Goal: Task Accomplishment & Management: Complete application form

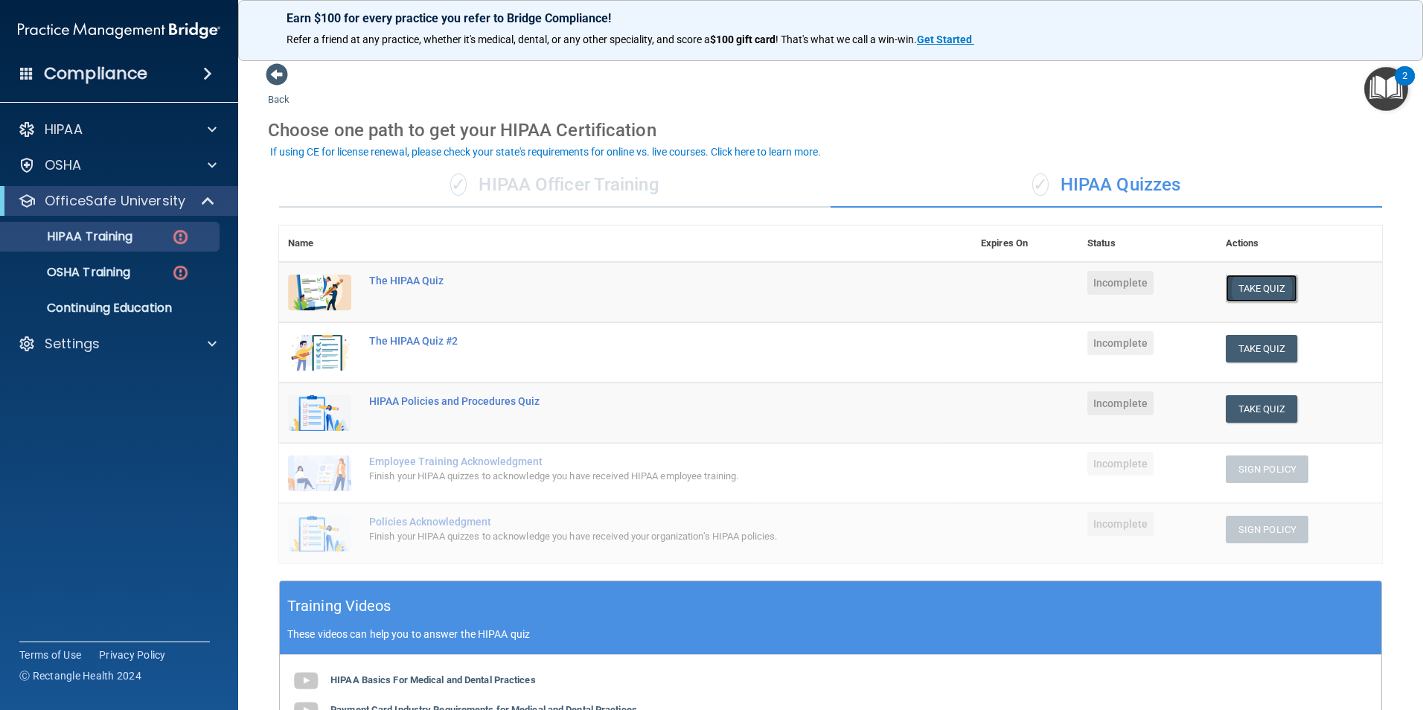
click at [1279, 287] on button "Take Quiz" at bounding box center [1261, 289] width 71 height 28
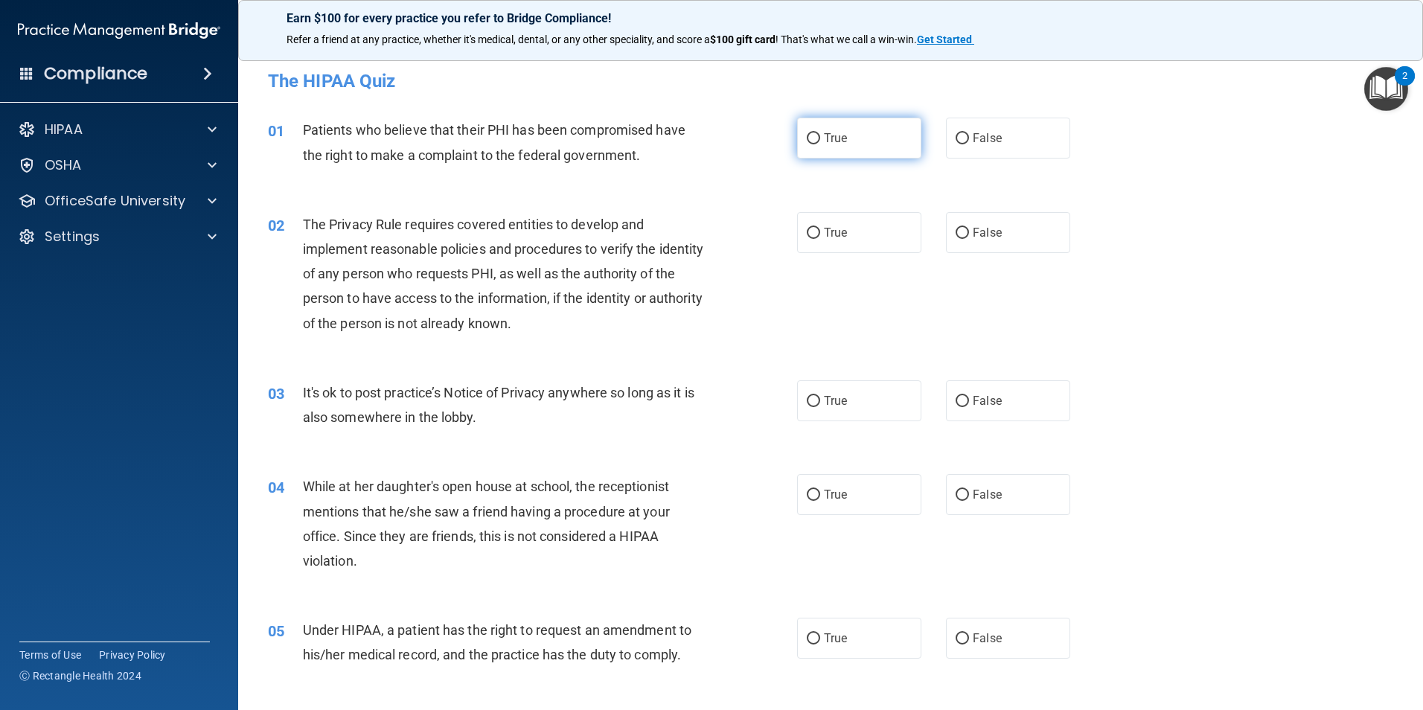
click at [807, 138] on input "True" at bounding box center [813, 138] width 13 height 11
radio input "true"
click at [809, 230] on input "True" at bounding box center [813, 233] width 13 height 11
radio input "true"
click at [956, 401] on input "False" at bounding box center [962, 401] width 13 height 11
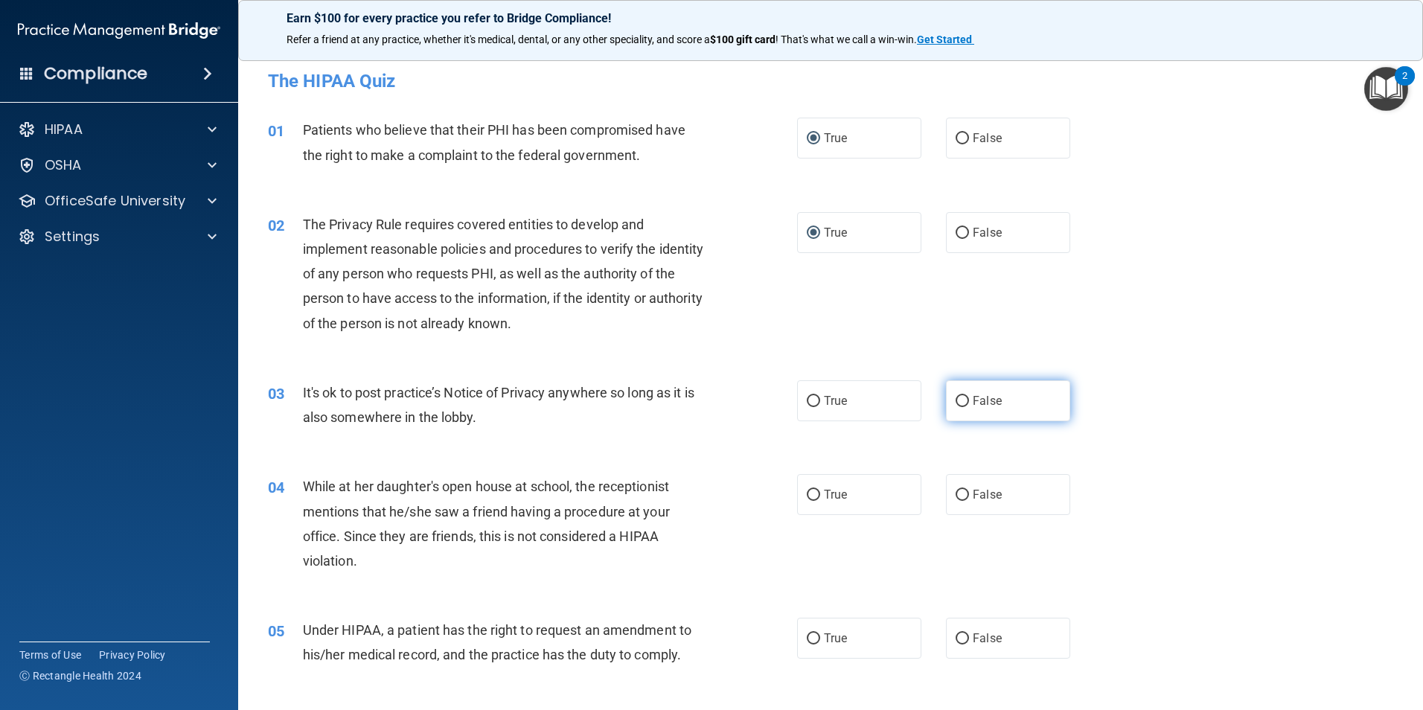
radio input "true"
click at [956, 497] on input "False" at bounding box center [962, 495] width 13 height 11
radio input "true"
click at [958, 640] on input "False" at bounding box center [962, 638] width 13 height 11
radio input "true"
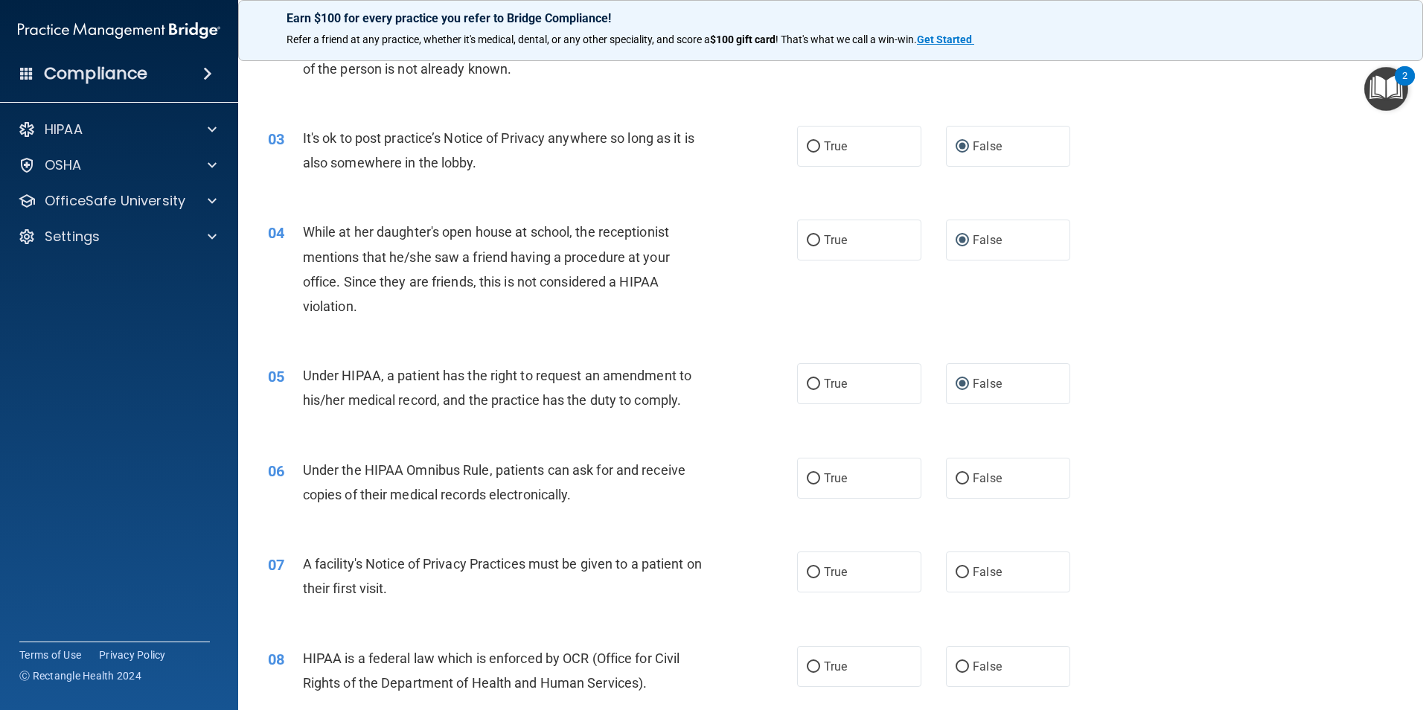
scroll to position [268, 0]
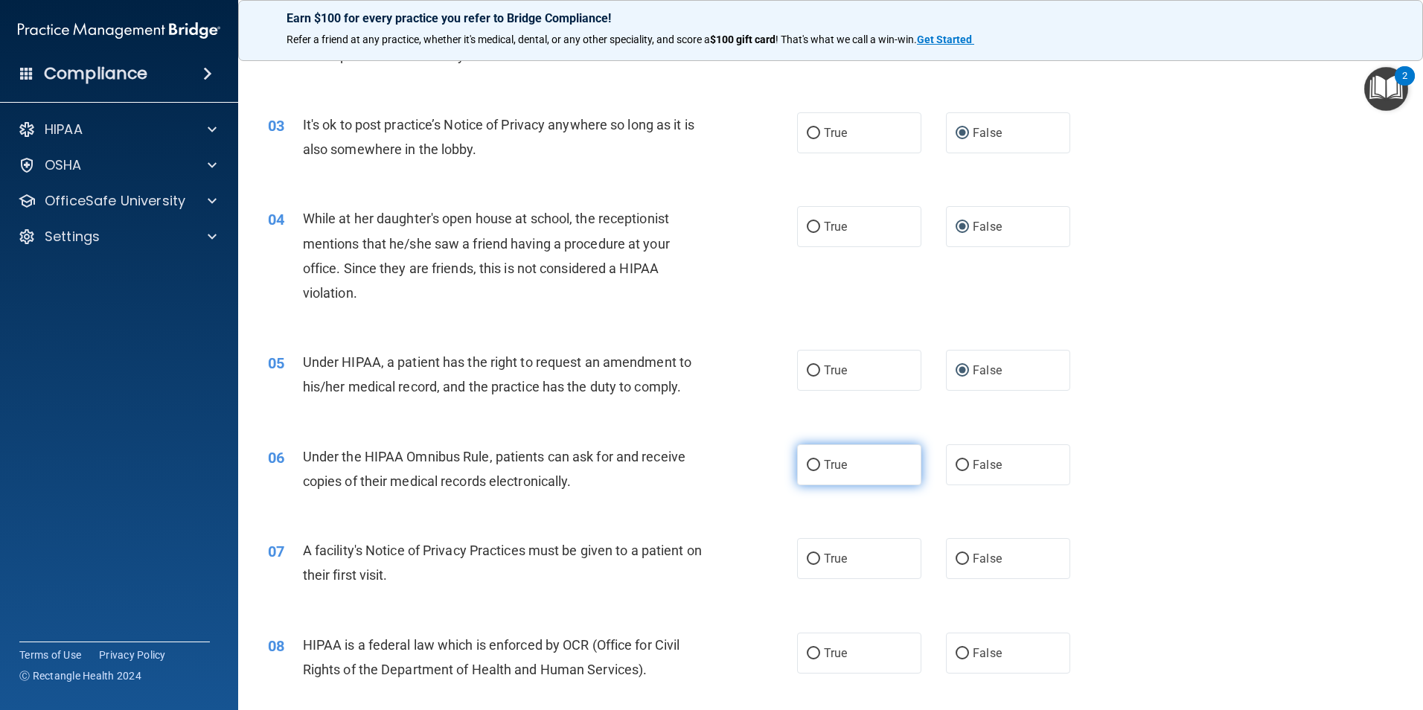
click at [807, 464] on input "True" at bounding box center [813, 465] width 13 height 11
radio input "true"
click at [809, 560] on input "True" at bounding box center [813, 559] width 13 height 11
radio input "true"
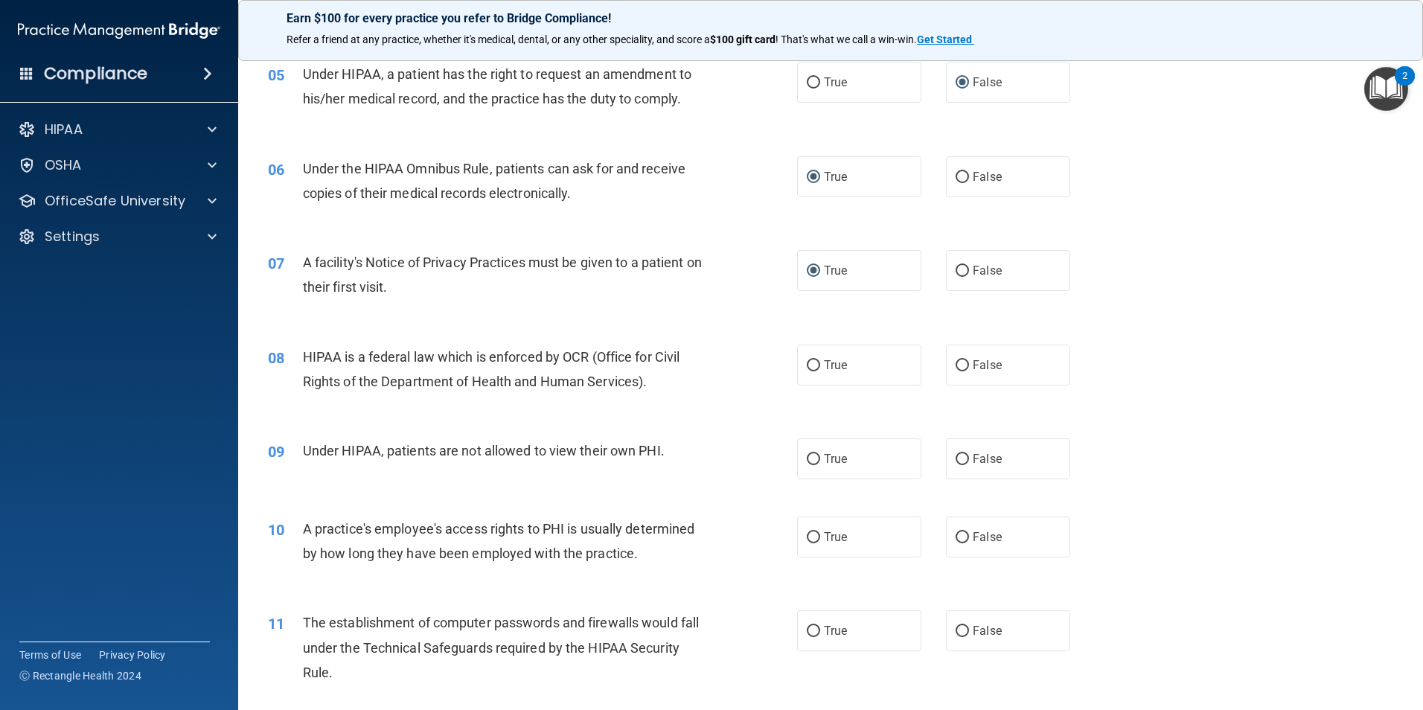
scroll to position [635, 0]
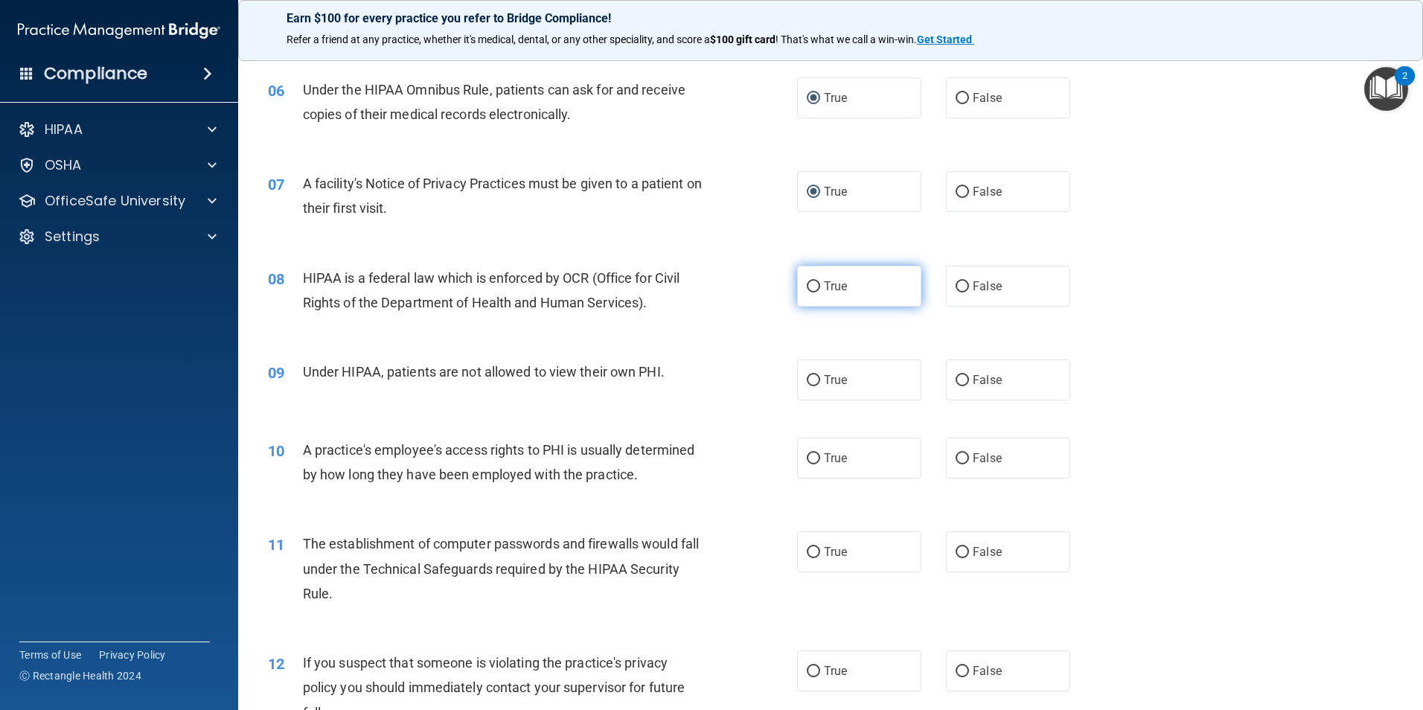
click at [808, 289] on input "True" at bounding box center [813, 286] width 13 height 11
radio input "true"
click at [959, 386] on label "False" at bounding box center [1008, 379] width 124 height 41
click at [959, 386] on input "False" at bounding box center [962, 380] width 13 height 11
radio input "true"
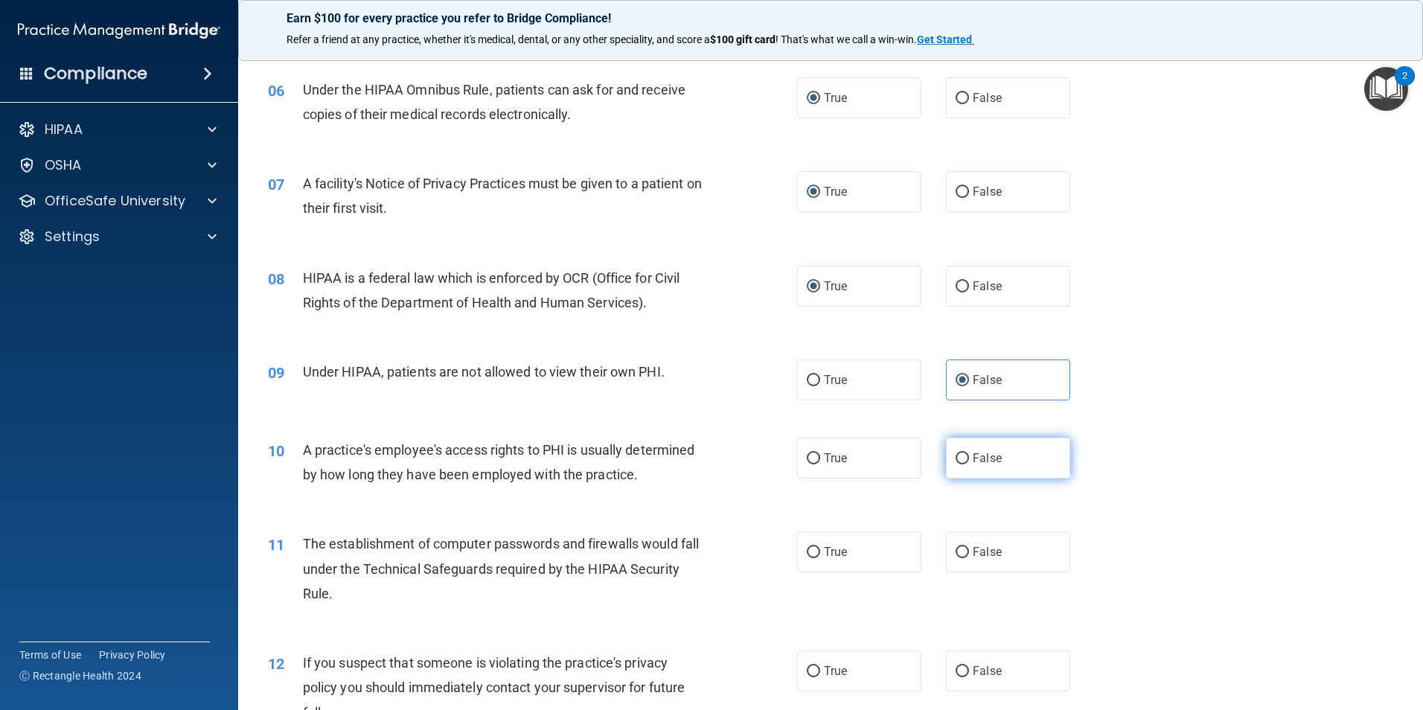
click at [956, 461] on input "False" at bounding box center [962, 458] width 13 height 11
radio input "true"
click at [809, 552] on input "True" at bounding box center [813, 552] width 13 height 11
radio input "true"
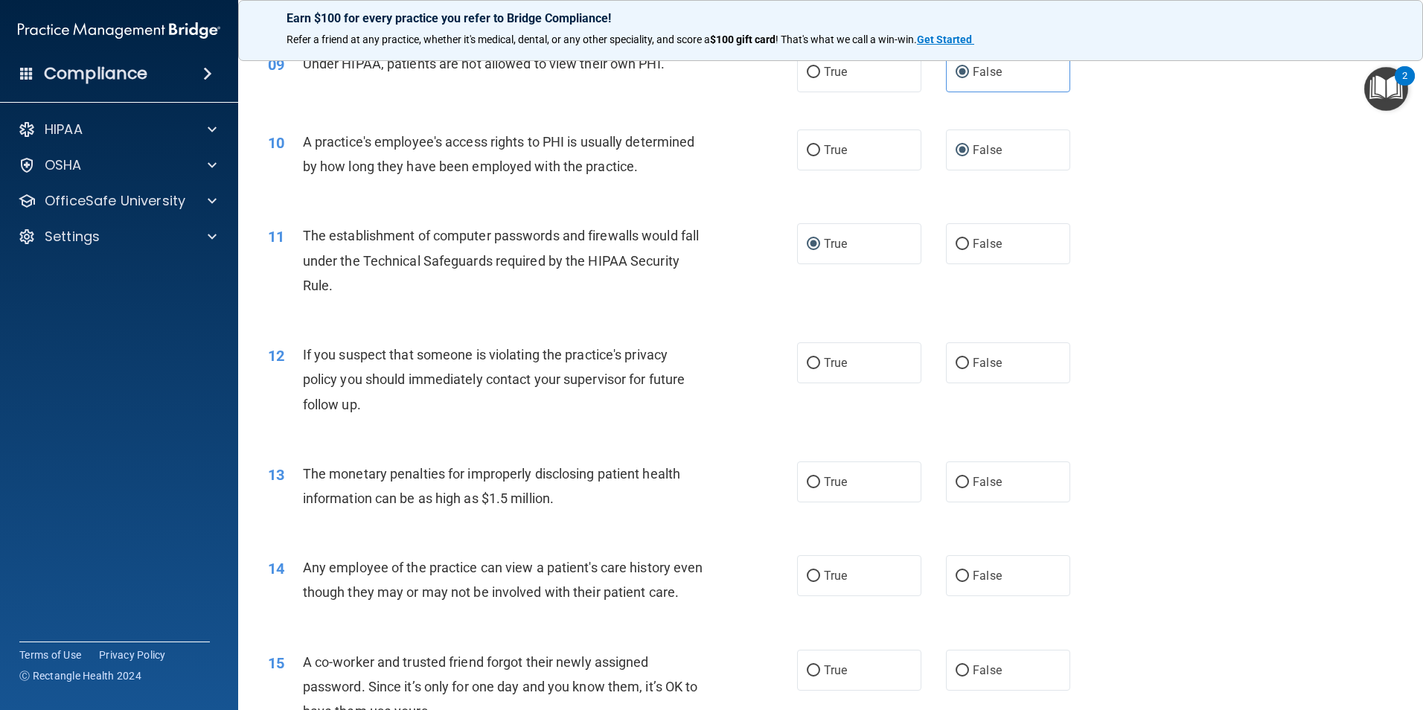
scroll to position [1012, 0]
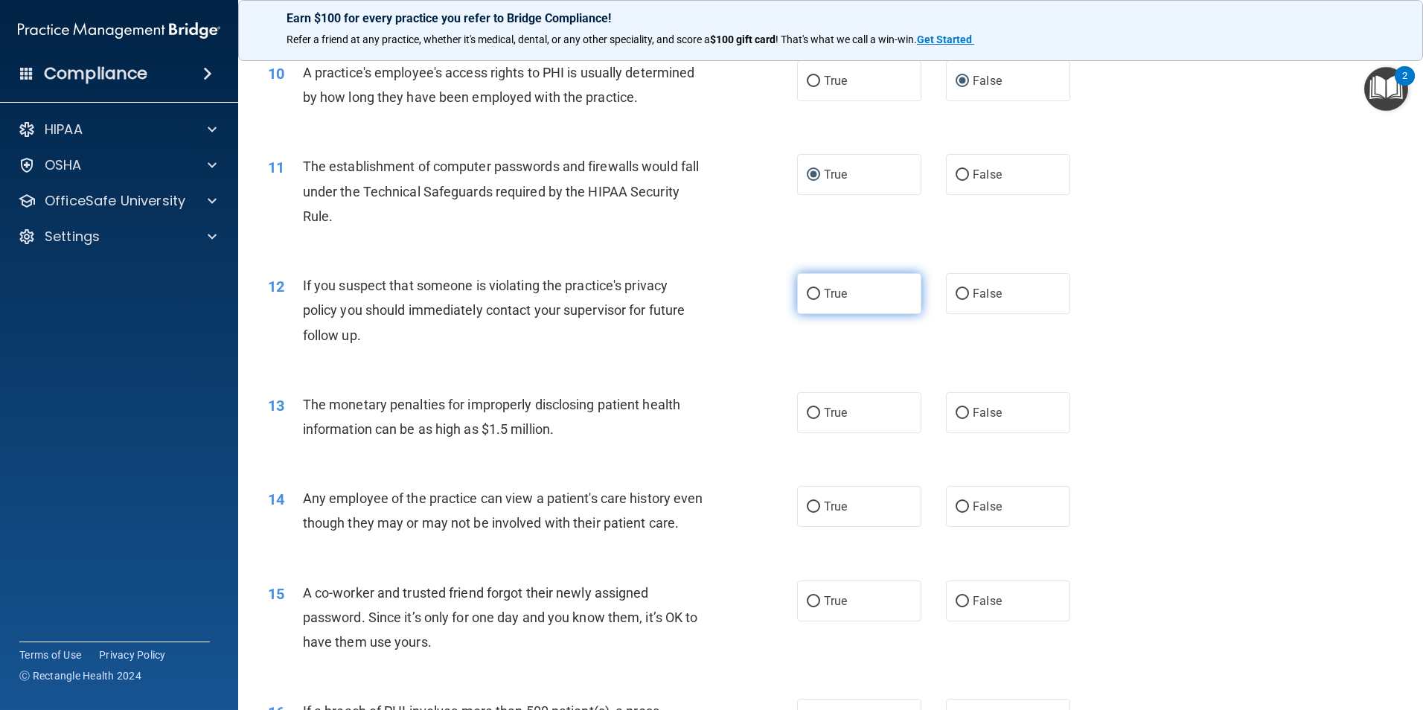
click at [807, 293] on input "True" at bounding box center [813, 294] width 13 height 11
radio input "true"
click at [807, 413] on input "True" at bounding box center [813, 413] width 13 height 11
radio input "true"
click at [956, 505] on input "False" at bounding box center [962, 507] width 13 height 11
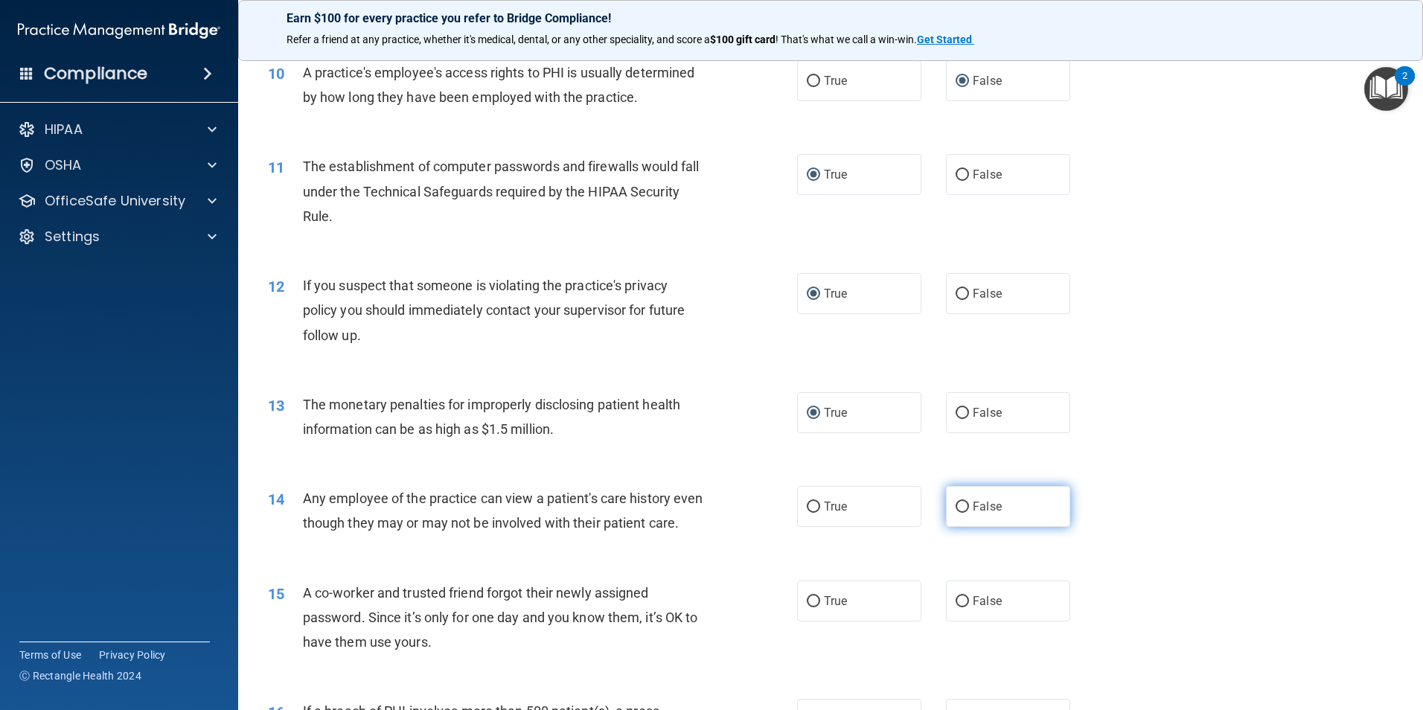
radio input "true"
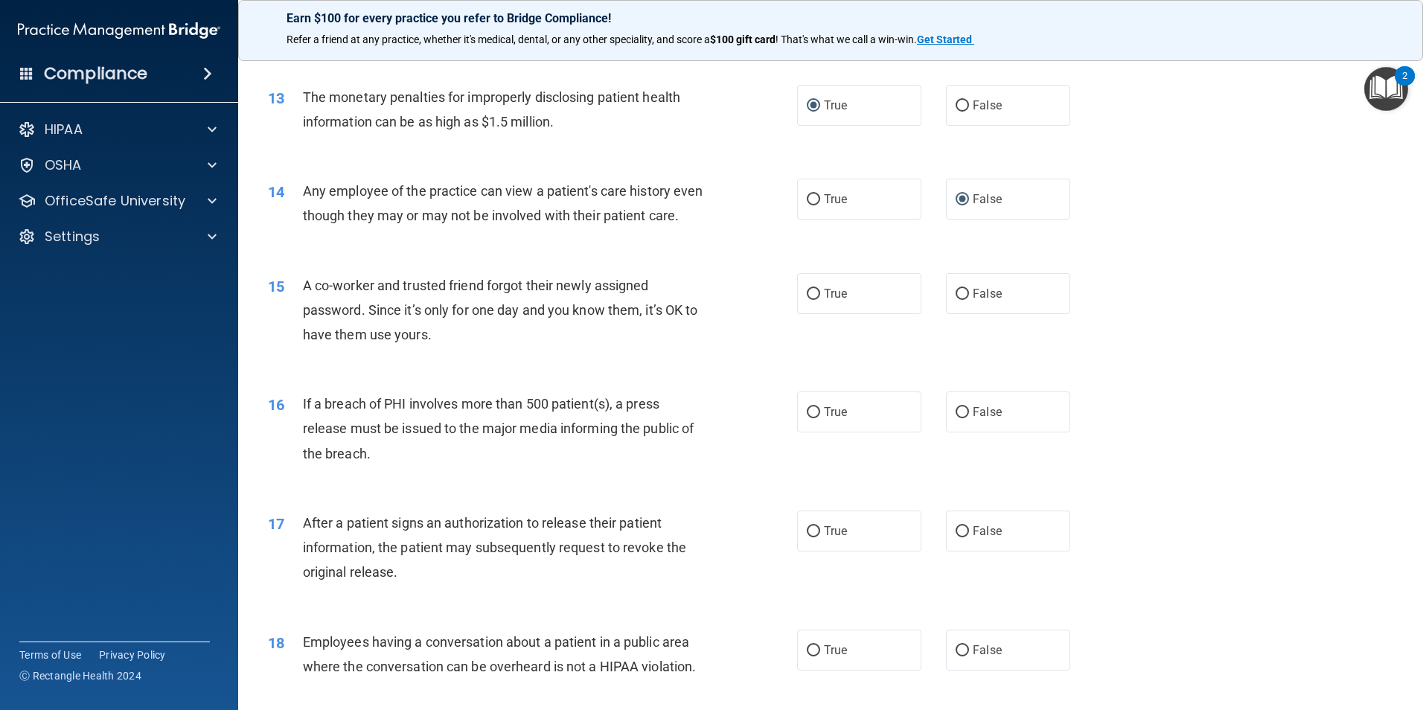
scroll to position [1349, 0]
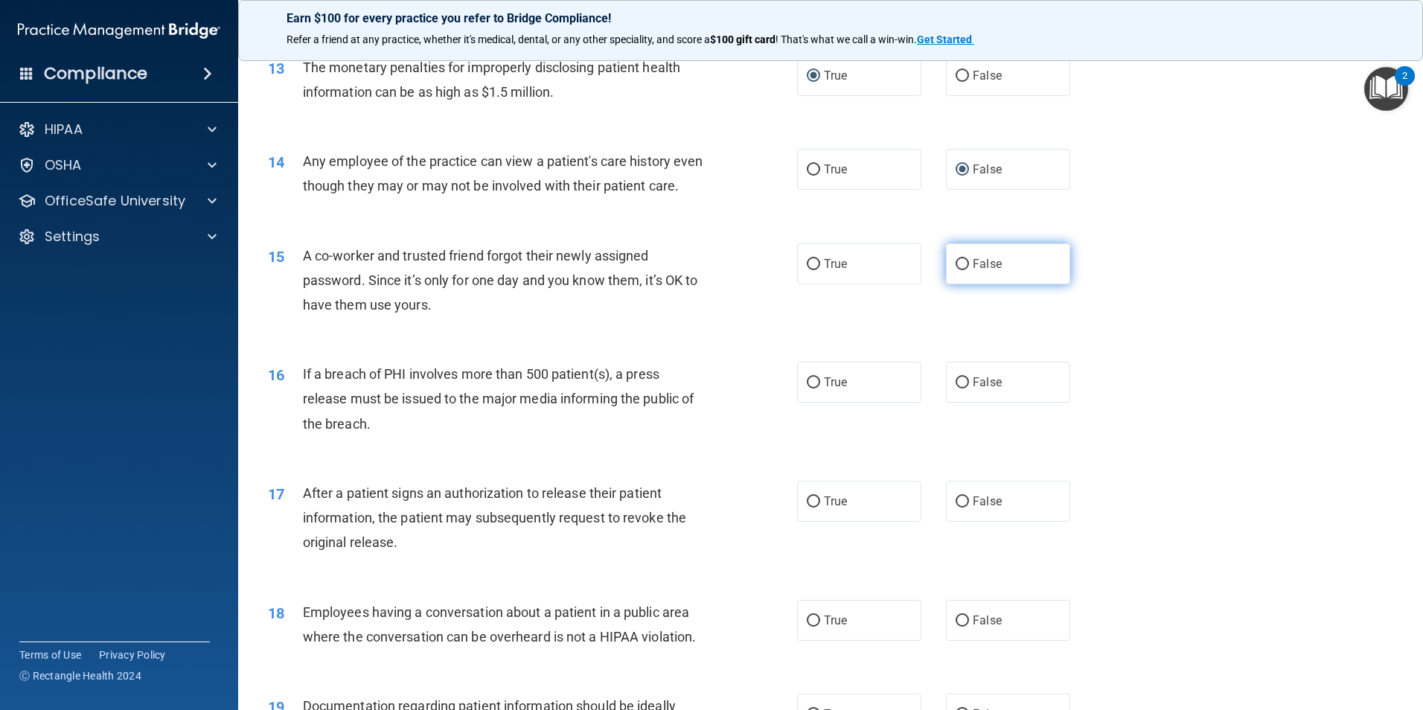
click at [956, 270] on input "False" at bounding box center [962, 264] width 13 height 11
radio input "true"
click at [810, 389] on input "True" at bounding box center [813, 382] width 13 height 11
radio input "true"
click at [808, 508] on input "True" at bounding box center [813, 501] width 13 height 11
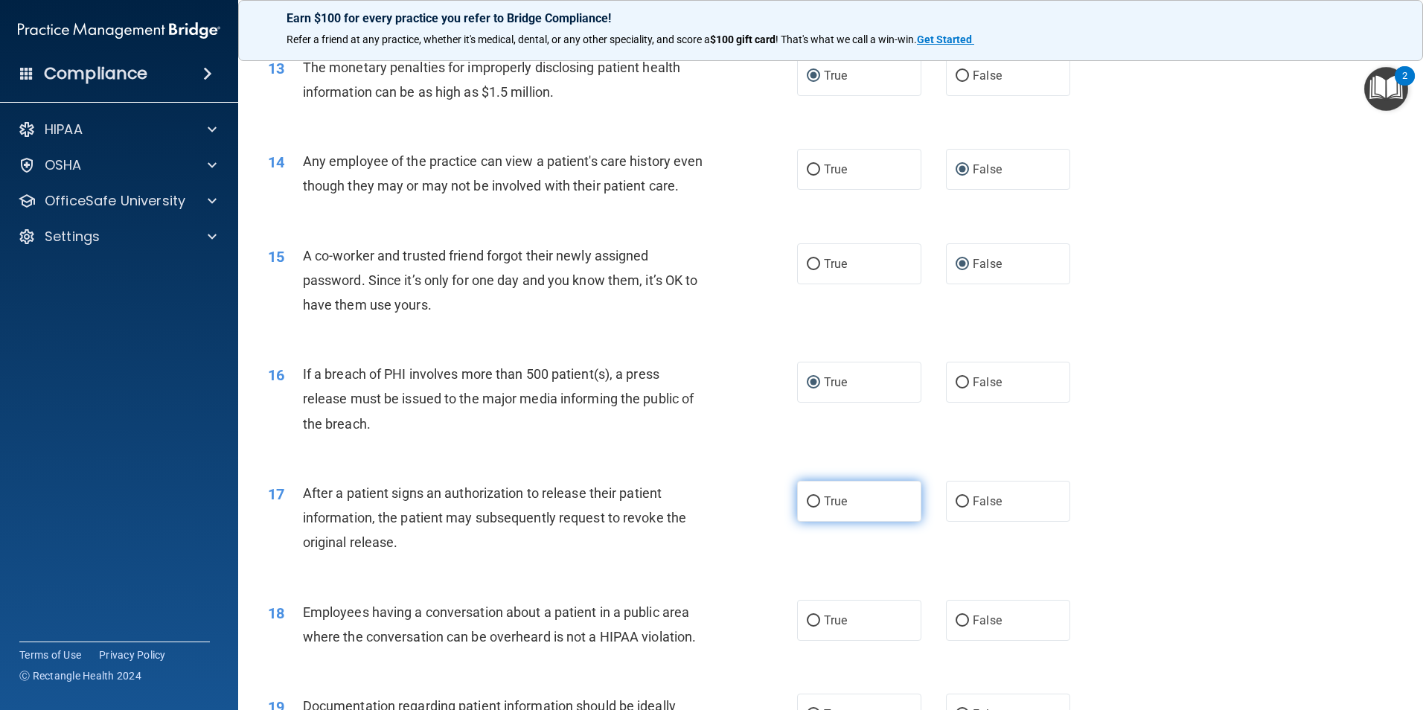
radio input "true"
click at [956, 627] on input "False" at bounding box center [962, 621] width 13 height 11
radio input "true"
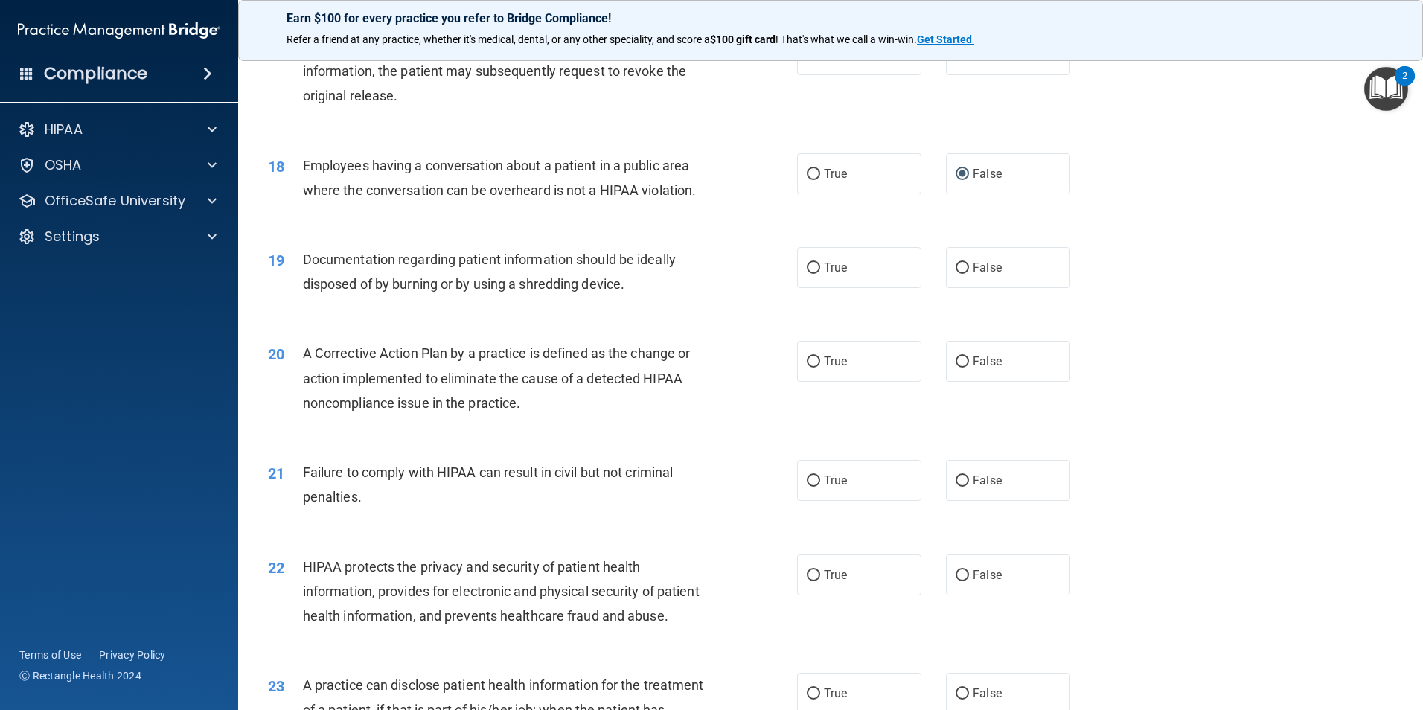
scroll to position [1856, 0]
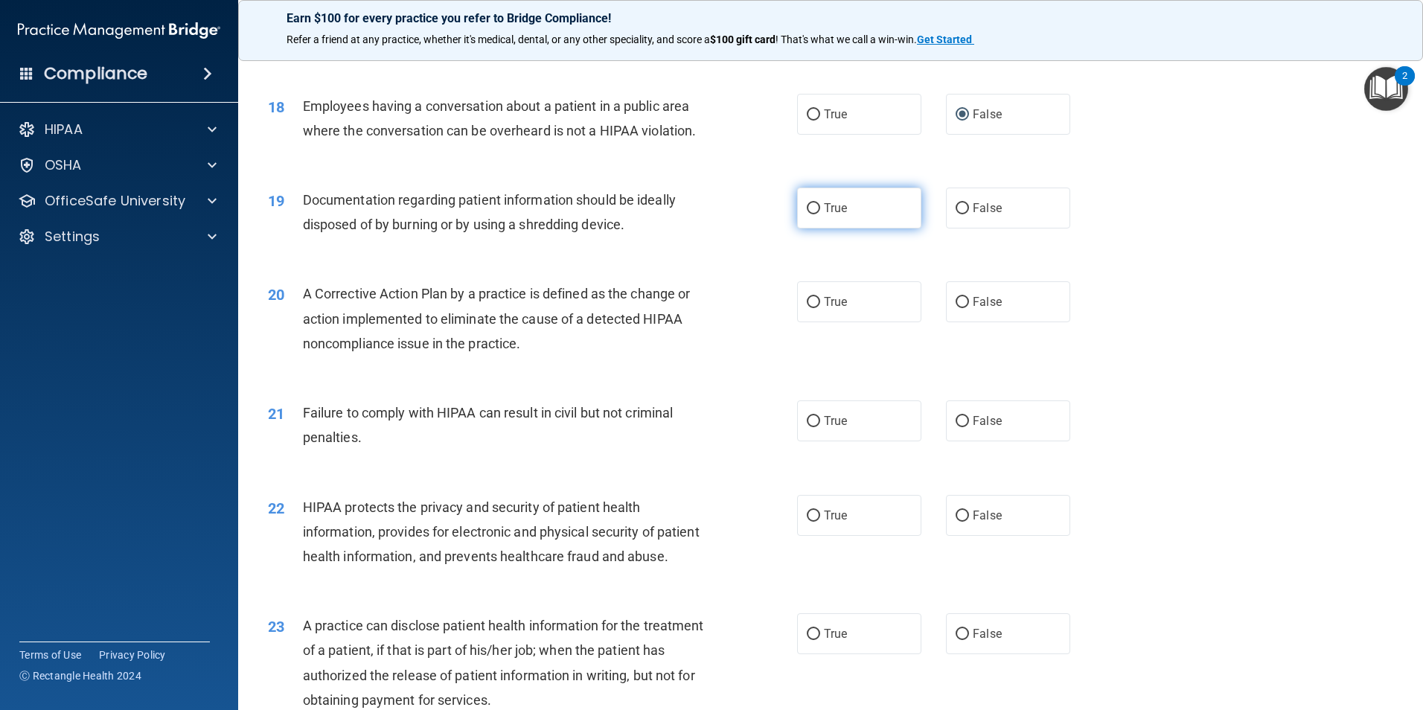
click at [807, 214] on input "True" at bounding box center [813, 208] width 13 height 11
radio input "true"
click at [807, 308] on input "True" at bounding box center [813, 302] width 13 height 11
radio input "true"
click at [956, 427] on input "False" at bounding box center [962, 421] width 13 height 11
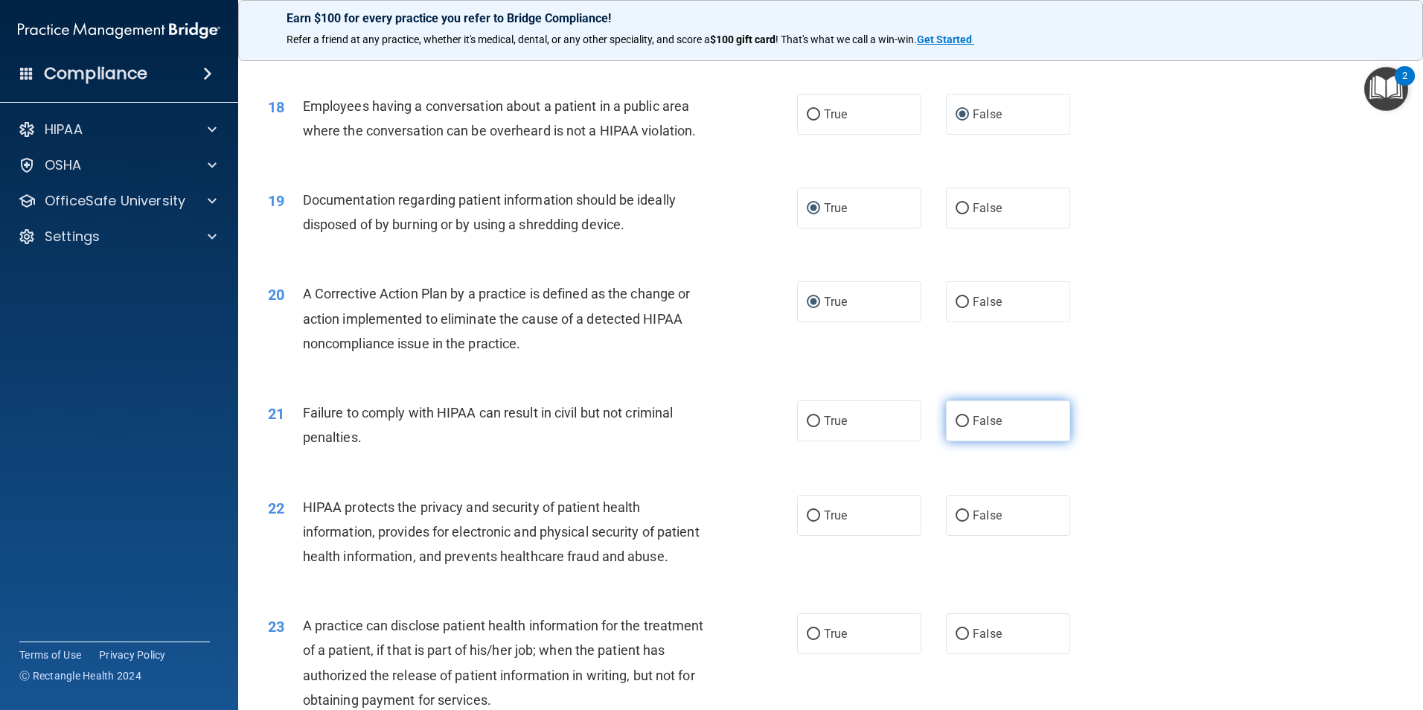
radio input "true"
click at [807, 522] on input "True" at bounding box center [813, 516] width 13 height 11
radio input "true"
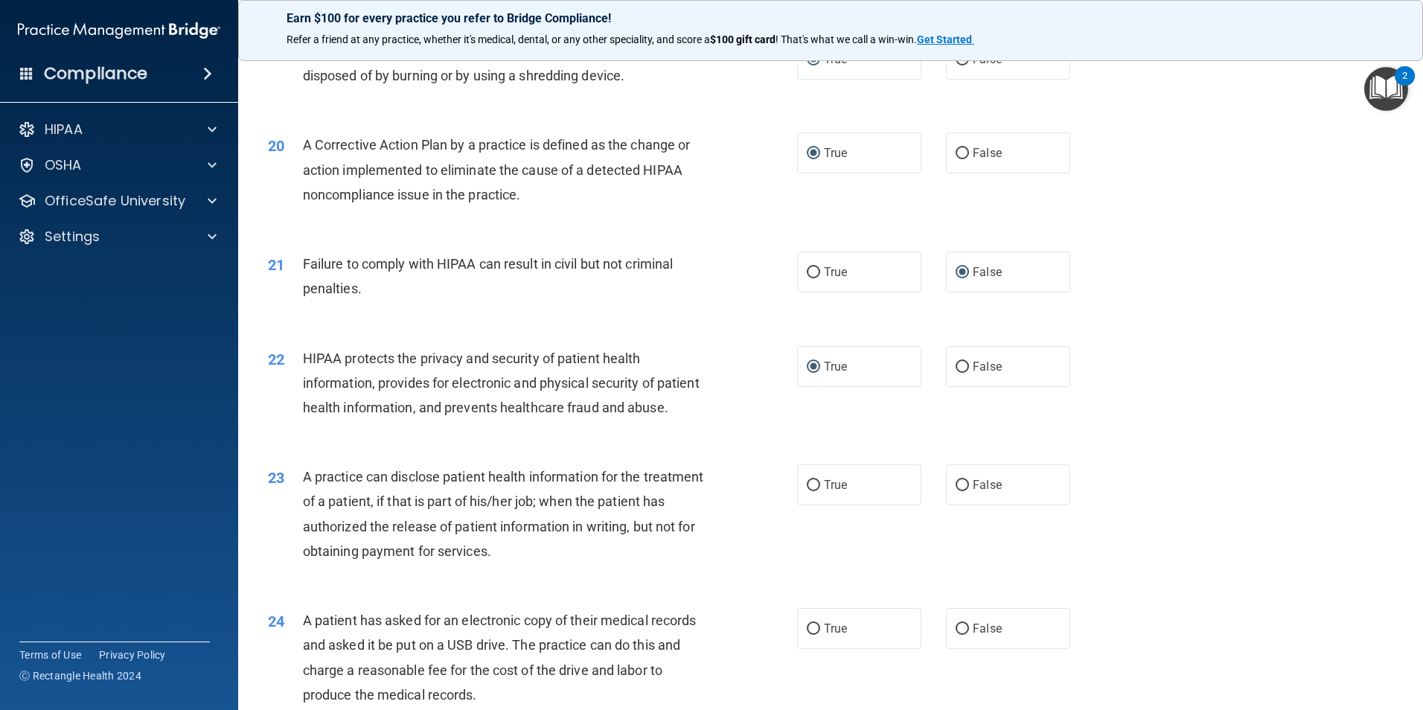
scroll to position [2034, 0]
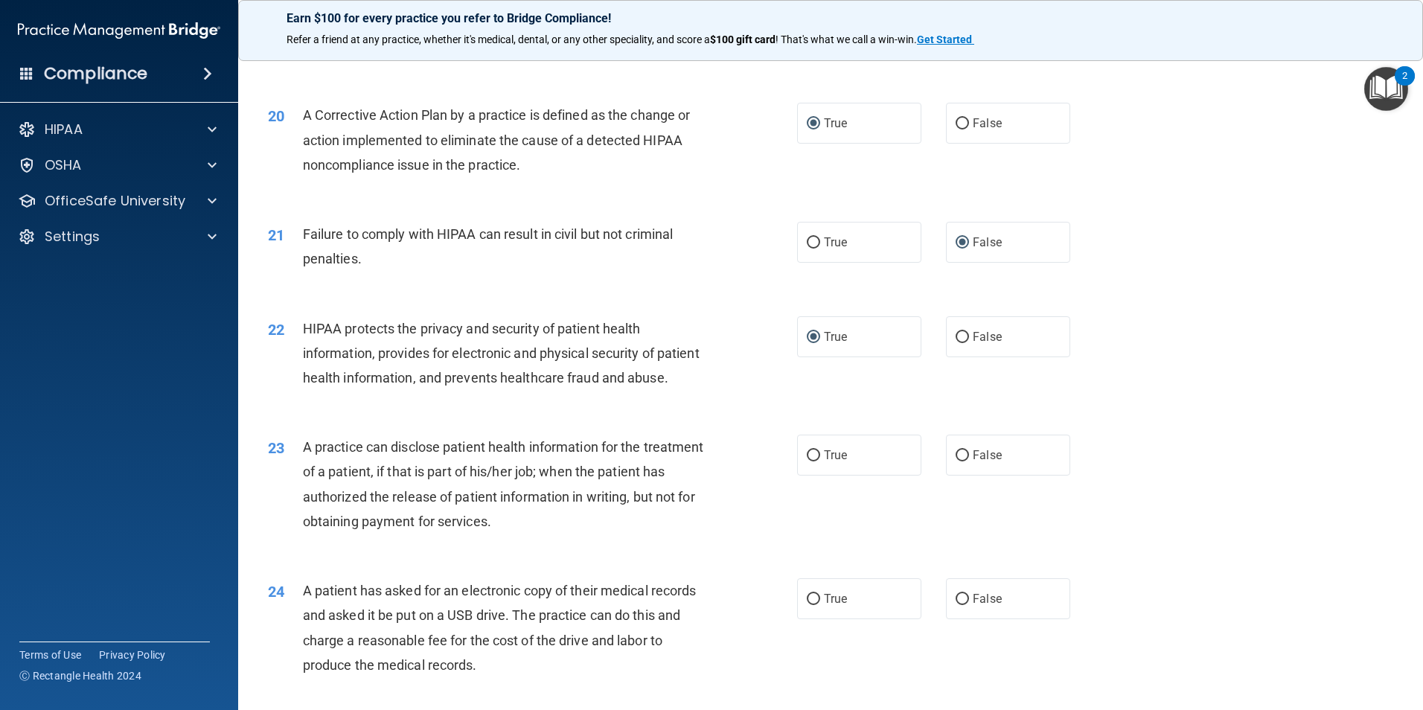
click at [1411, 698] on main "- The HIPAA Quiz This quiz doesn’t expire until . Are you sure you want to take…" at bounding box center [830, 379] width 1185 height 662
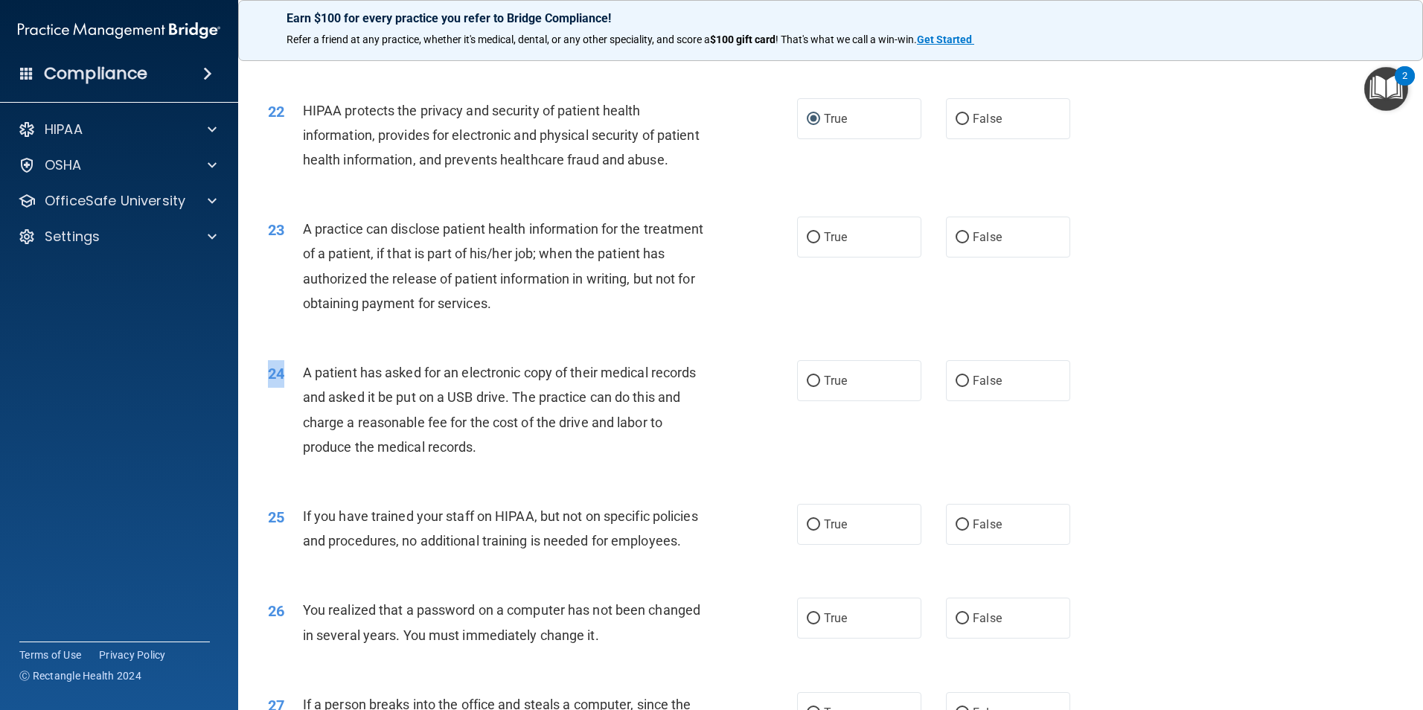
scroll to position [2282, 0]
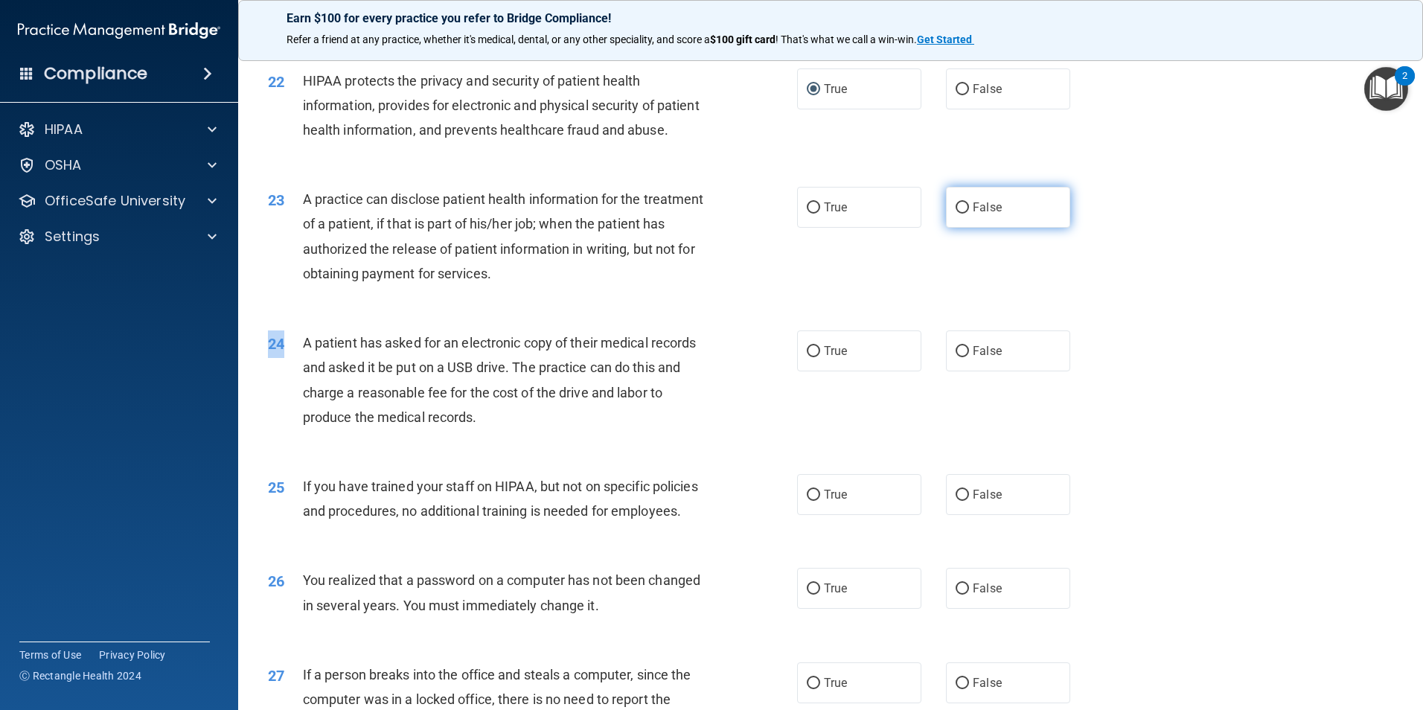
click at [959, 214] on input "False" at bounding box center [962, 207] width 13 height 11
radio input "true"
click at [808, 357] on input "True" at bounding box center [813, 351] width 13 height 11
radio input "true"
click at [959, 501] on input "False" at bounding box center [962, 495] width 13 height 11
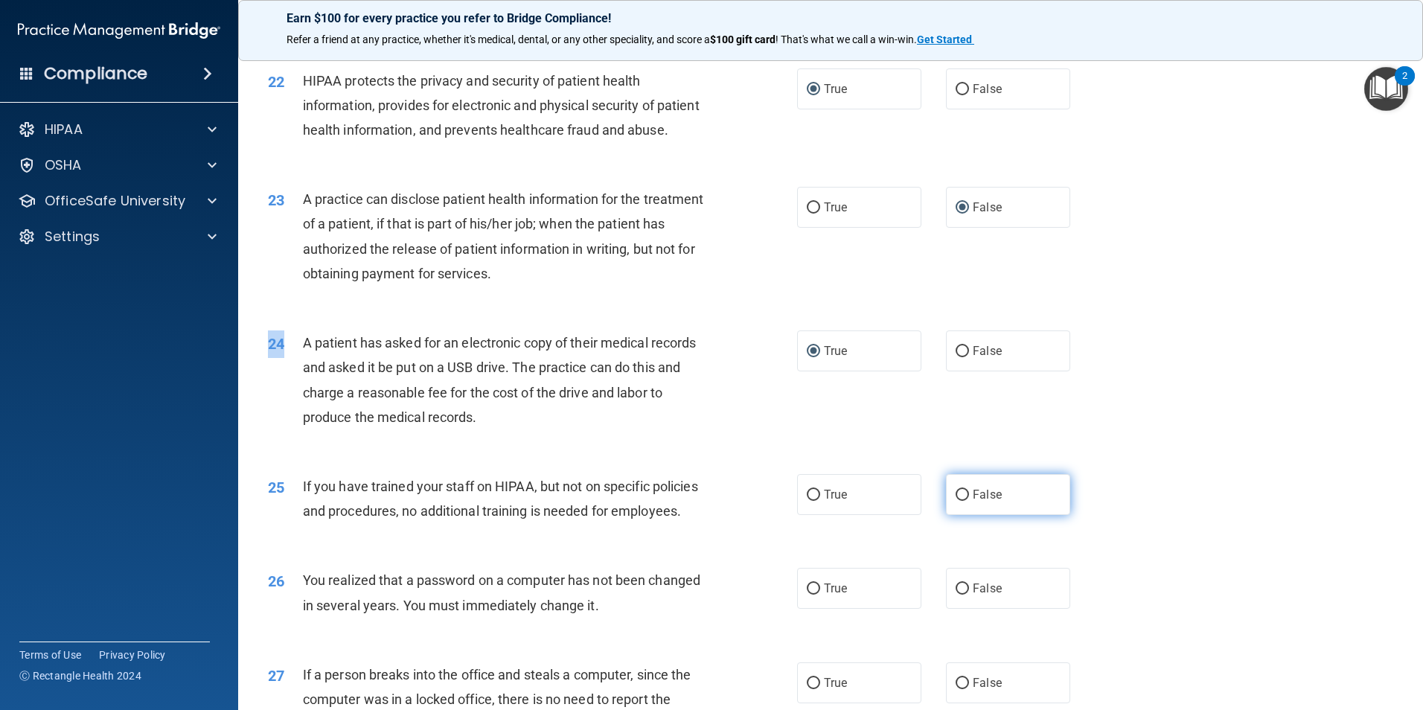
radio input "true"
click at [807, 595] on input "True" at bounding box center [813, 589] width 13 height 11
radio input "true"
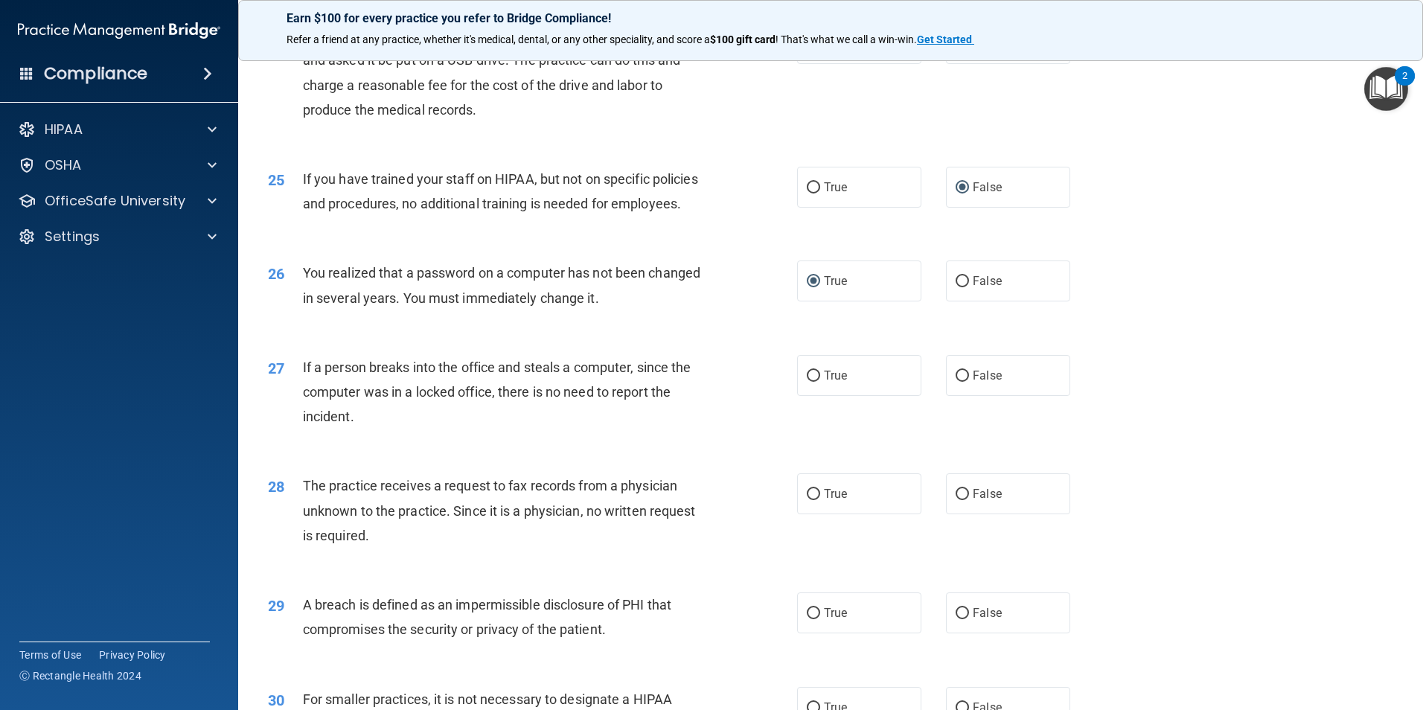
scroll to position [2689, 0]
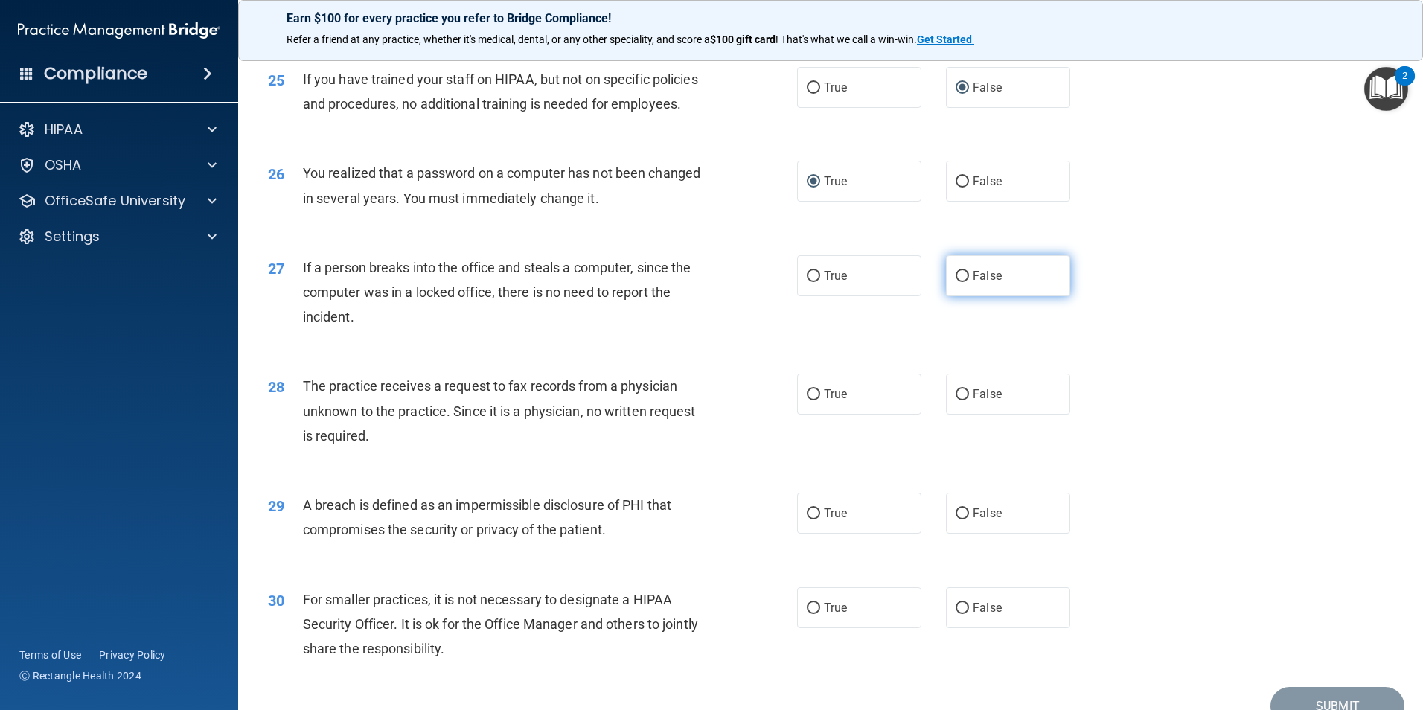
click at [956, 282] on input "False" at bounding box center [962, 276] width 13 height 11
radio input "true"
click at [956, 400] on input "False" at bounding box center [962, 394] width 13 height 11
radio input "true"
click at [807, 520] on input "True" at bounding box center [813, 513] width 13 height 11
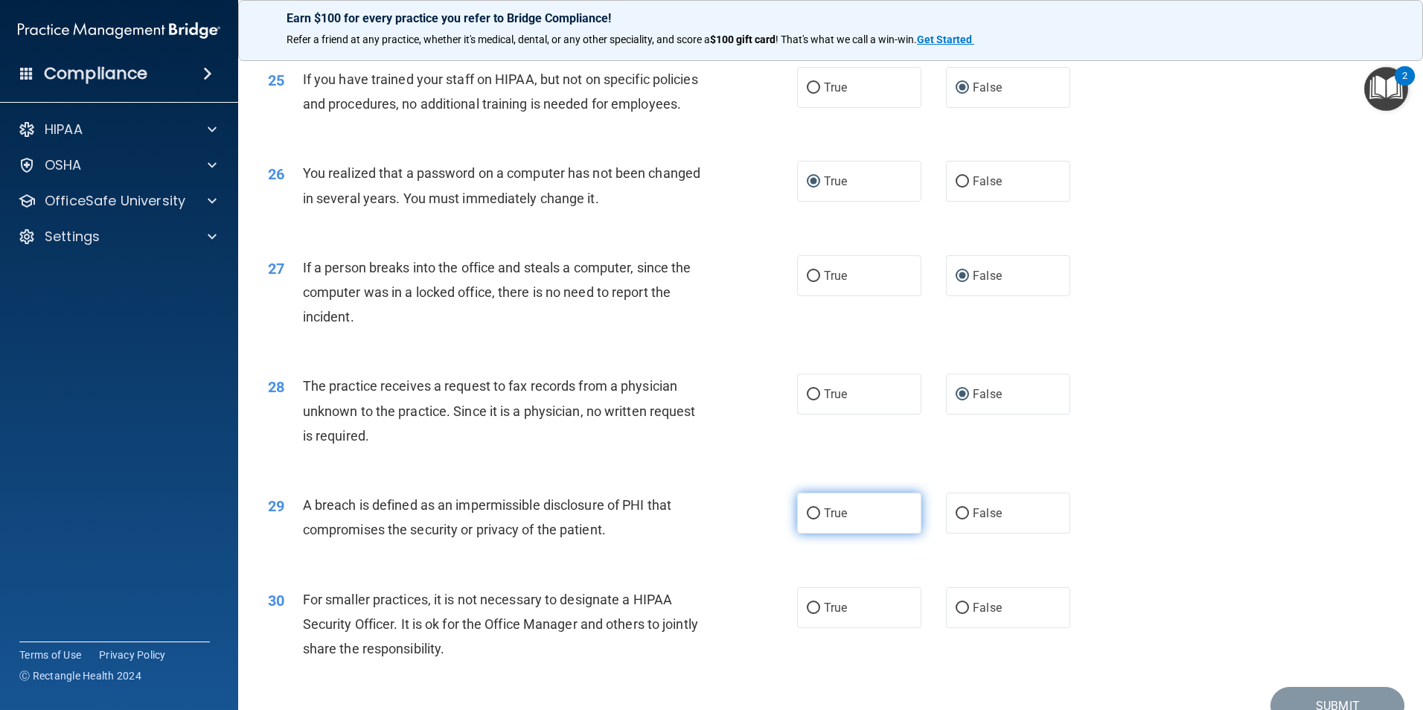
radio input "true"
click at [956, 614] on input "False" at bounding box center [962, 608] width 13 height 11
radio input "true"
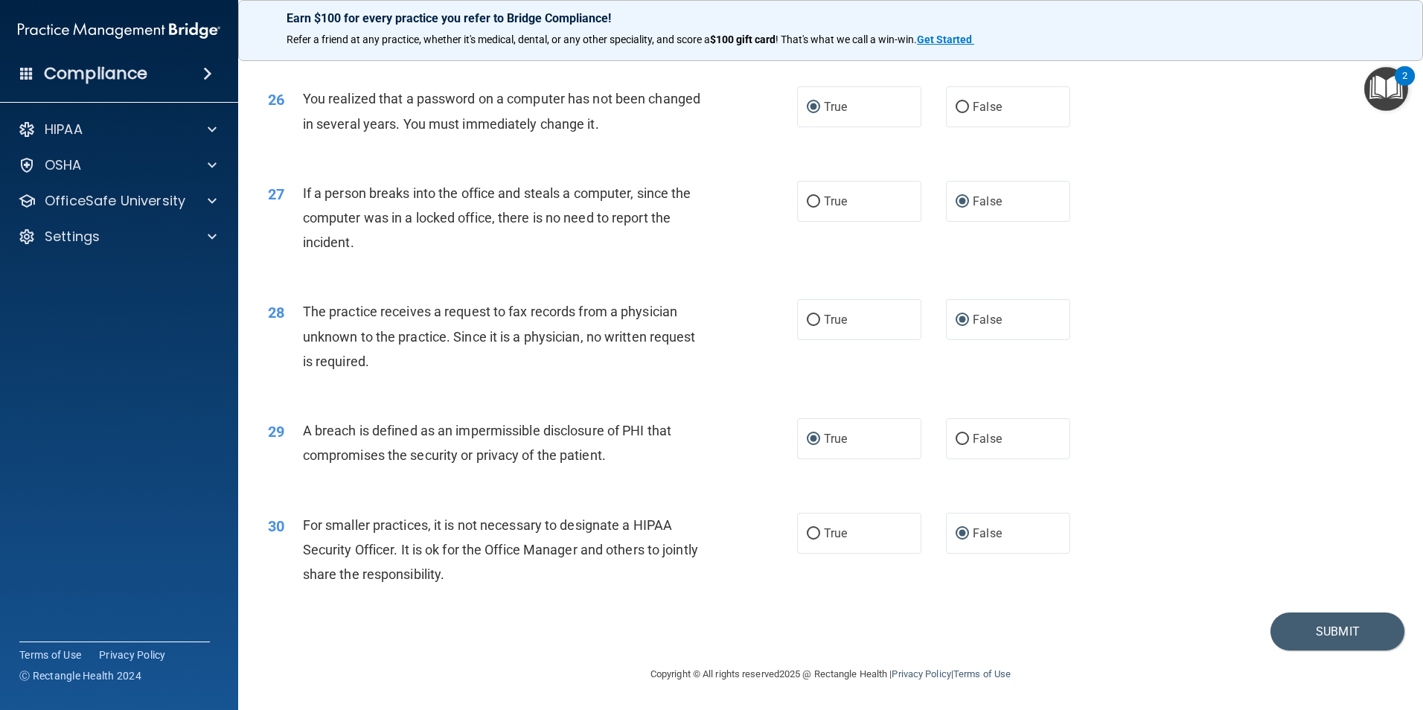
scroll to position [2837, 0]
click at [1332, 629] on button "Submit" at bounding box center [1338, 632] width 134 height 38
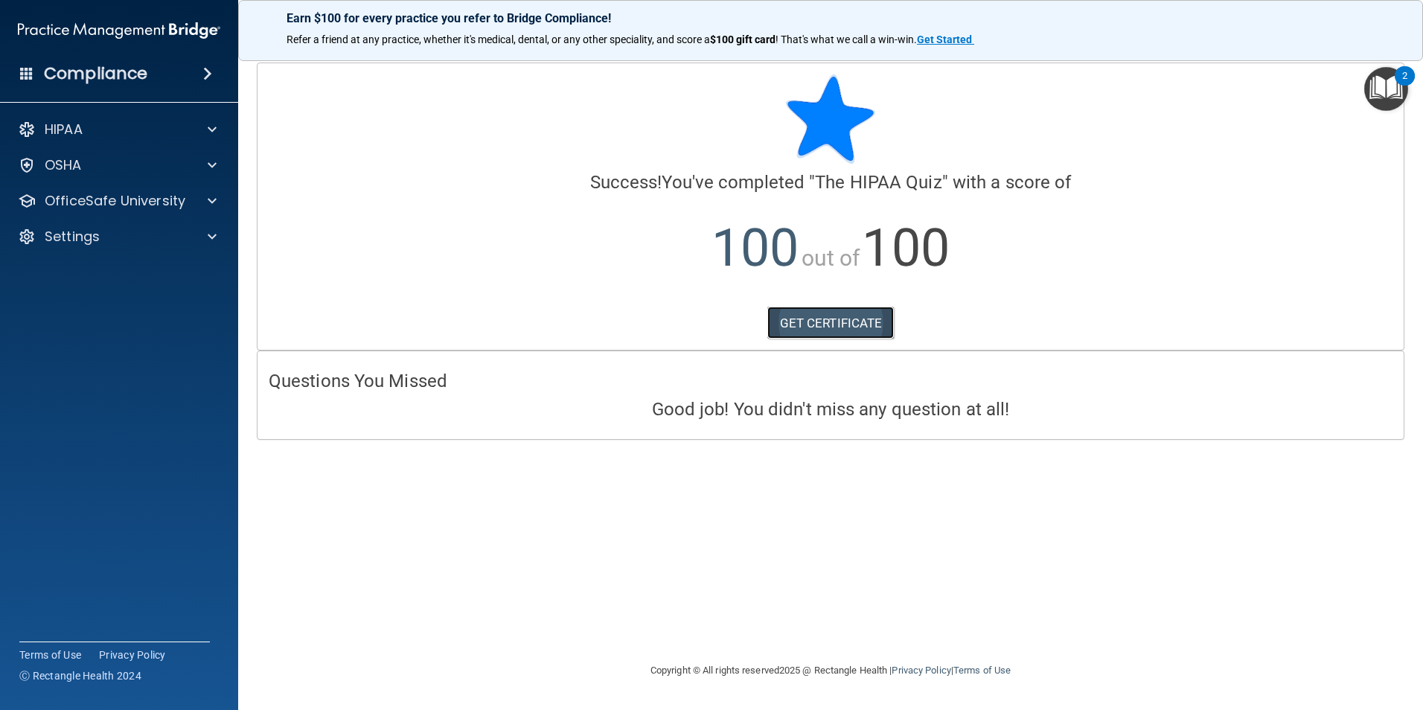
click at [818, 325] on link "GET CERTIFICATE" at bounding box center [830, 323] width 127 height 33
click at [185, 205] on div "OfficeSafe University" at bounding box center [99, 201] width 185 height 18
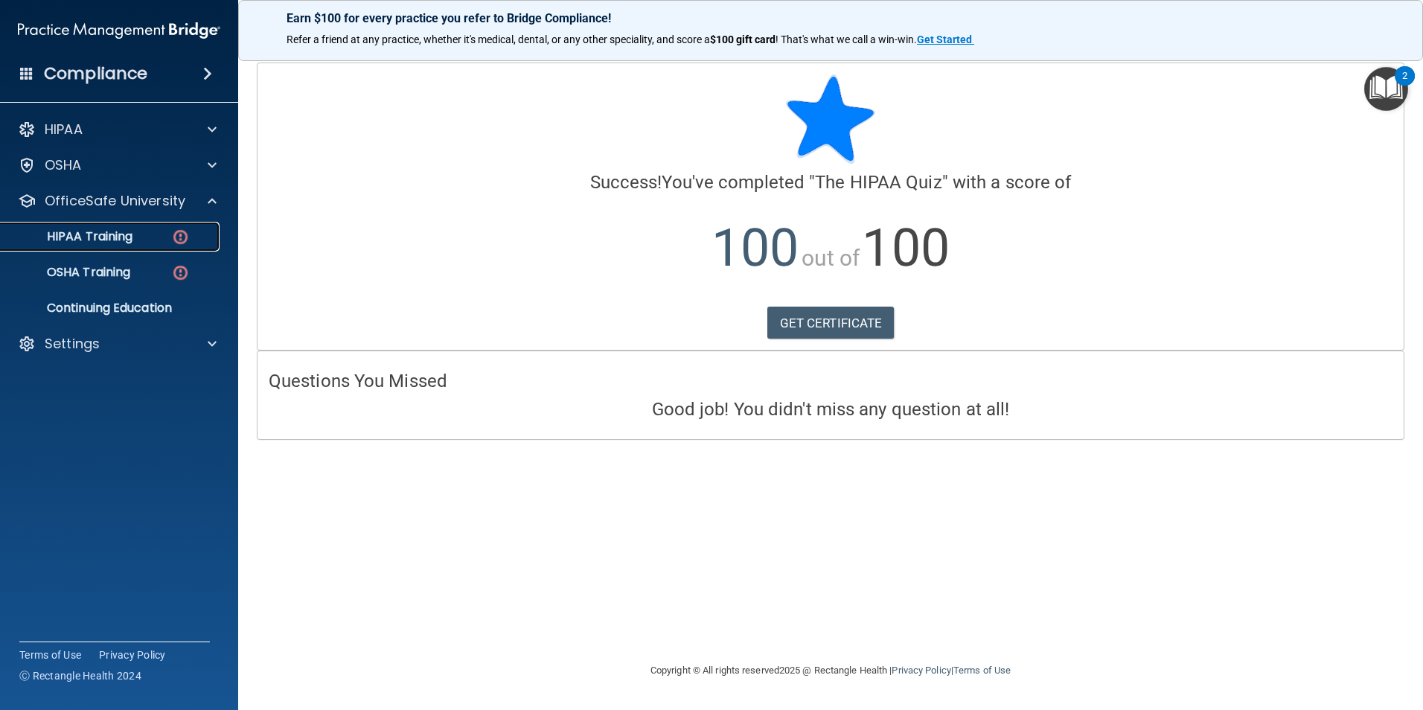
click at [122, 236] on p "HIPAA Training" at bounding box center [71, 236] width 123 height 15
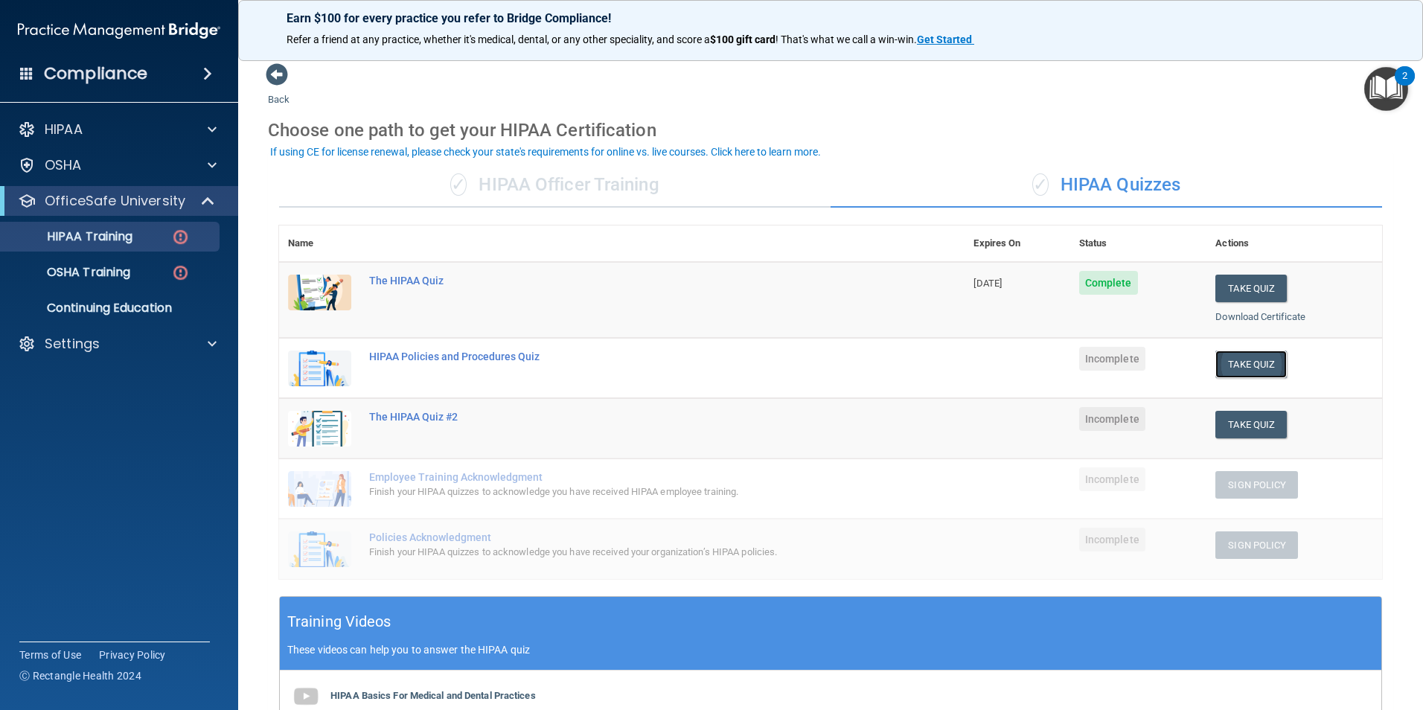
click at [1233, 364] on button "Take Quiz" at bounding box center [1250, 365] width 71 height 28
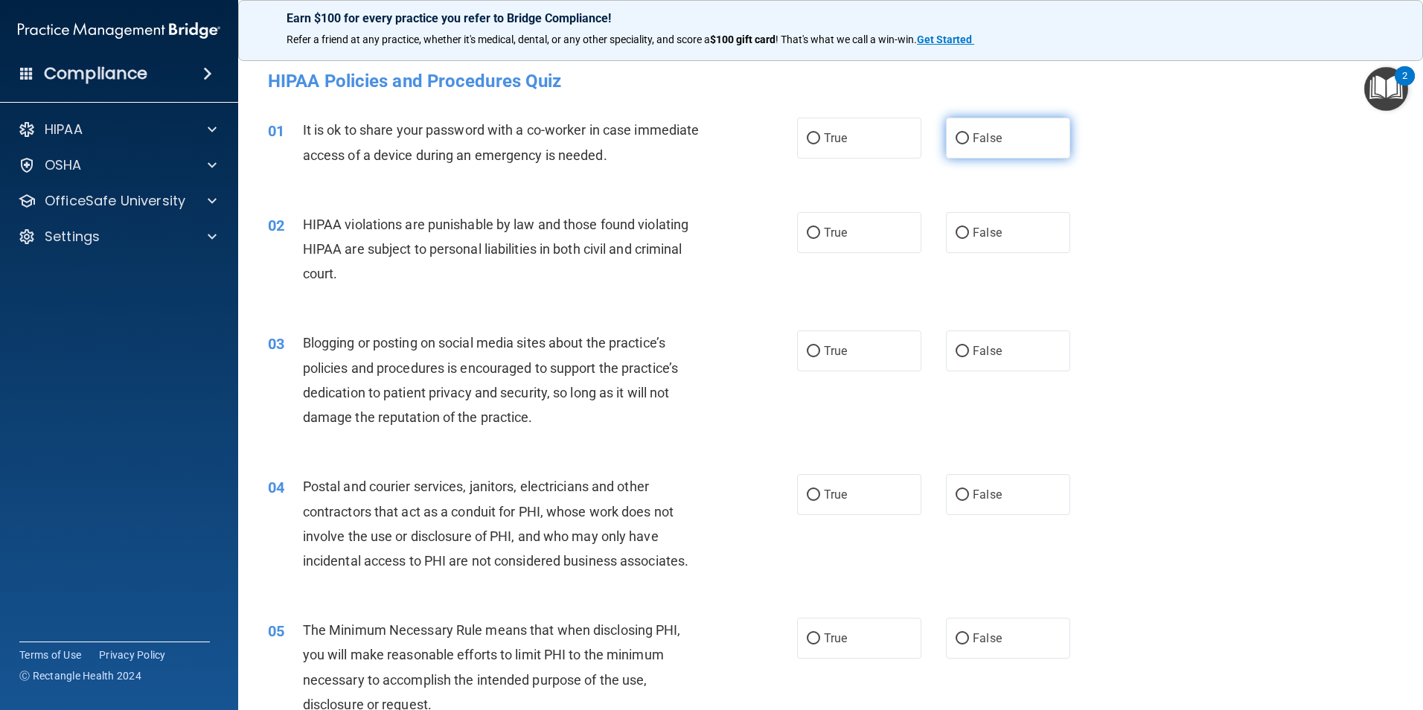
click at [956, 138] on input "False" at bounding box center [962, 138] width 13 height 11
radio input "true"
click at [810, 234] on input "True" at bounding box center [813, 233] width 13 height 11
radio input "true"
click at [959, 358] on label "False" at bounding box center [1008, 350] width 124 height 41
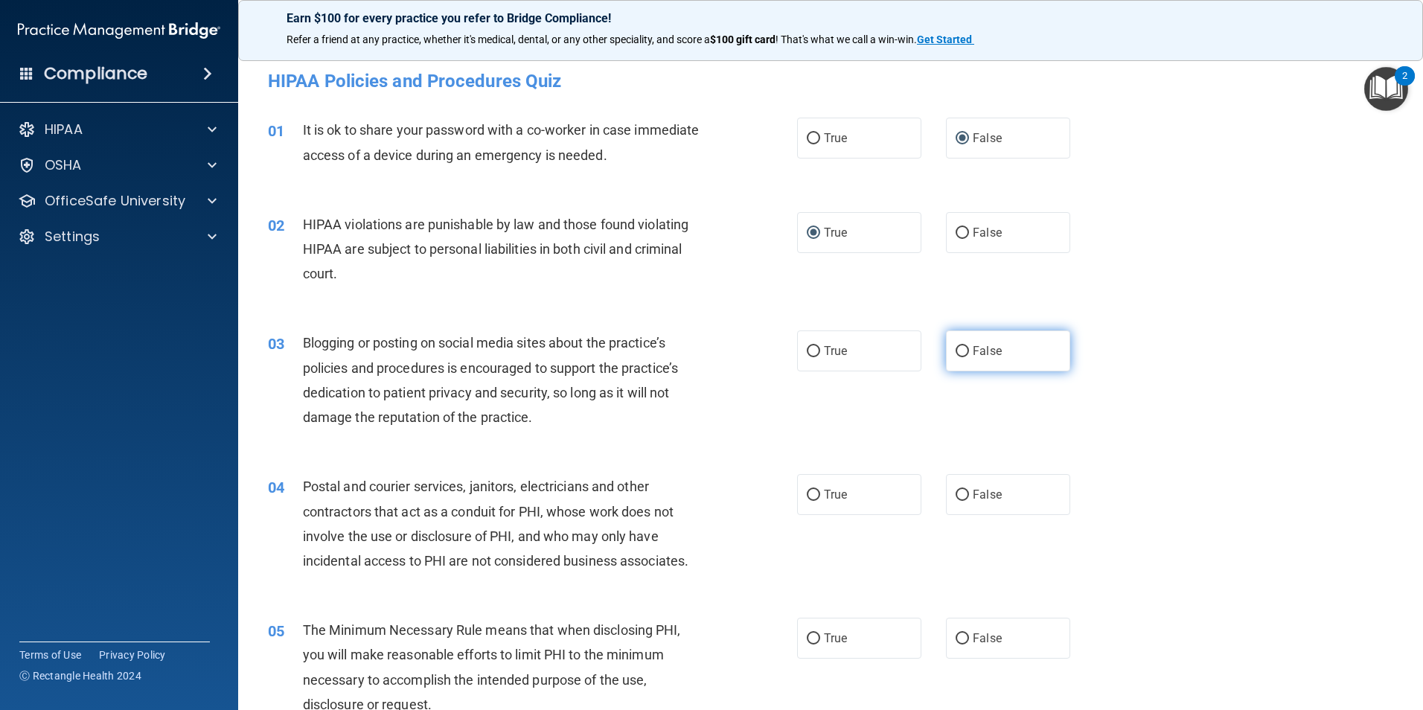
click at [959, 357] on input "False" at bounding box center [962, 351] width 13 height 11
radio input "true"
click at [807, 494] on input "True" at bounding box center [813, 495] width 13 height 11
radio input "true"
click at [809, 637] on input "True" at bounding box center [813, 638] width 13 height 11
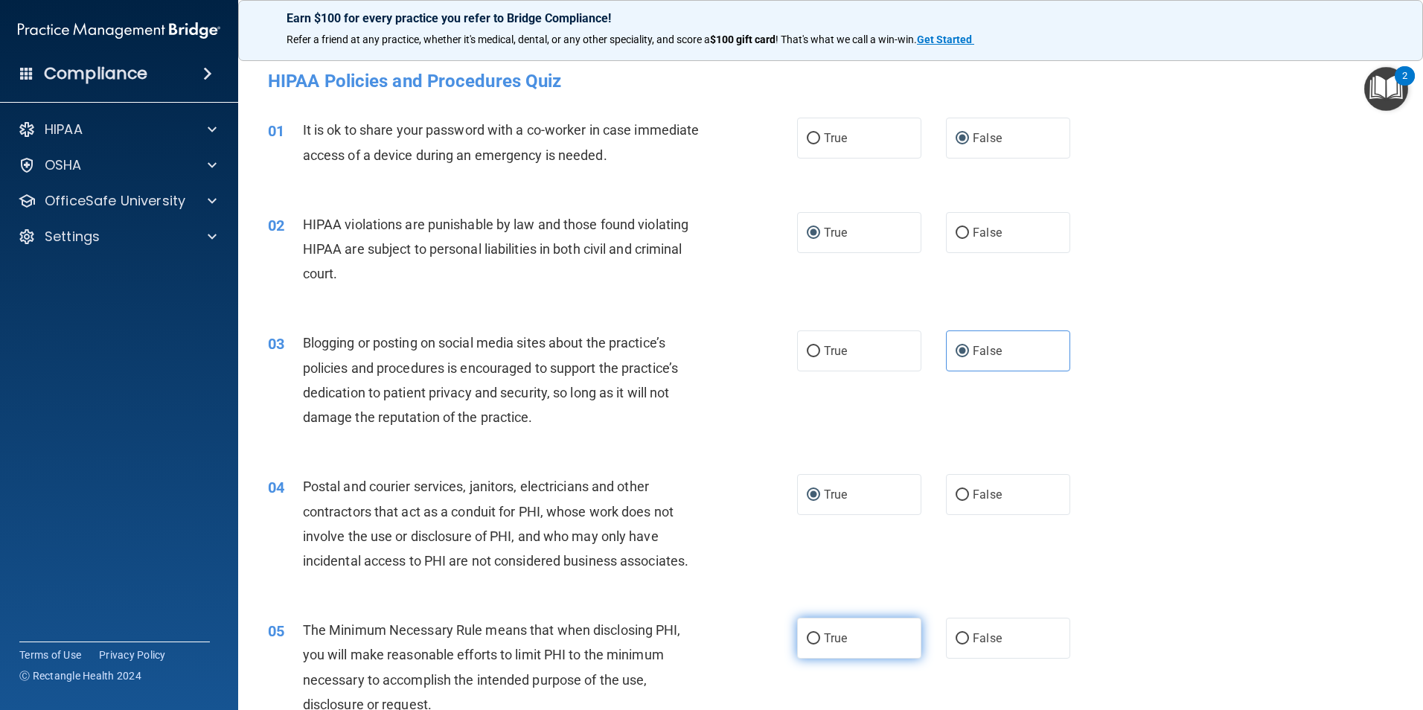
radio input "true"
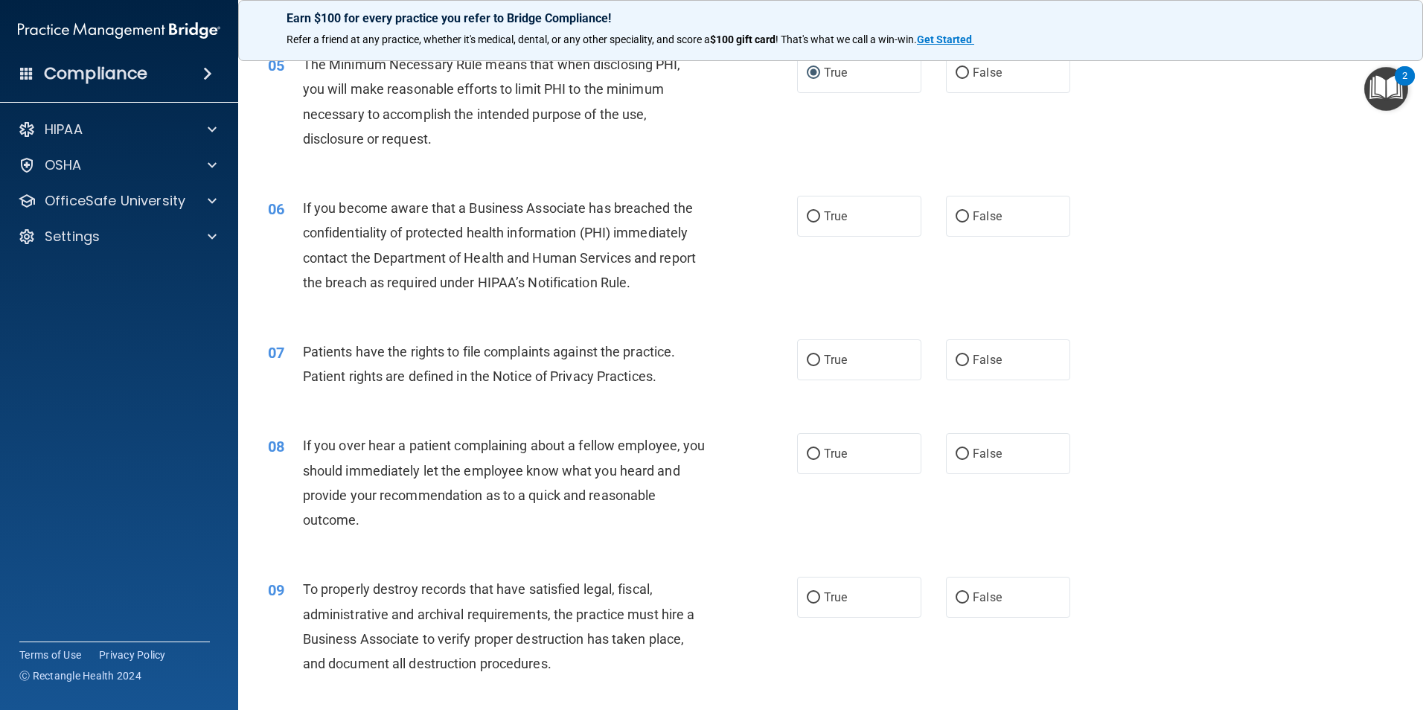
scroll to position [605, 0]
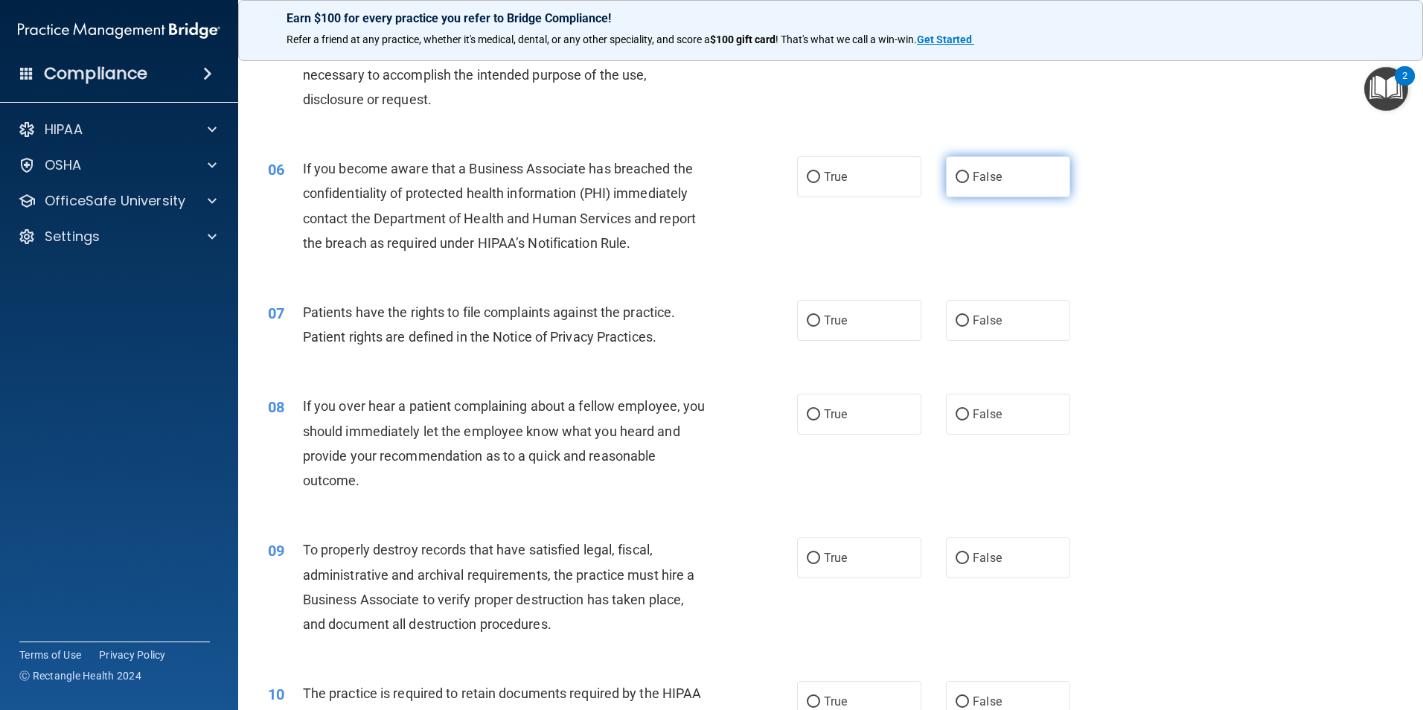
click at [956, 173] on input "False" at bounding box center [962, 177] width 13 height 11
radio input "true"
click at [956, 319] on input "False" at bounding box center [962, 321] width 13 height 11
radio input "true"
click at [956, 420] on input "False" at bounding box center [962, 414] width 13 height 11
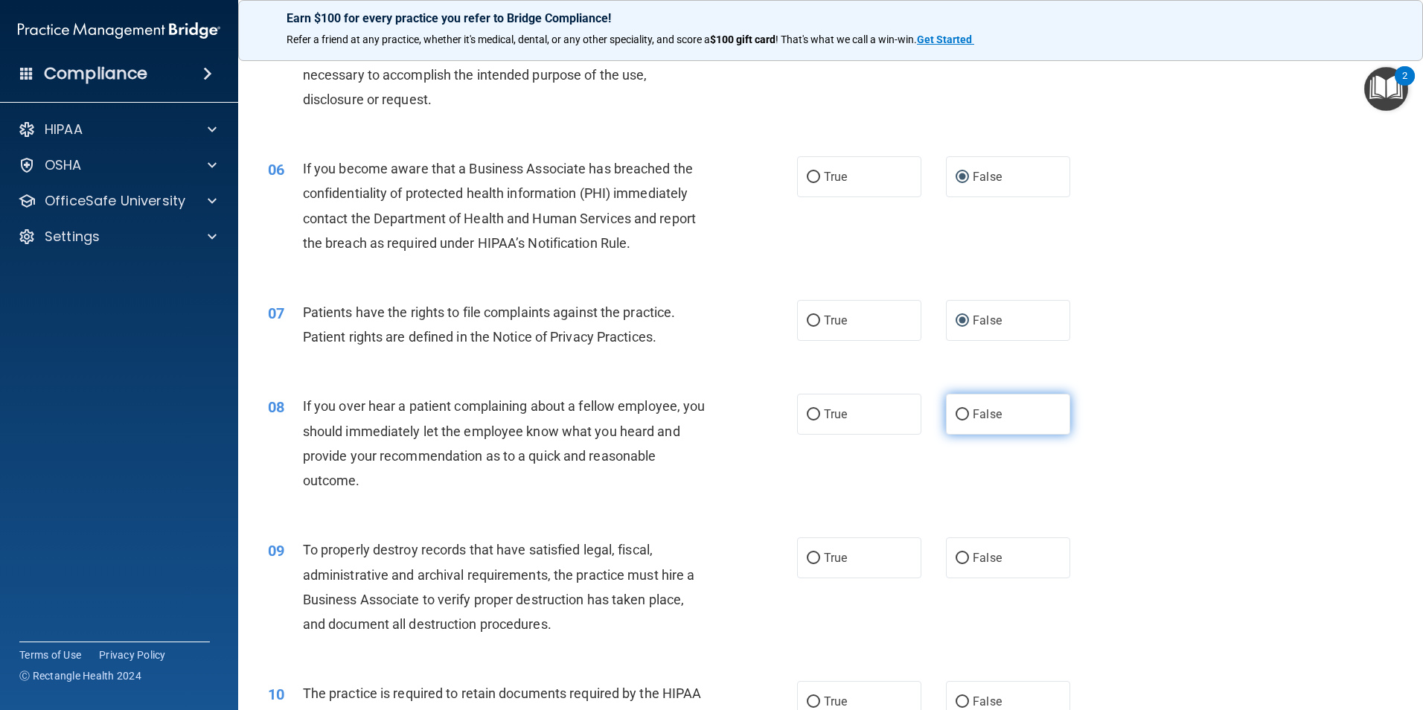
radio input "true"
click at [956, 556] on input "False" at bounding box center [962, 558] width 13 height 11
radio input "true"
drag, startPoint x: 806, startPoint y: 700, endPoint x: 873, endPoint y: 708, distance: 67.4
click at [807, 700] on input "True" at bounding box center [813, 702] width 13 height 11
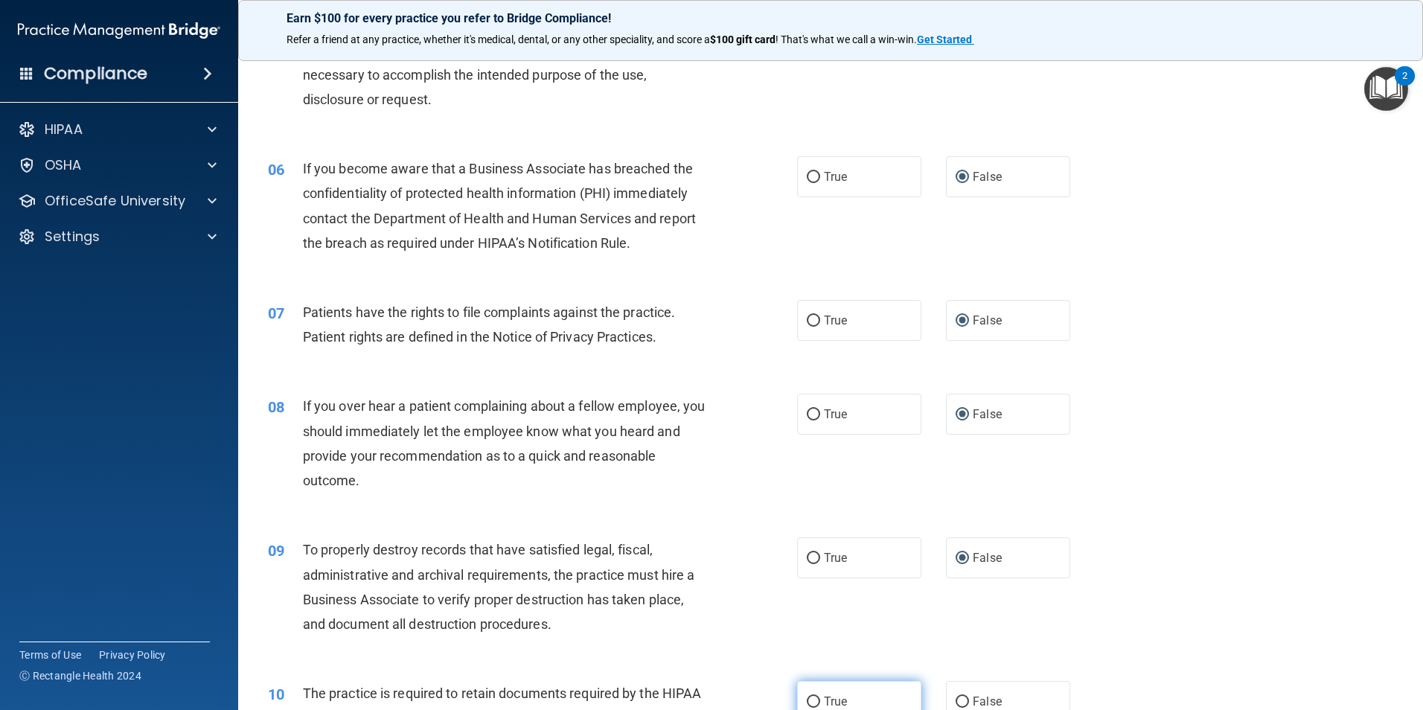
radio input "true"
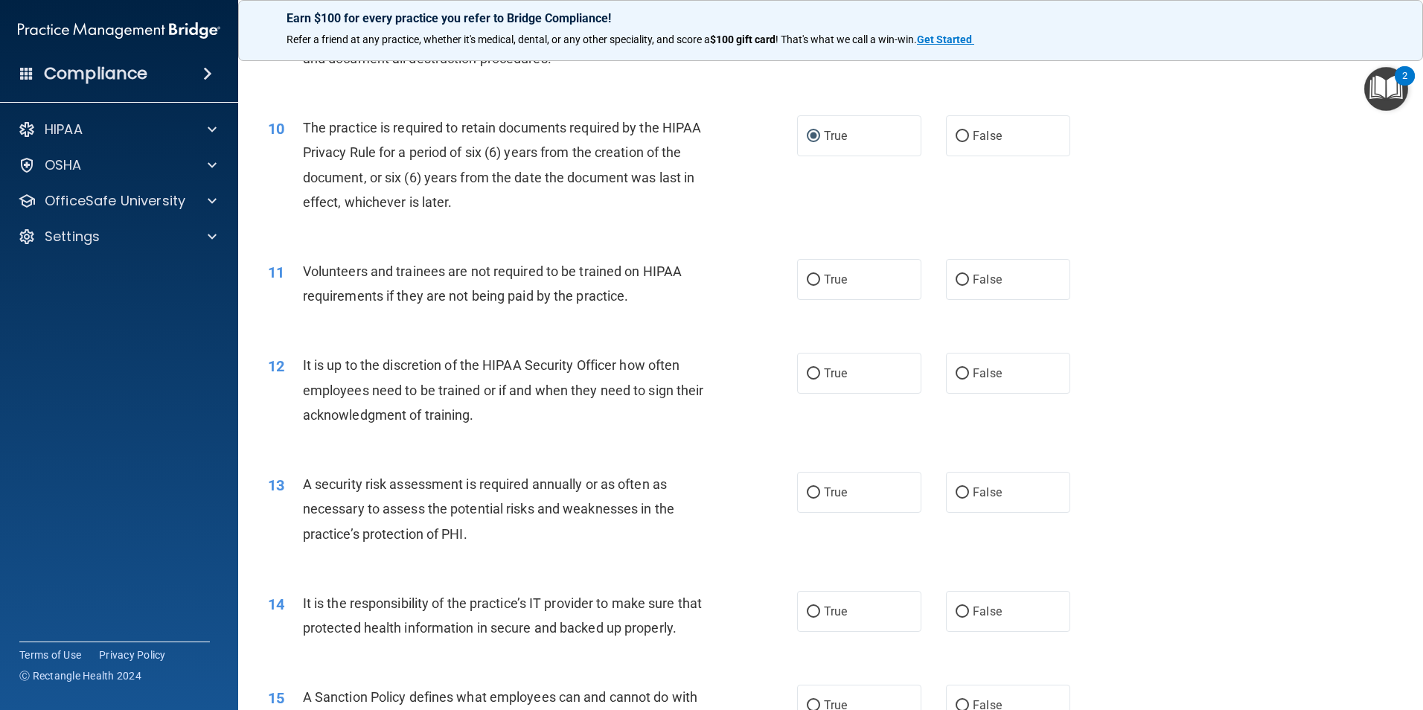
scroll to position [1260, 0]
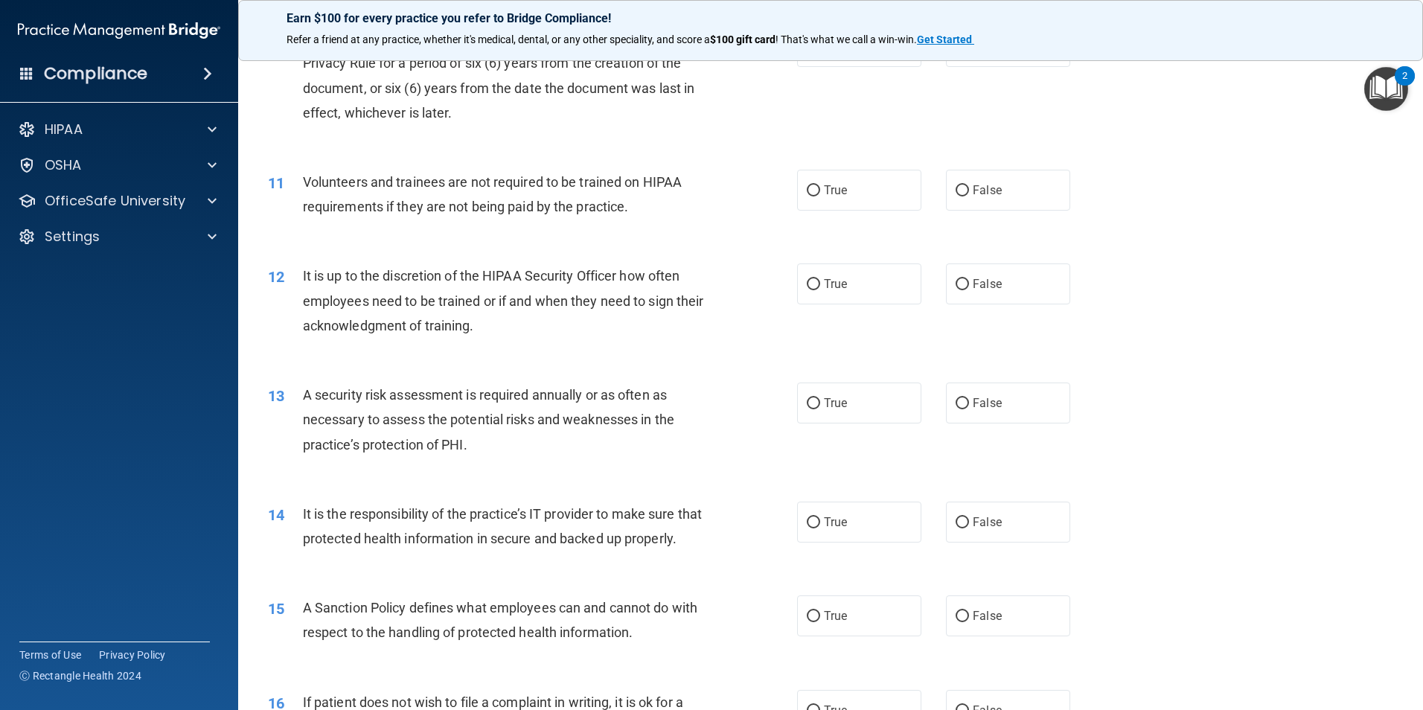
drag, startPoint x: 805, startPoint y: 188, endPoint x: 819, endPoint y: 225, distance: 39.8
click at [807, 188] on input "True" at bounding box center [813, 190] width 13 height 11
radio input "true"
drag, startPoint x: 805, startPoint y: 277, endPoint x: 822, endPoint y: 343, distance: 68.2
click at [807, 279] on input "True" at bounding box center [813, 284] width 13 height 11
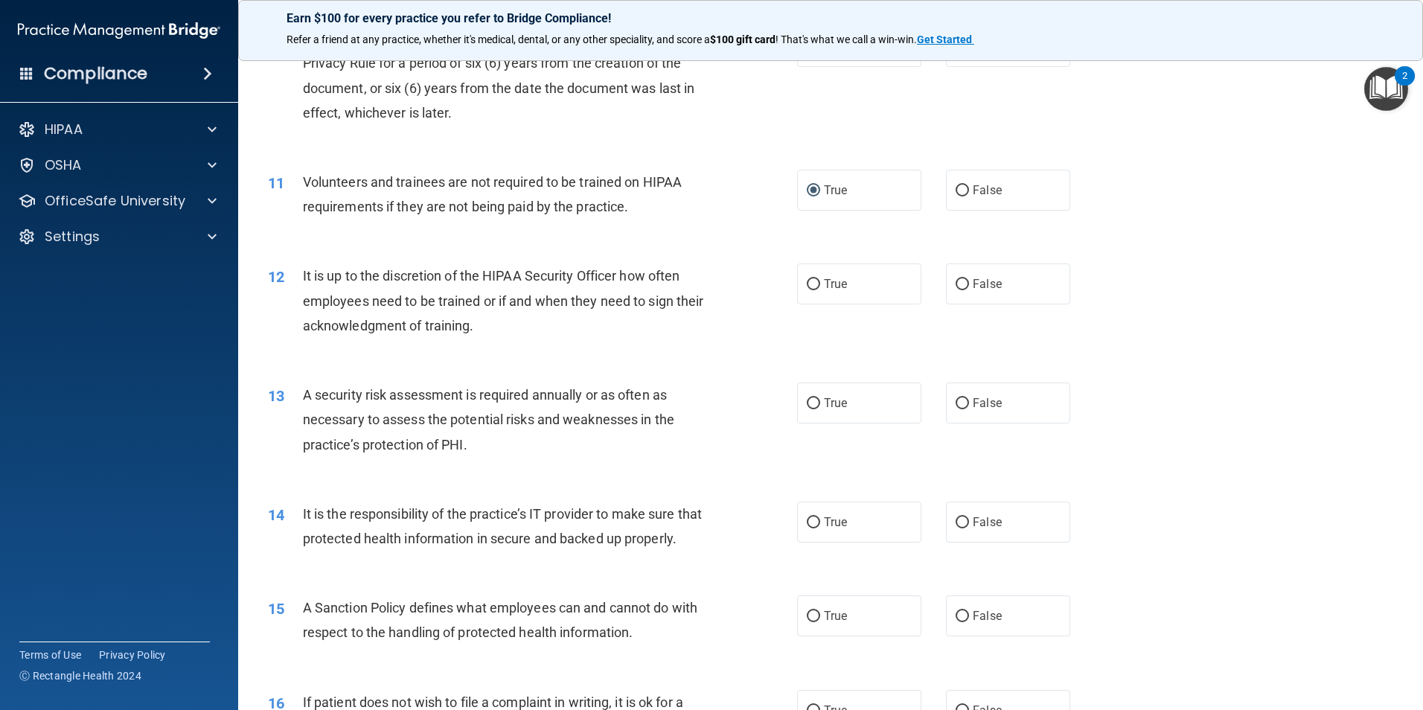
radio input "true"
click at [956, 403] on input "False" at bounding box center [962, 403] width 13 height 11
radio input "true"
click at [956, 528] on input "False" at bounding box center [962, 522] width 13 height 11
radio input "true"
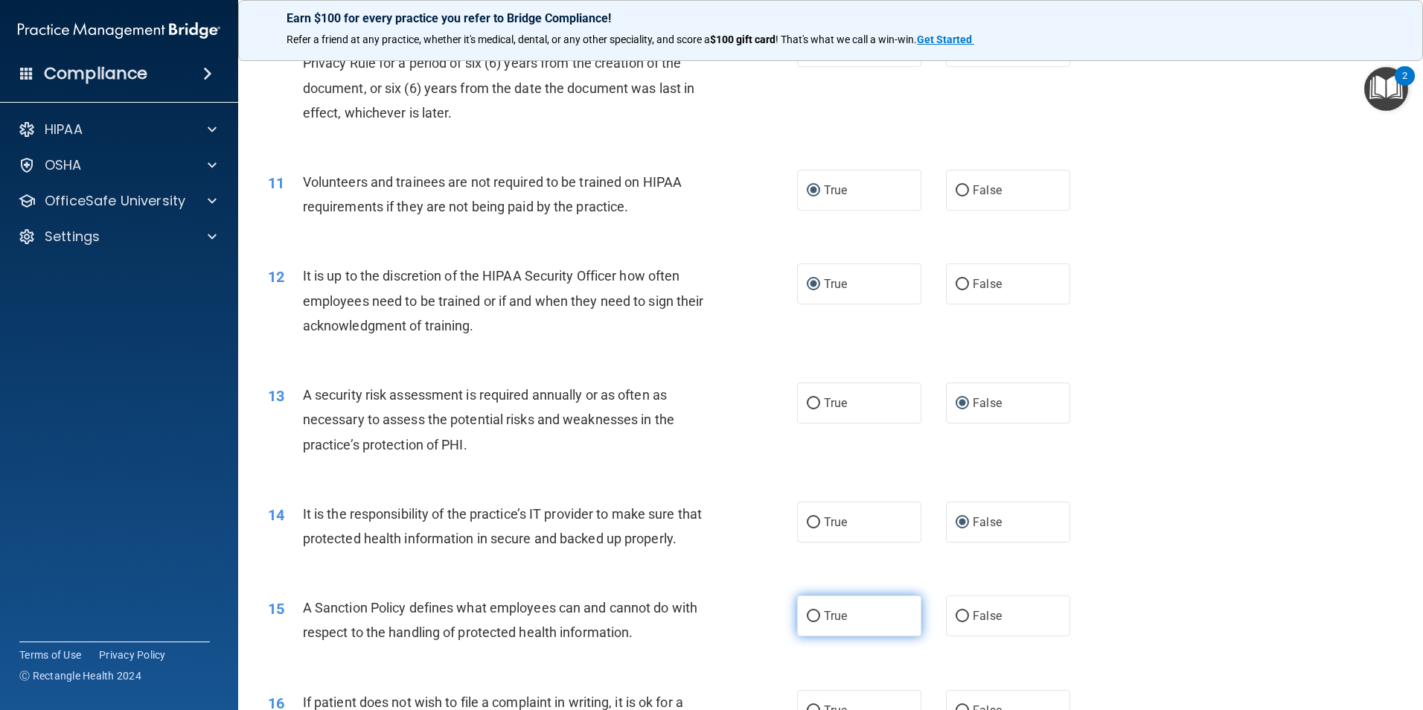
click at [807, 622] on input "True" at bounding box center [813, 616] width 13 height 11
radio input "true"
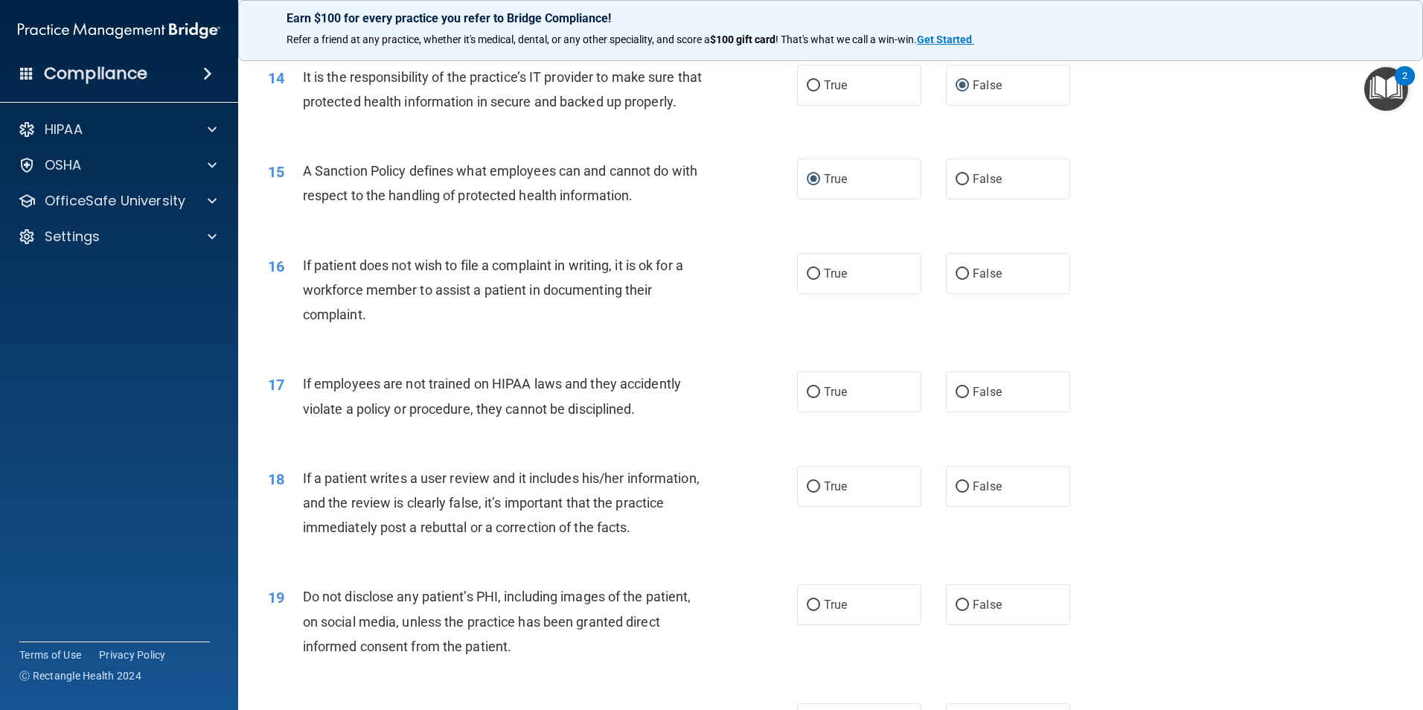
scroll to position [1806, 0]
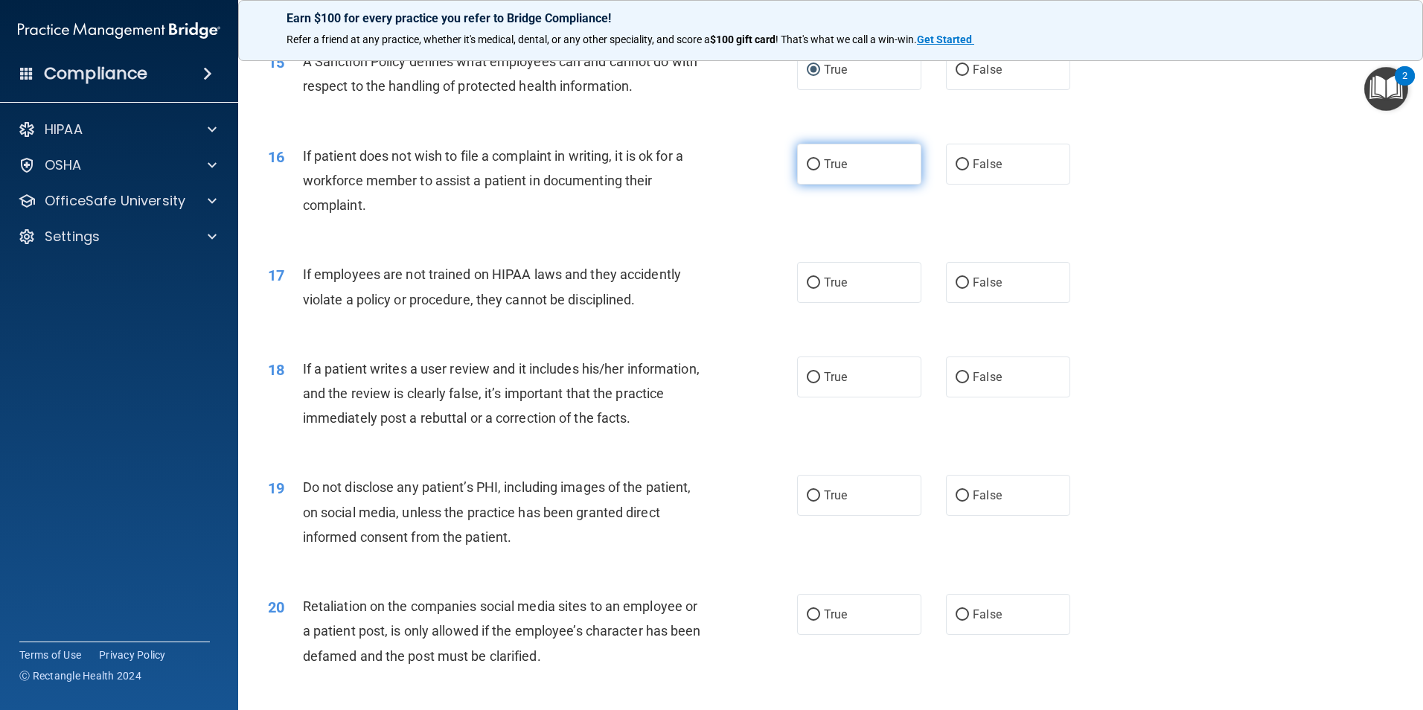
click at [808, 170] on input "True" at bounding box center [813, 164] width 13 height 11
radio input "true"
click at [811, 289] on input "True" at bounding box center [813, 283] width 13 height 11
radio input "true"
click at [956, 383] on input "False" at bounding box center [962, 377] width 13 height 11
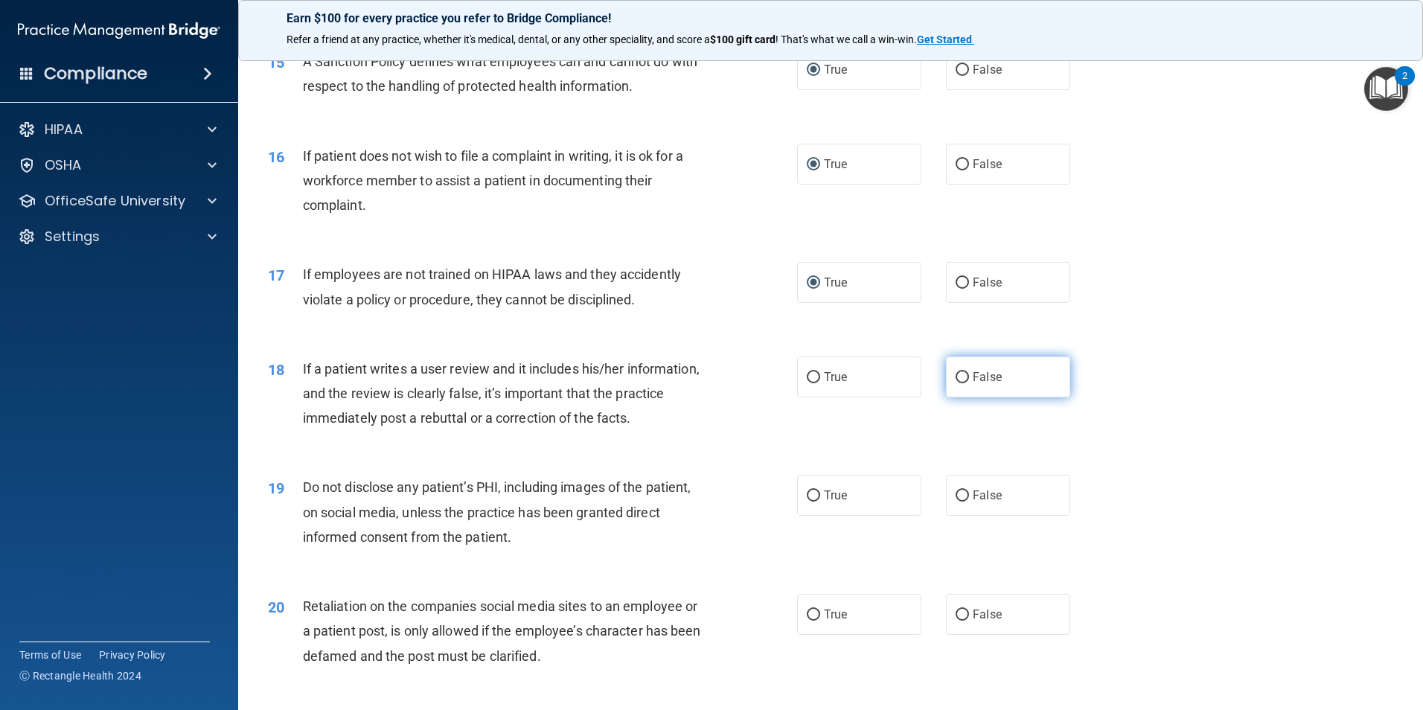
radio input "true"
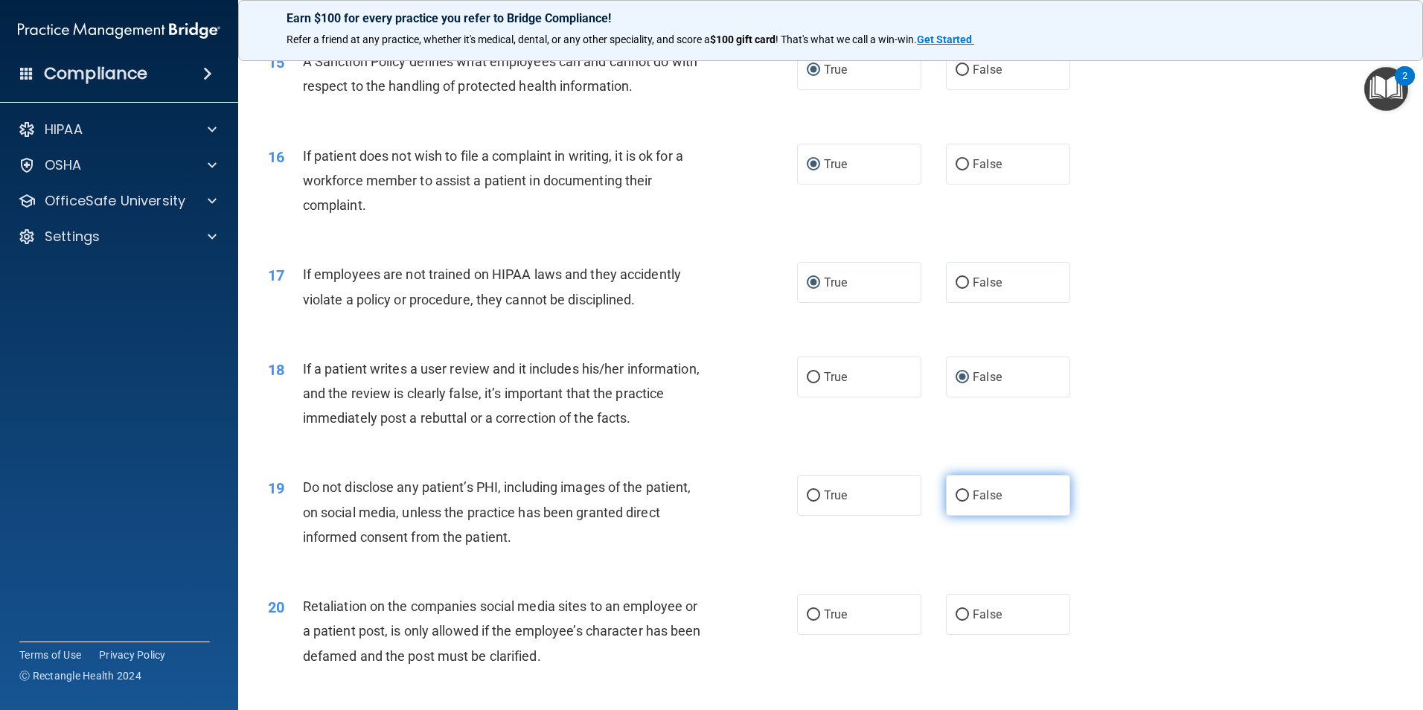
click at [956, 502] on input "False" at bounding box center [962, 495] width 13 height 11
radio input "true"
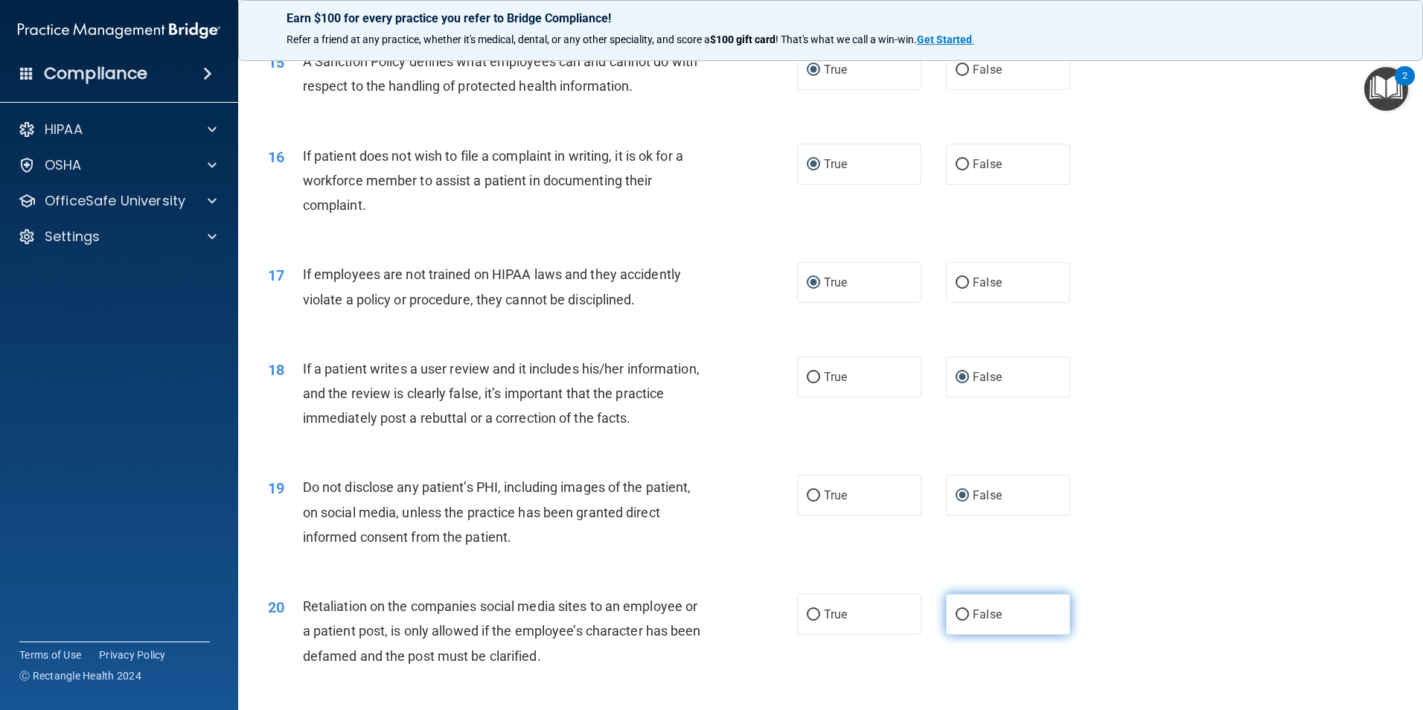
click at [956, 621] on input "False" at bounding box center [962, 615] width 13 height 11
radio input "true"
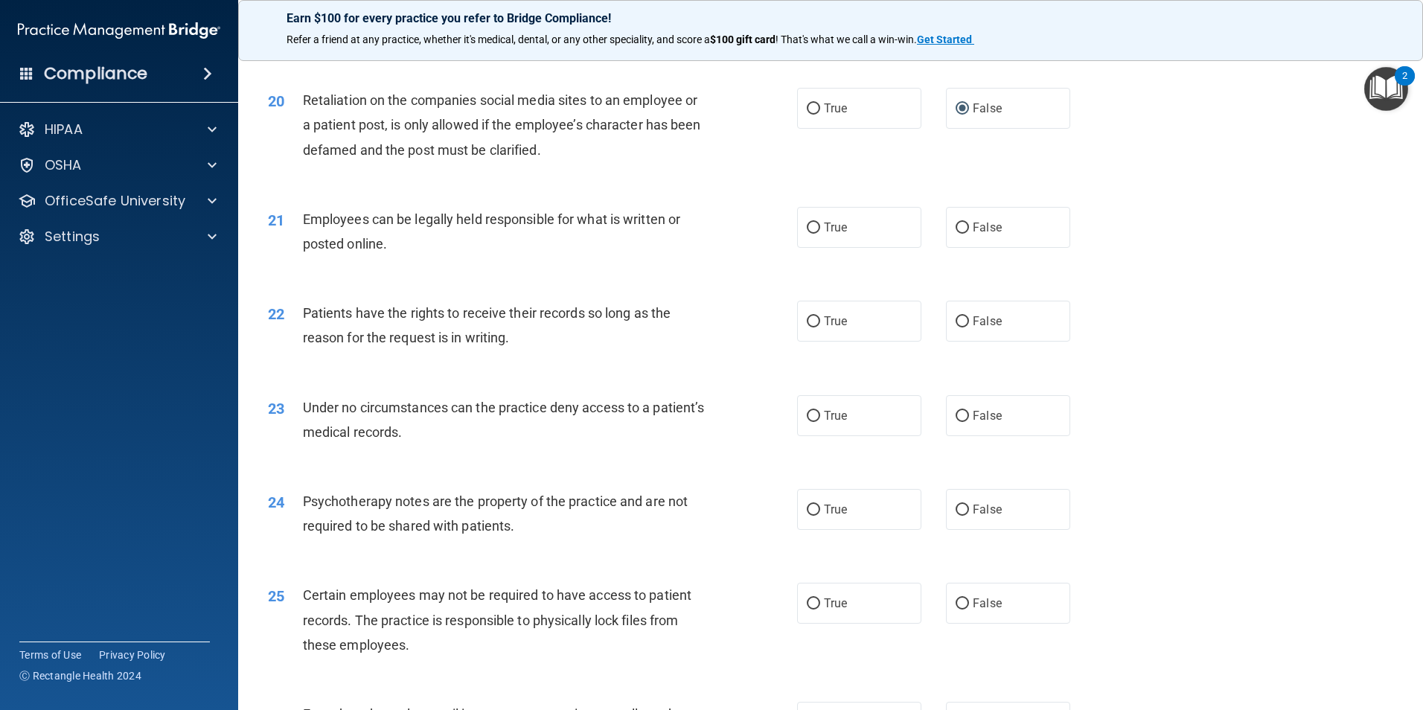
scroll to position [2441, 0]
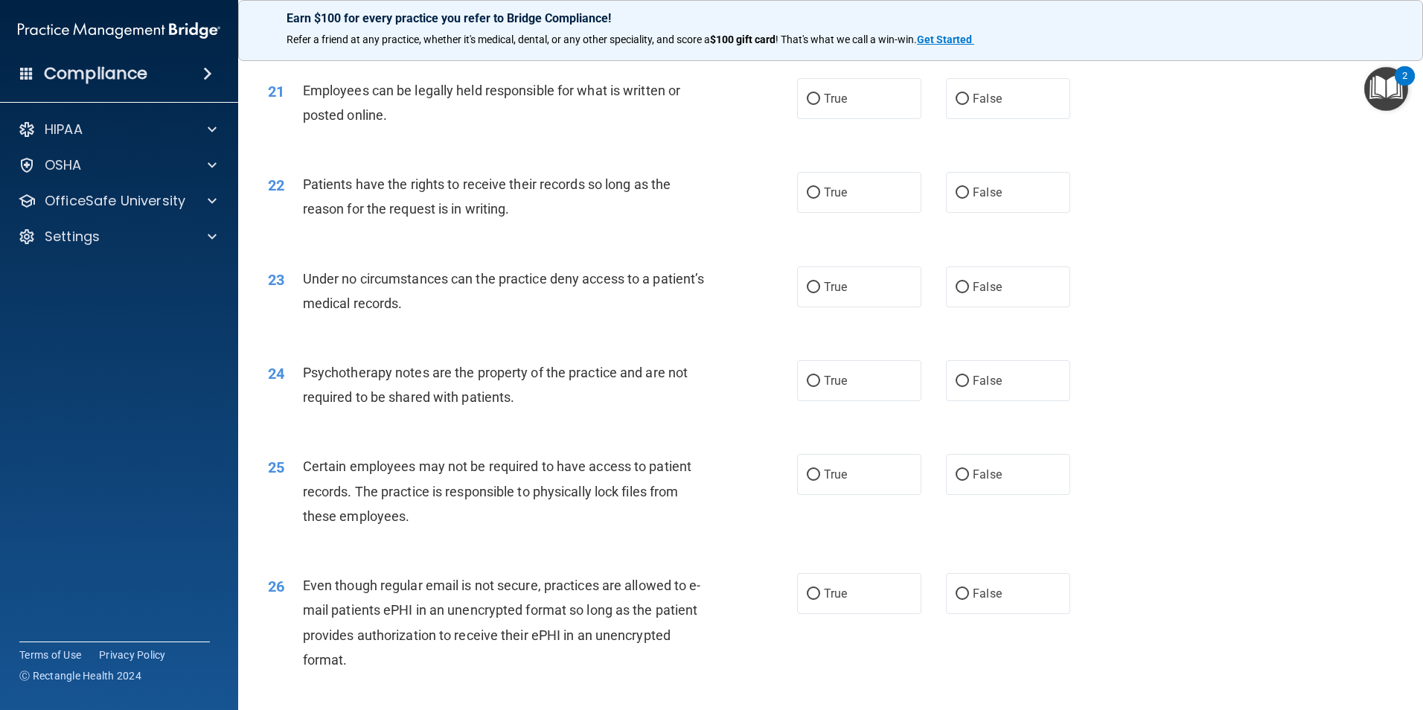
drag, startPoint x: 805, startPoint y: 123, endPoint x: 811, endPoint y: 177, distance: 54.6
click at [807, 105] on input "True" at bounding box center [813, 99] width 13 height 11
radio input "true"
click at [809, 199] on input "True" at bounding box center [813, 193] width 13 height 11
radio input "true"
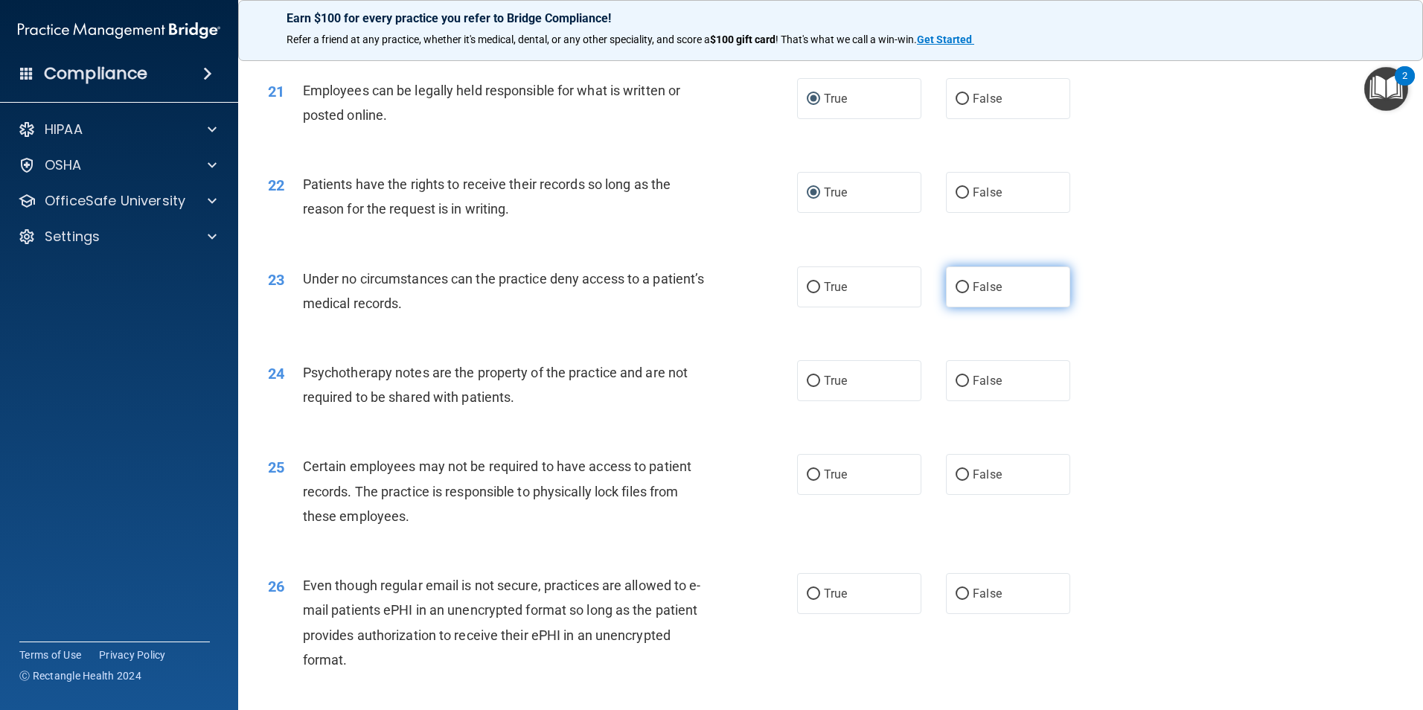
click at [956, 293] on input "False" at bounding box center [962, 287] width 13 height 11
radio input "true"
click at [956, 387] on input "False" at bounding box center [962, 381] width 13 height 11
radio input "true"
click at [807, 481] on input "True" at bounding box center [813, 475] width 13 height 11
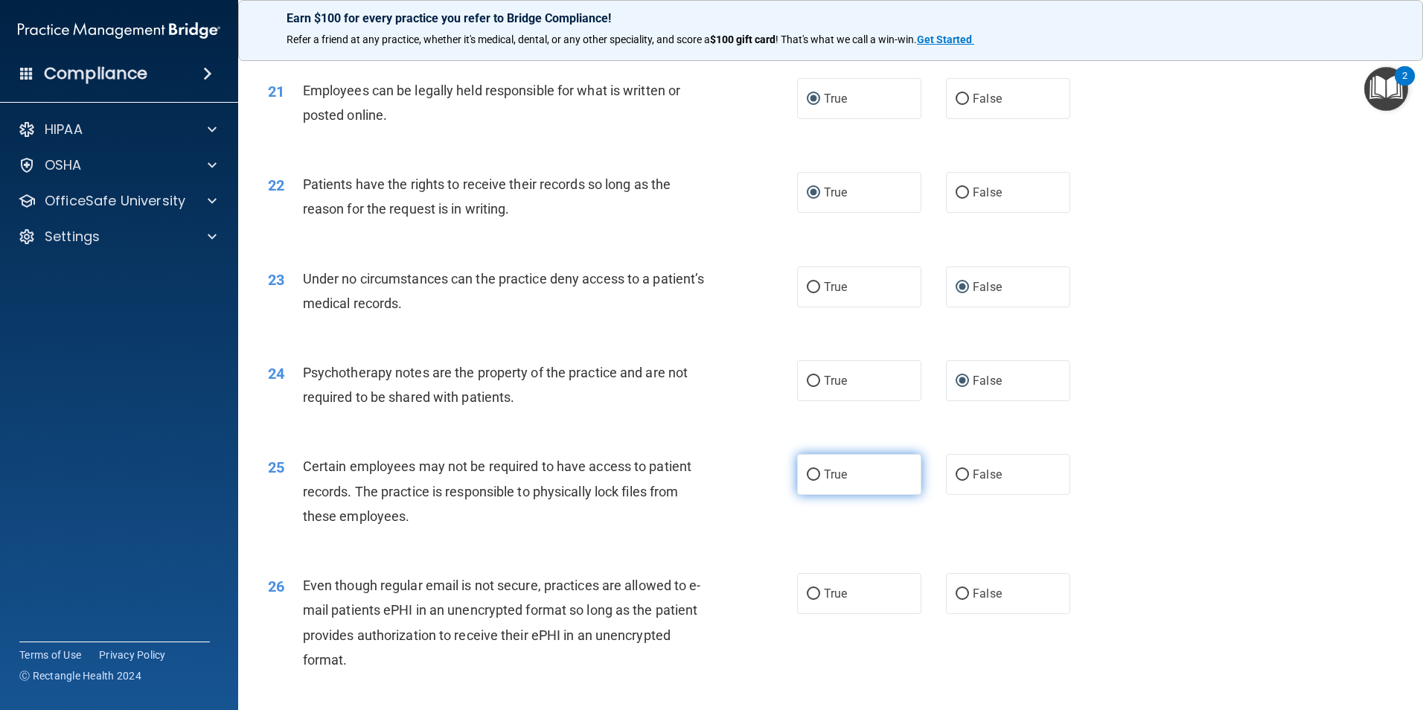
radio input "true"
click at [956, 600] on input "False" at bounding box center [962, 594] width 13 height 11
radio input "true"
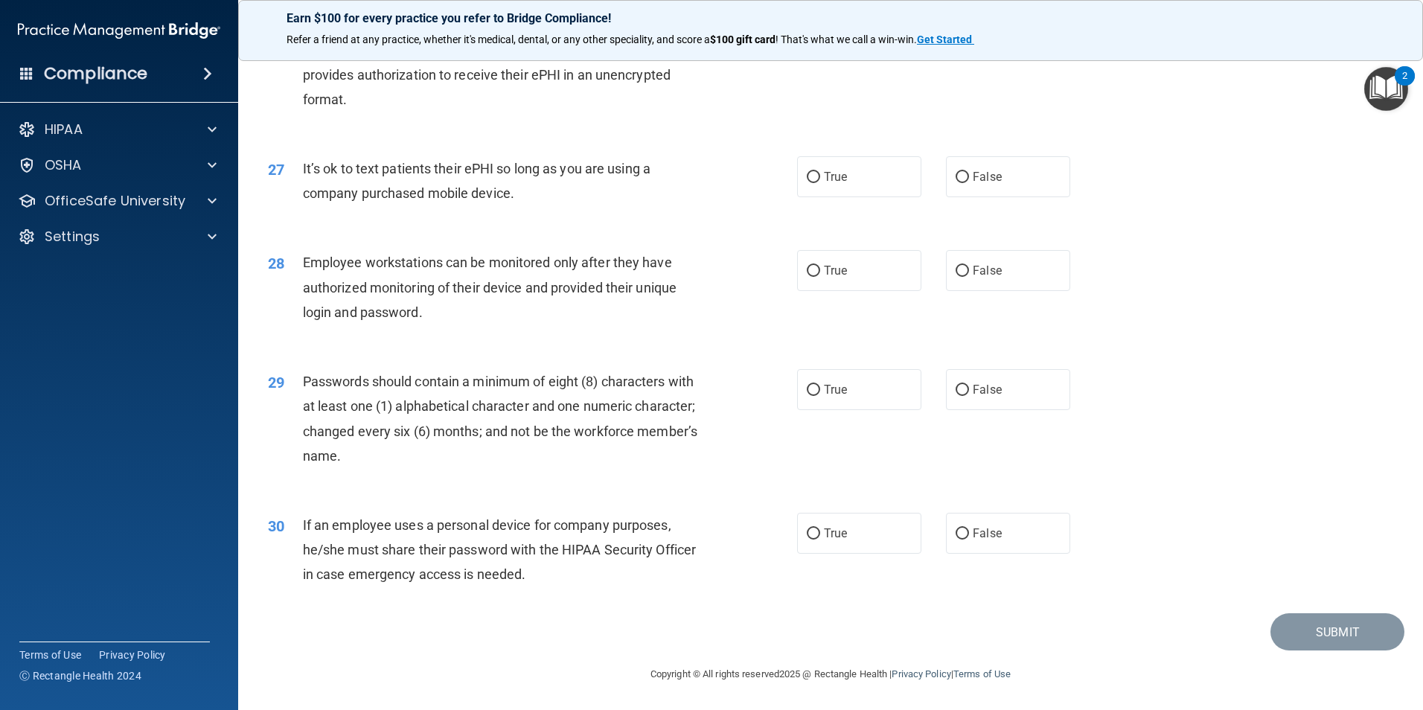
scroll to position [3026, 0]
drag, startPoint x: 956, startPoint y: 173, endPoint x: 946, endPoint y: 185, distance: 15.3
click at [956, 172] on input "False" at bounding box center [962, 177] width 13 height 11
radio input "true"
click at [808, 274] on input "True" at bounding box center [813, 271] width 13 height 11
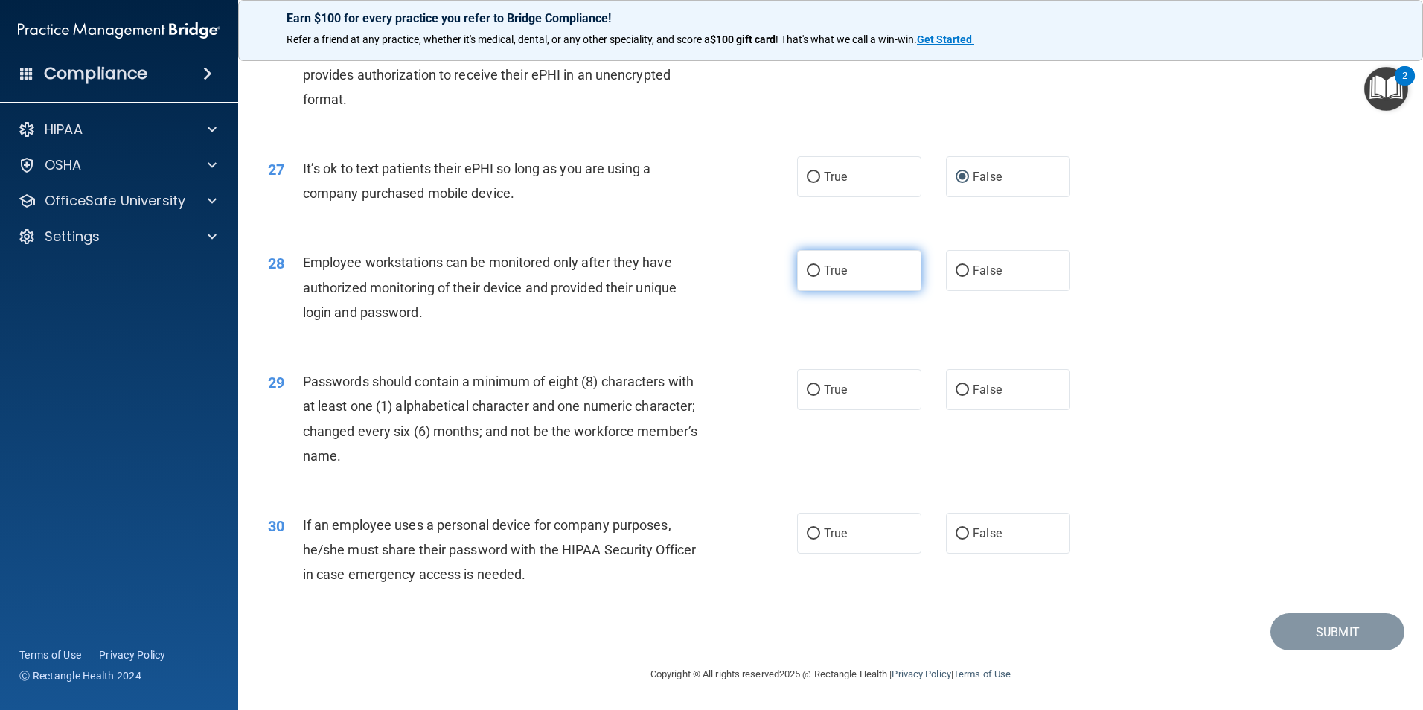
radio input "true"
click at [807, 391] on input "True" at bounding box center [813, 390] width 13 height 11
radio input "true"
click at [811, 535] on input "True" at bounding box center [813, 533] width 13 height 11
radio input "true"
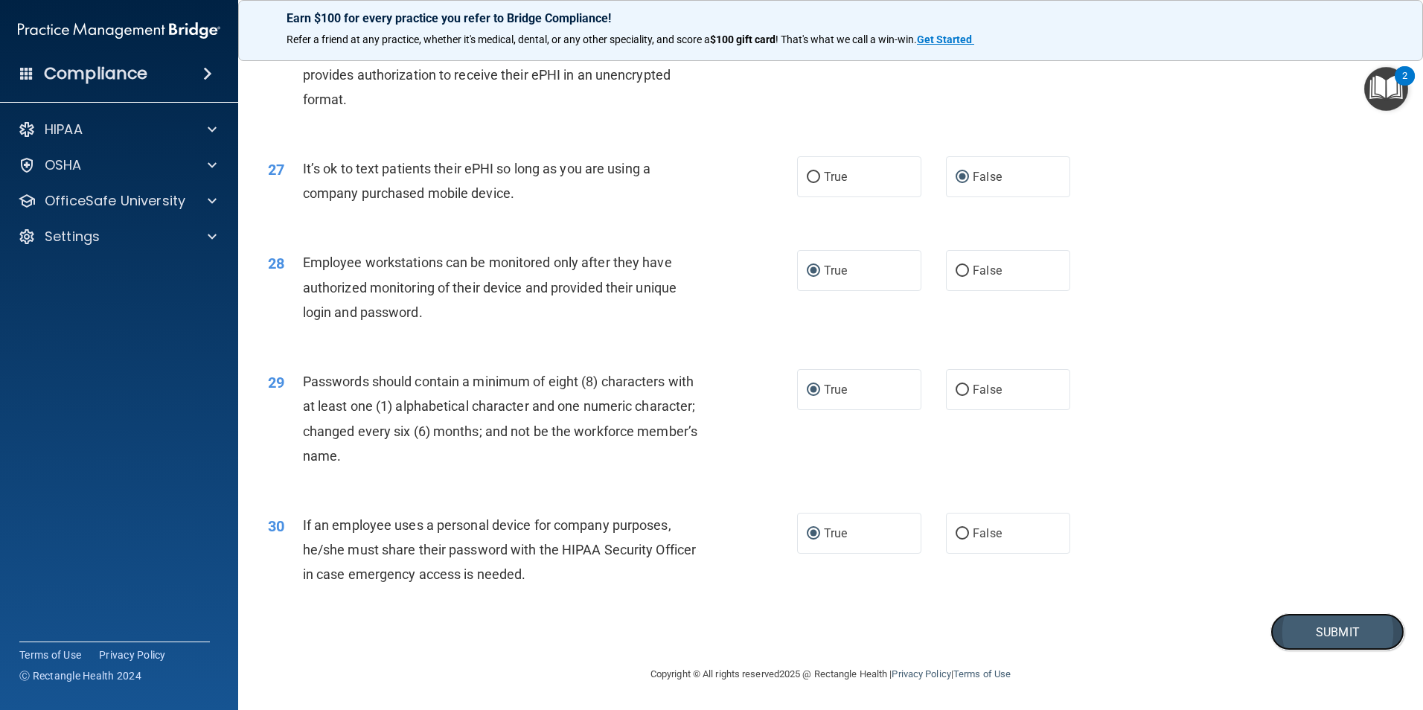
click at [1314, 633] on button "Submit" at bounding box center [1338, 632] width 134 height 38
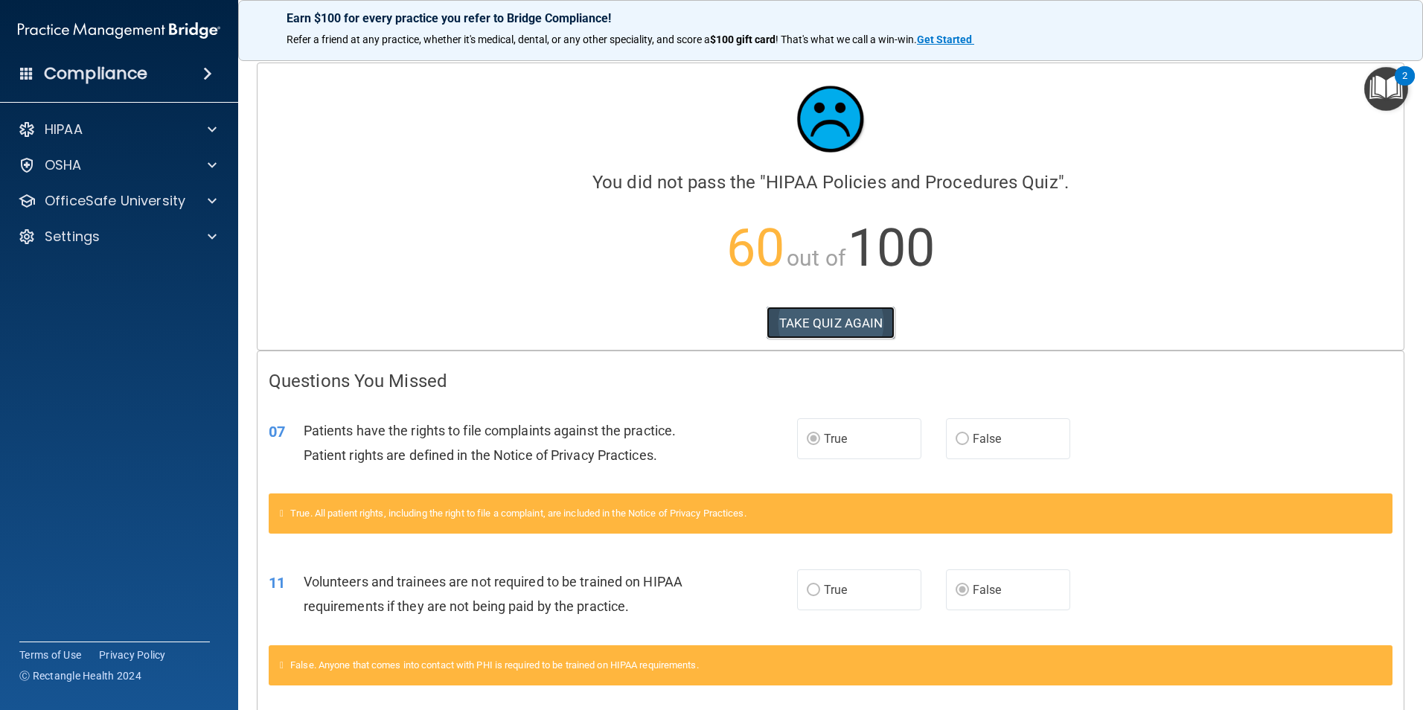
click at [791, 323] on button "TAKE QUIZ AGAIN" at bounding box center [831, 323] width 129 height 33
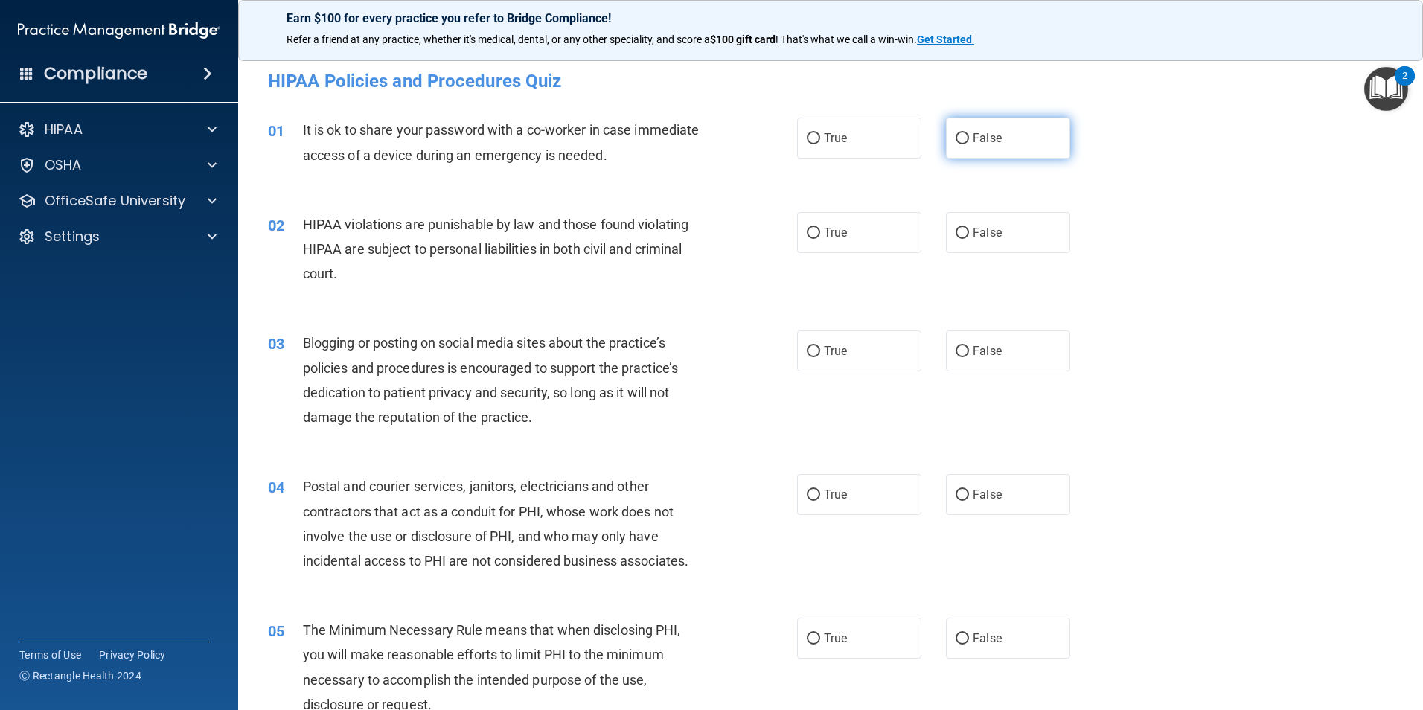
click at [956, 141] on input "False" at bounding box center [962, 138] width 13 height 11
radio input "true"
click at [813, 236] on input "True" at bounding box center [813, 233] width 13 height 11
radio input "true"
click at [957, 351] on input "False" at bounding box center [962, 351] width 13 height 11
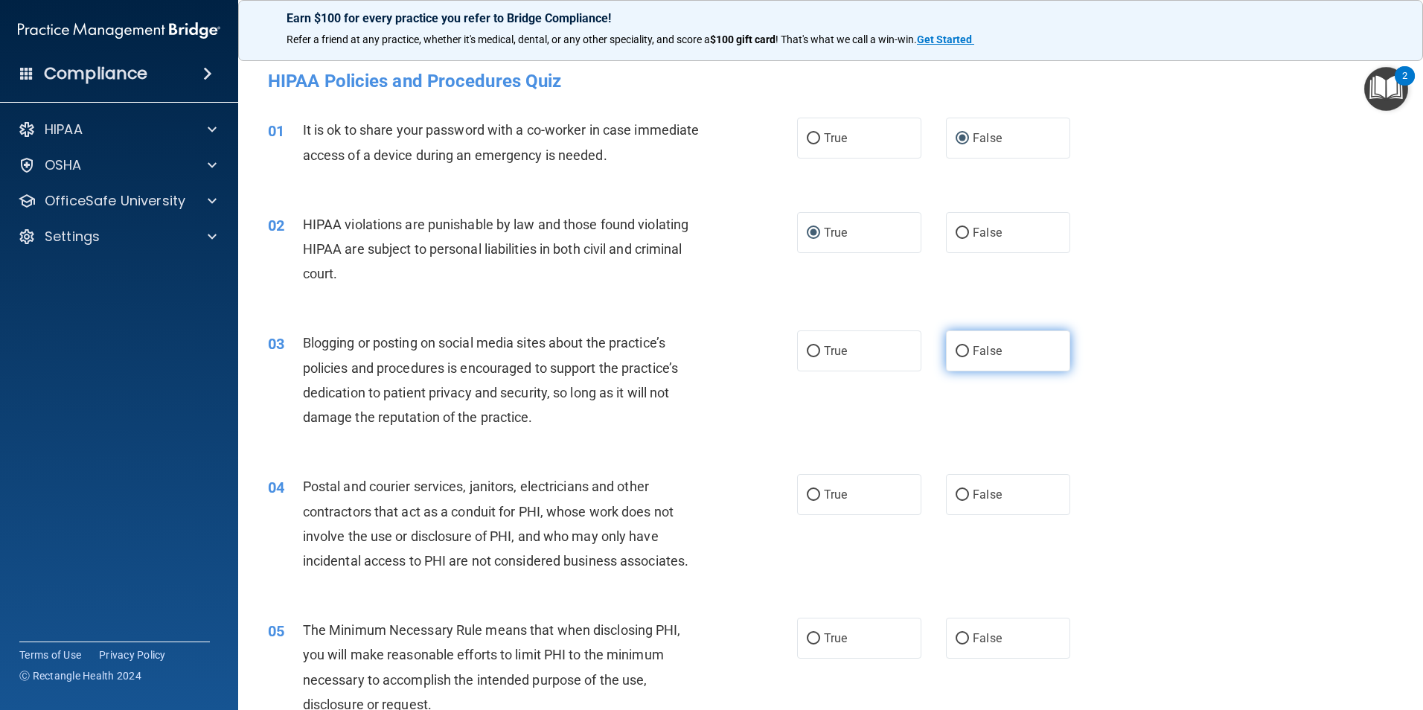
radio input "true"
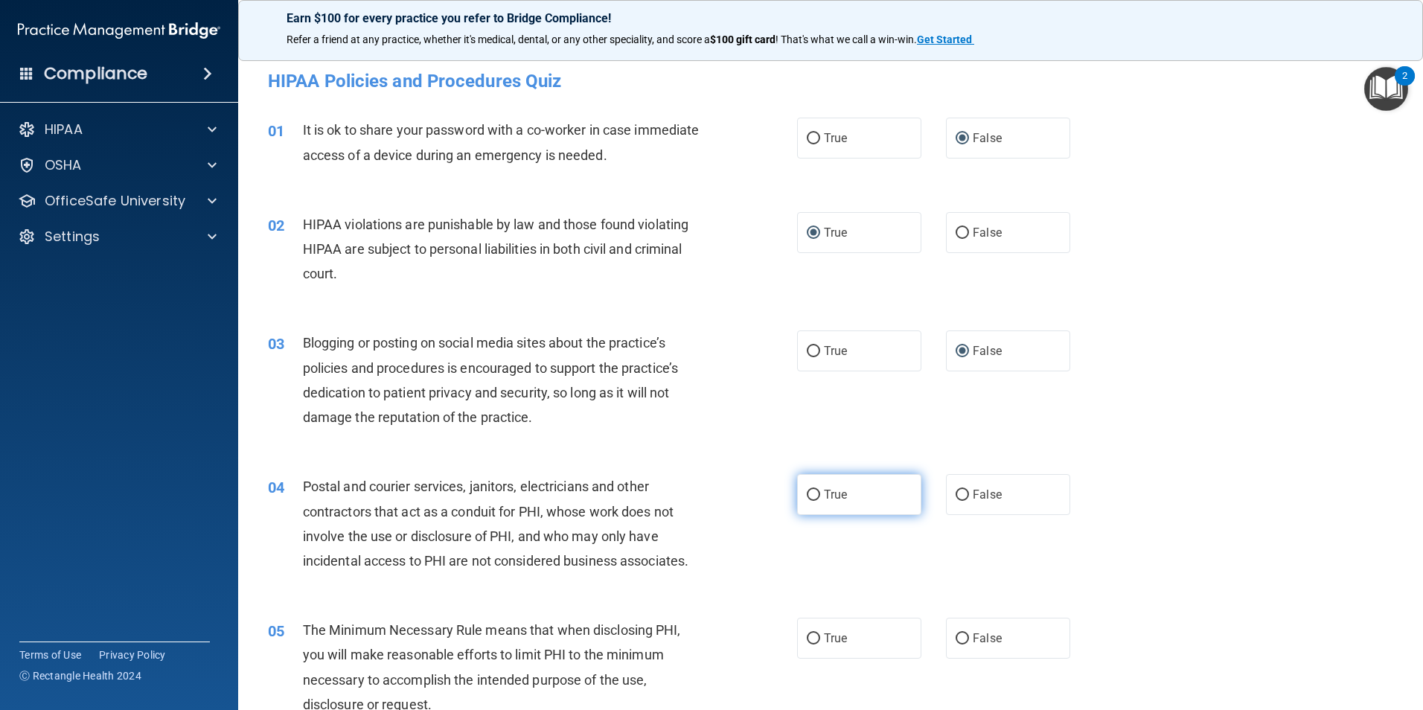
click at [807, 493] on input "True" at bounding box center [813, 495] width 13 height 11
radio input "true"
click at [807, 633] on input "True" at bounding box center [813, 638] width 13 height 11
radio input "true"
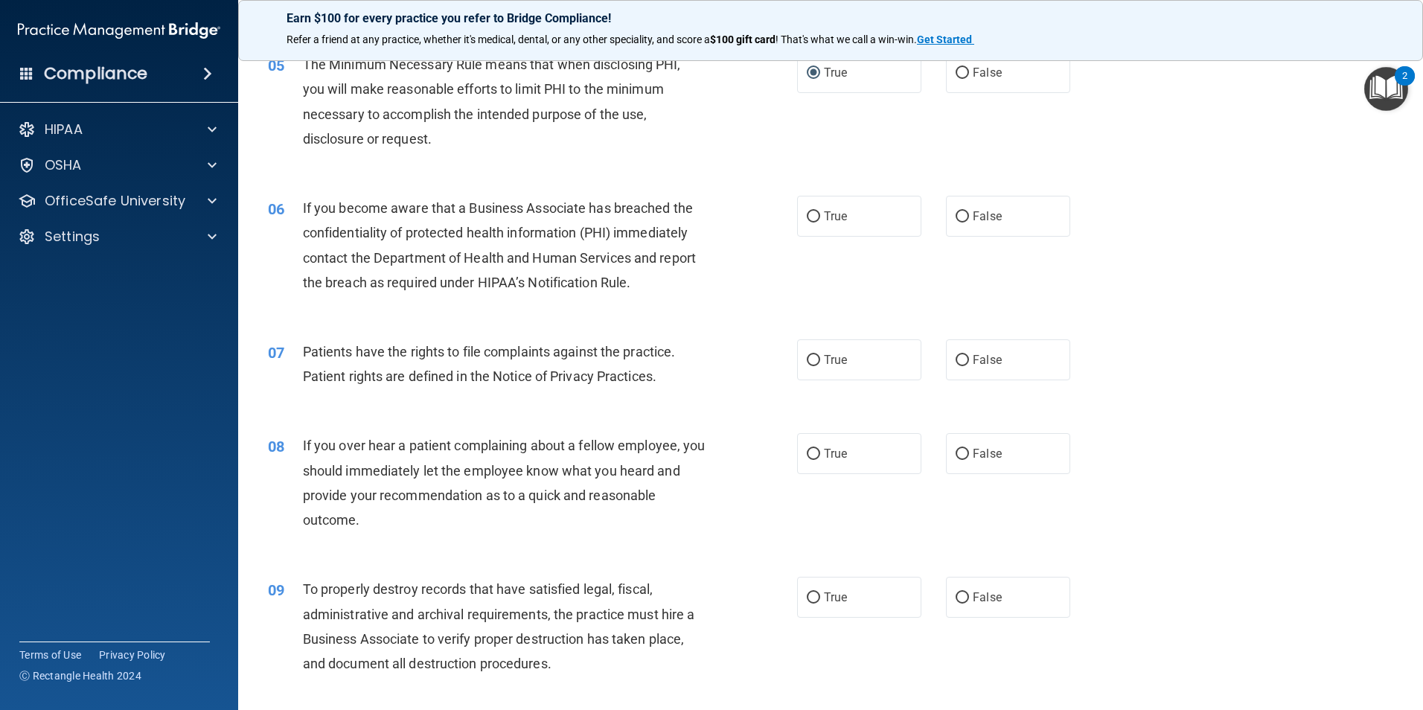
scroll to position [625, 0]
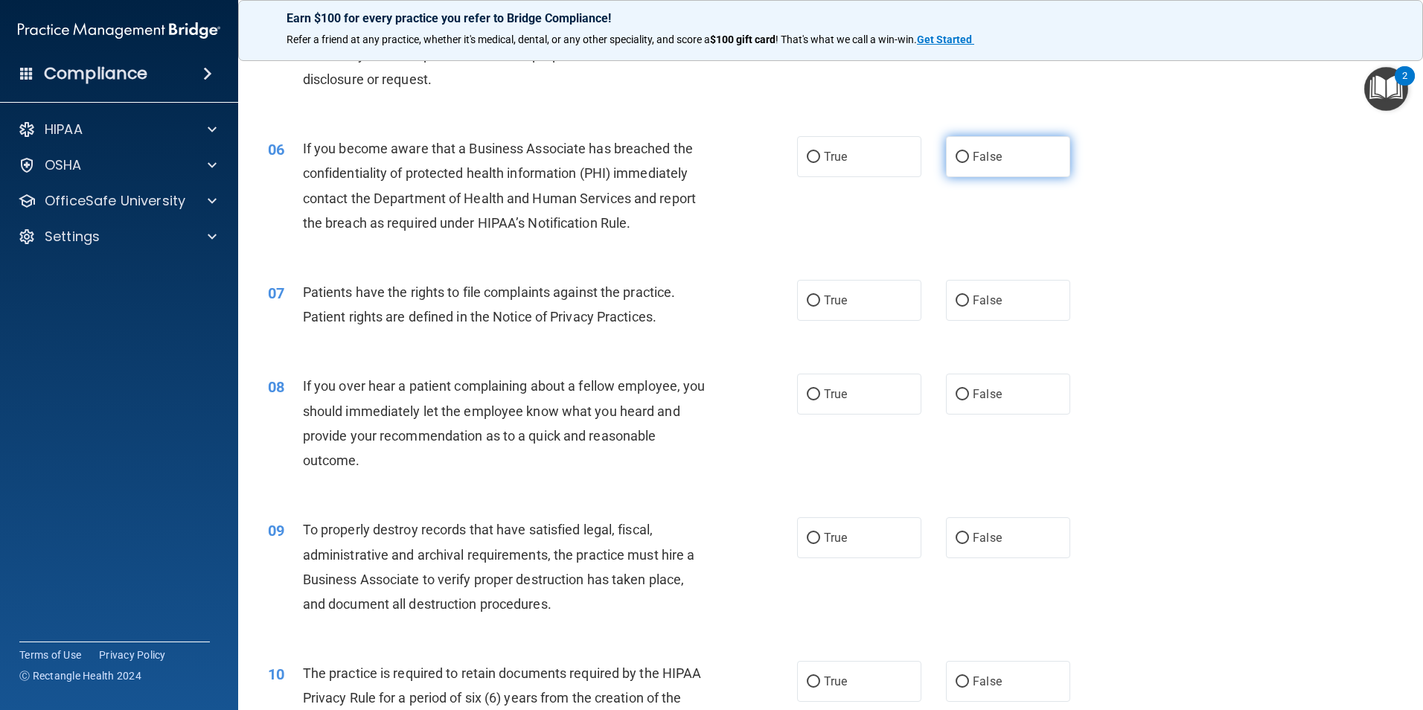
click at [960, 159] on input "False" at bounding box center [962, 157] width 13 height 11
radio input "true"
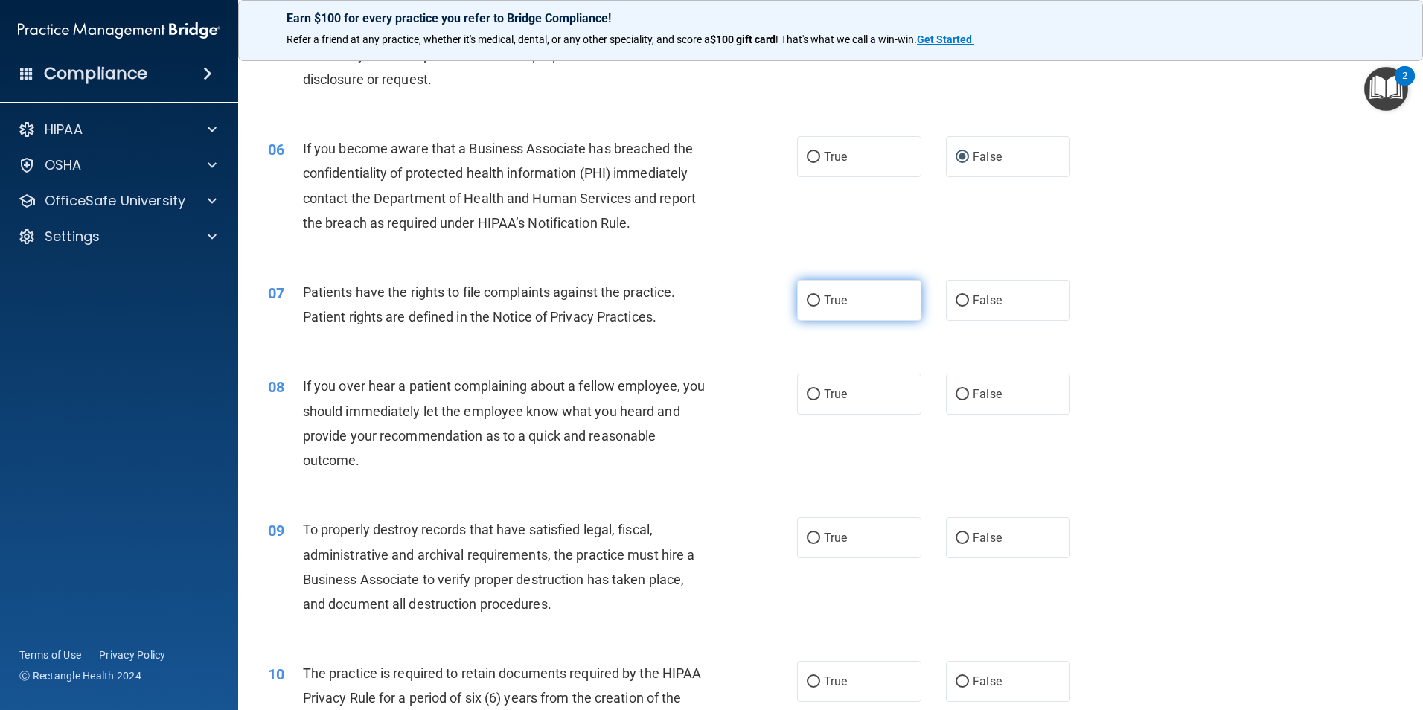
click at [807, 303] on input "True" at bounding box center [813, 300] width 13 height 11
radio input "true"
click at [956, 389] on input "False" at bounding box center [962, 394] width 13 height 11
radio input "true"
click at [956, 534] on input "False" at bounding box center [962, 538] width 13 height 11
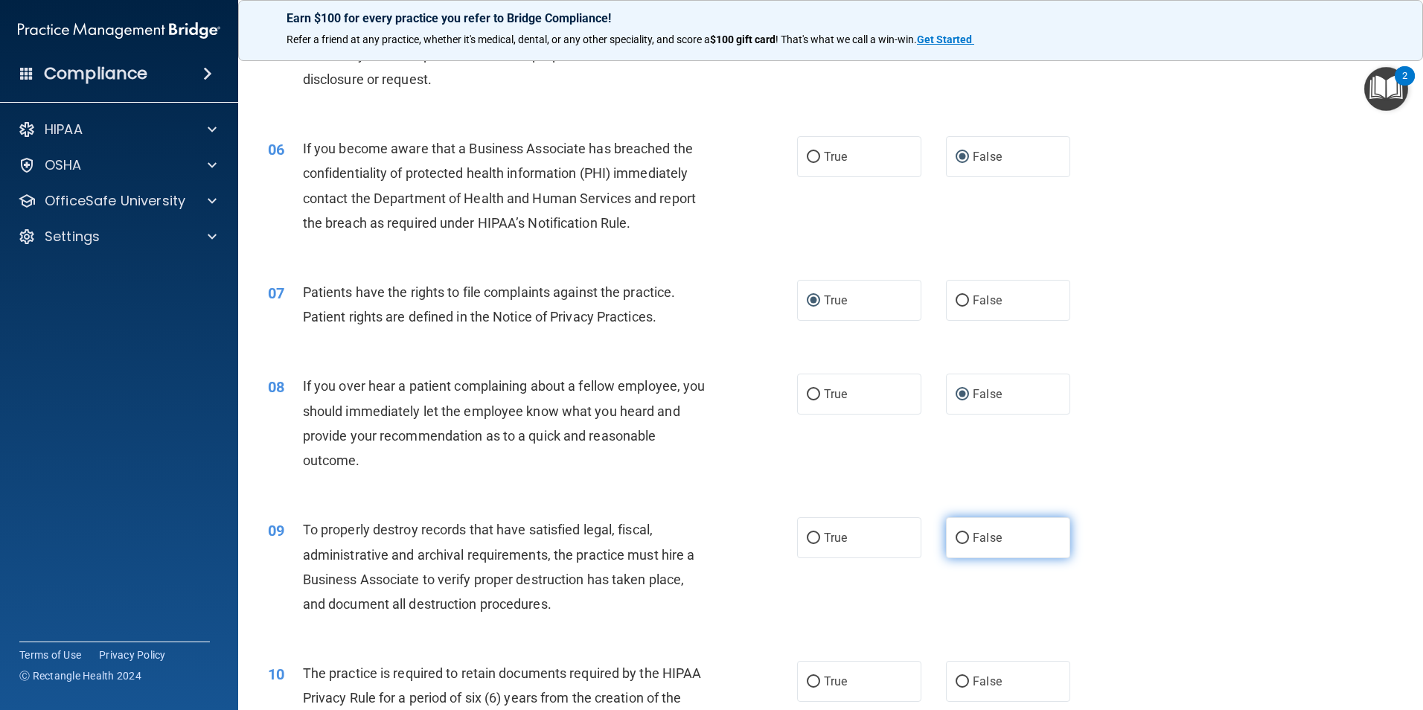
radio input "true"
click at [807, 679] on input "True" at bounding box center [813, 682] width 13 height 11
radio input "true"
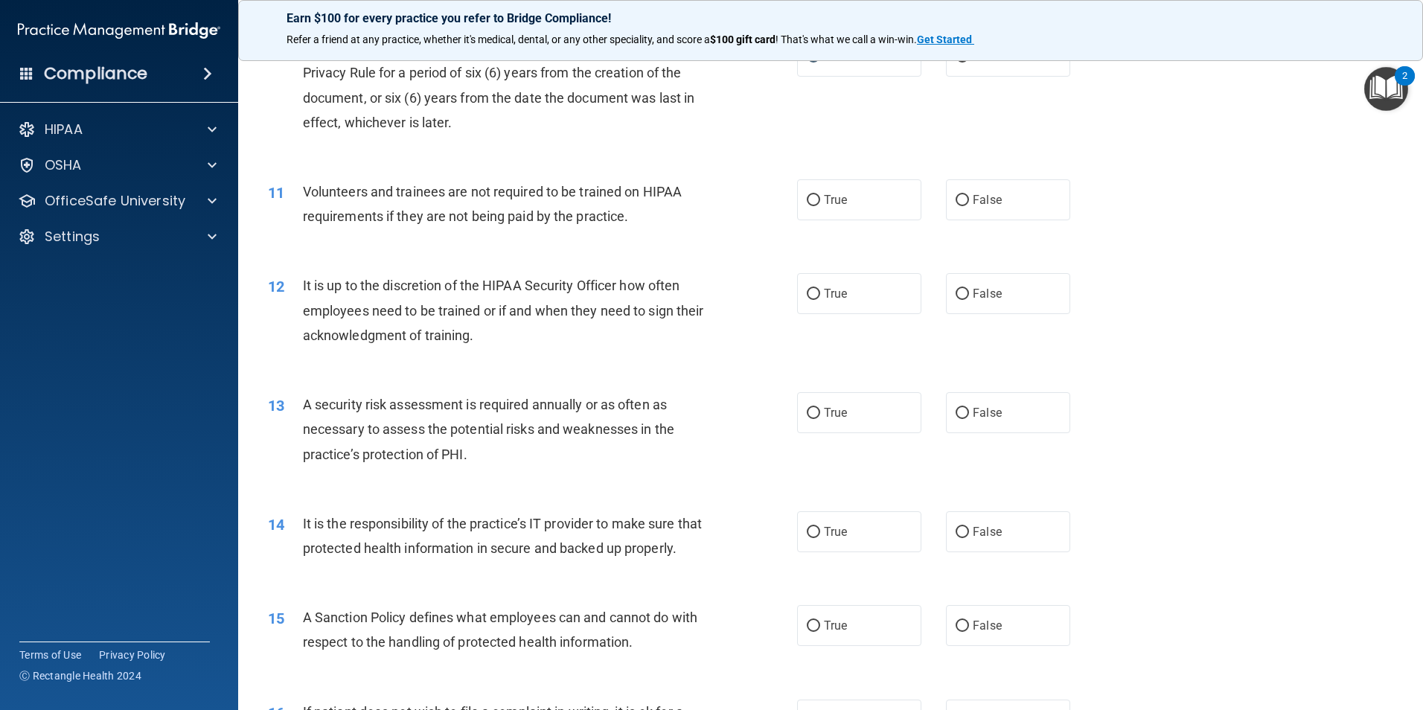
scroll to position [1290, 0]
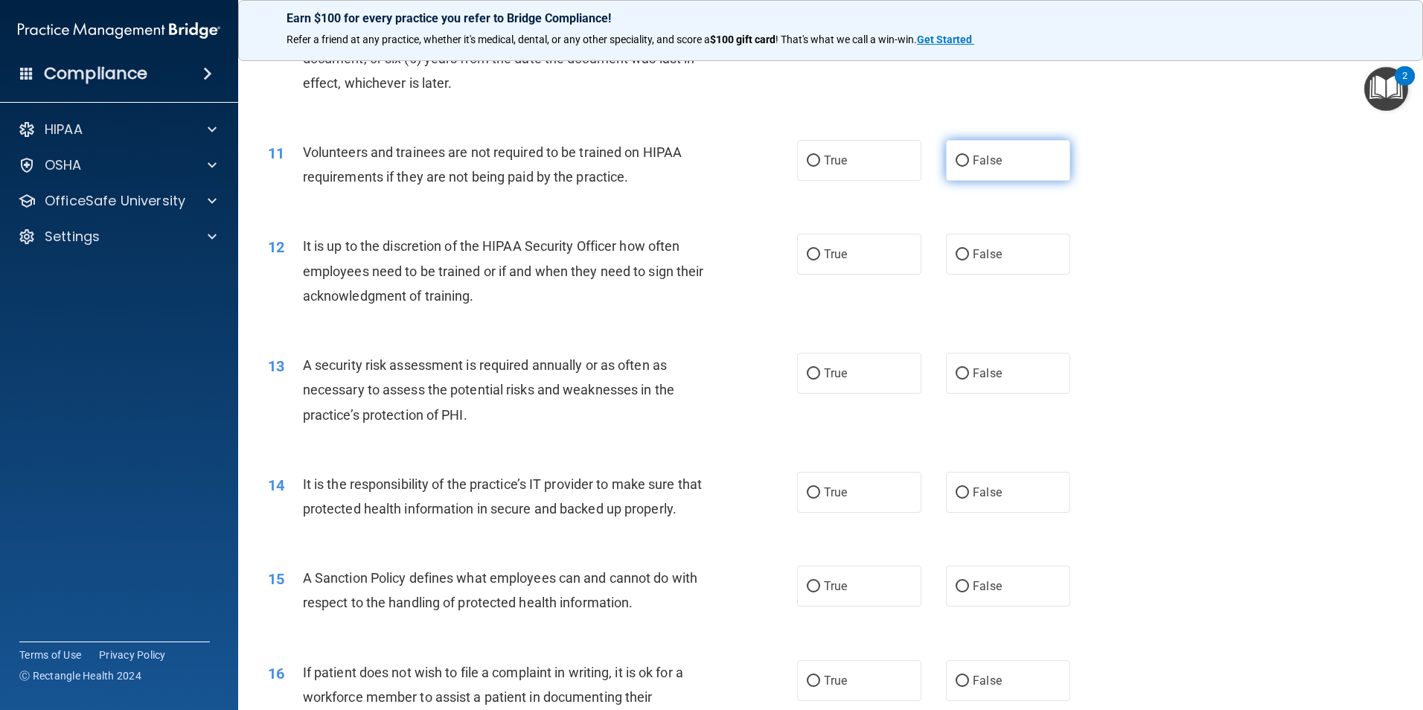
click at [956, 163] on input "False" at bounding box center [962, 161] width 13 height 11
radio input "true"
click at [956, 257] on input "False" at bounding box center [962, 254] width 13 height 11
radio input "true"
click at [809, 372] on input "True" at bounding box center [813, 373] width 13 height 11
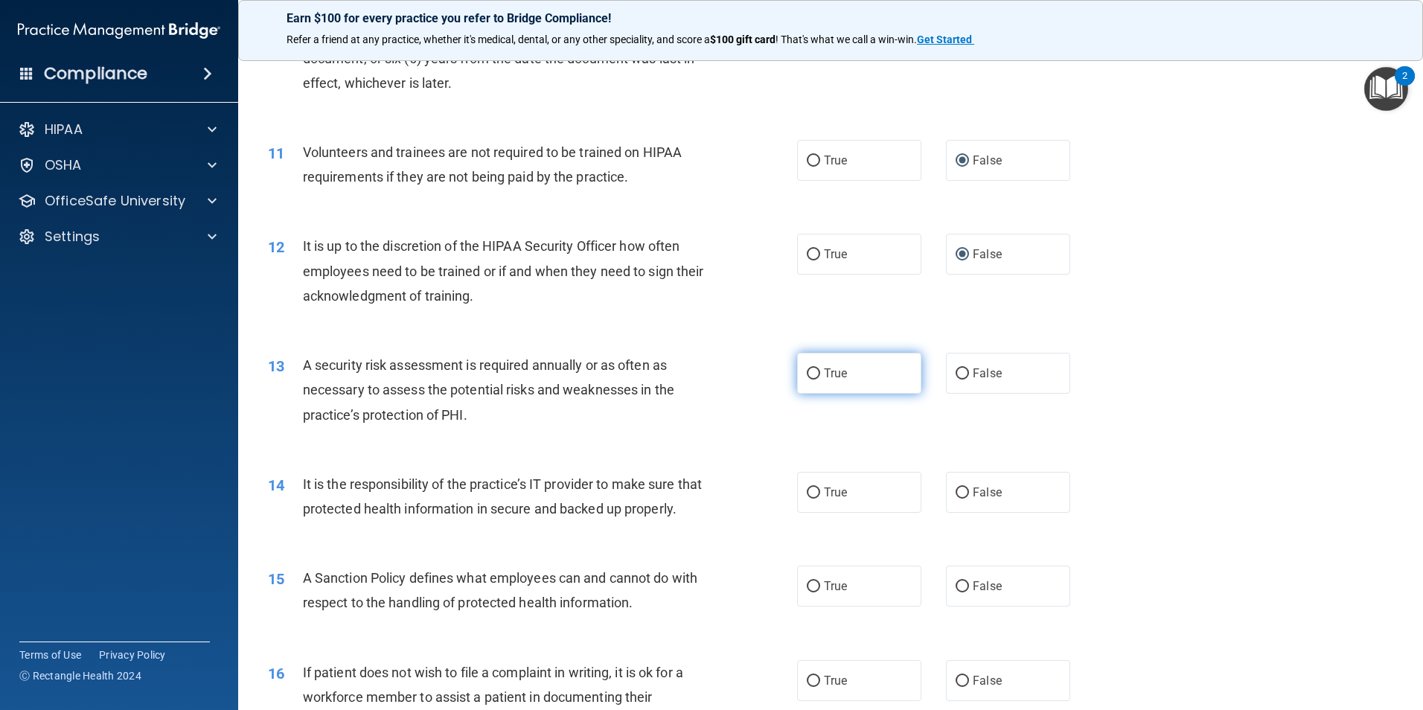
radio input "true"
click at [956, 494] on input "False" at bounding box center [962, 493] width 13 height 11
radio input "true"
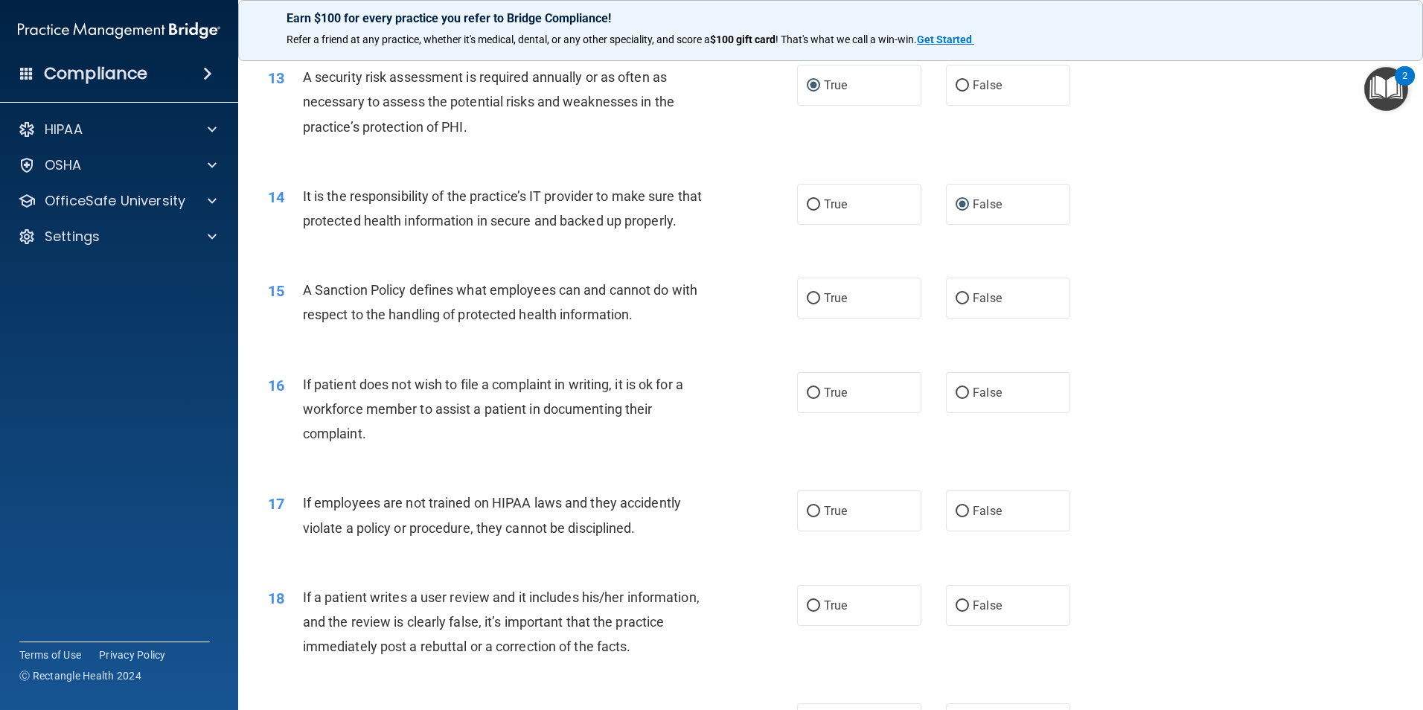
scroll to position [1667, 0]
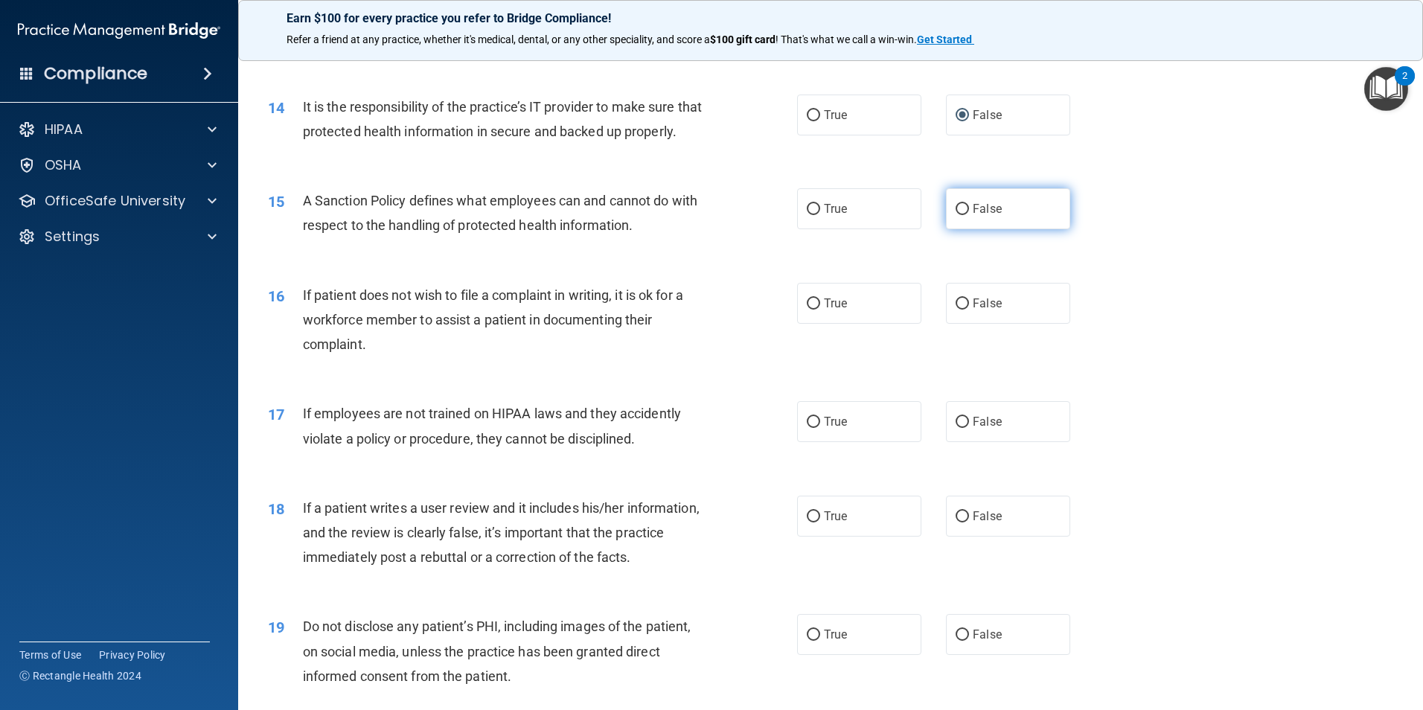
click at [956, 215] on input "False" at bounding box center [962, 209] width 13 height 11
radio input "true"
click at [807, 310] on input "True" at bounding box center [813, 303] width 13 height 11
radio input "true"
click at [956, 428] on input "False" at bounding box center [962, 422] width 13 height 11
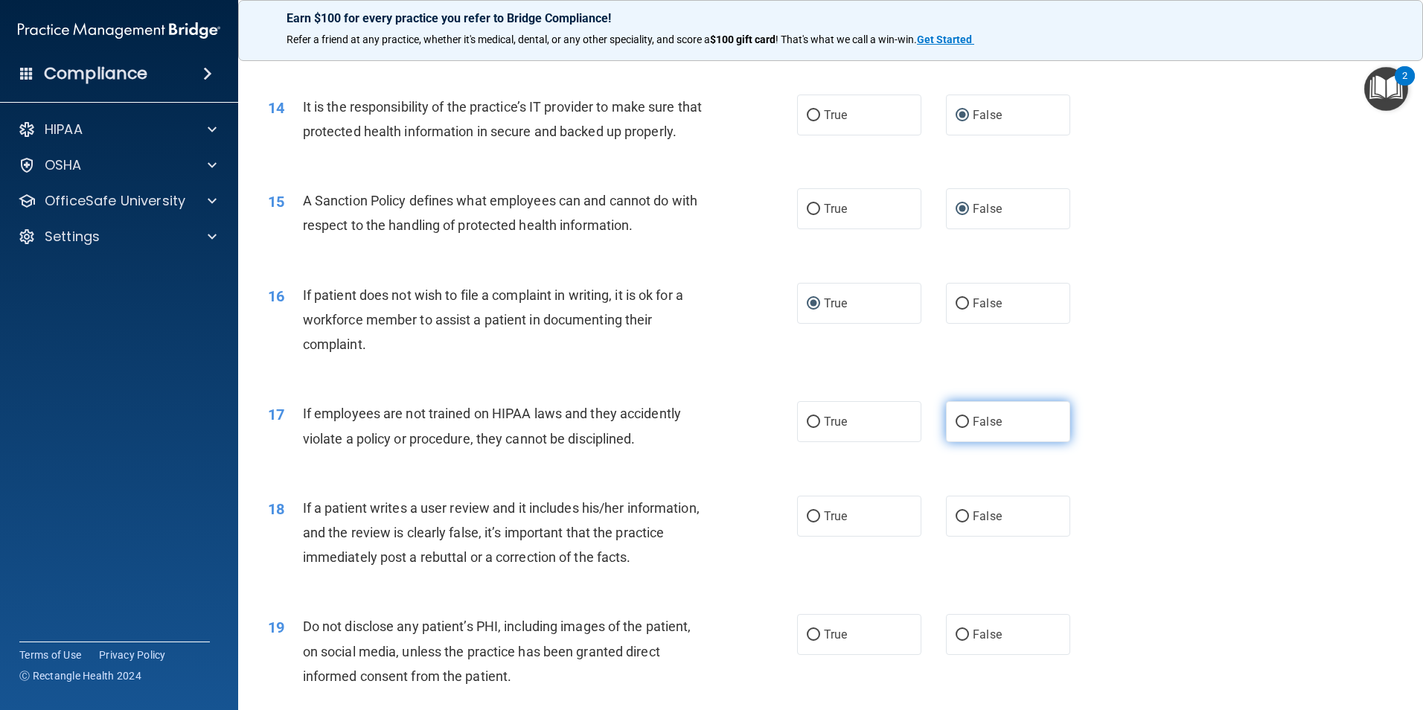
radio input "true"
click at [959, 522] on input "False" at bounding box center [962, 516] width 13 height 11
radio input "true"
drag, startPoint x: 812, startPoint y: 658, endPoint x: 937, endPoint y: 673, distance: 125.9
click at [811, 641] on input "True" at bounding box center [813, 635] width 13 height 11
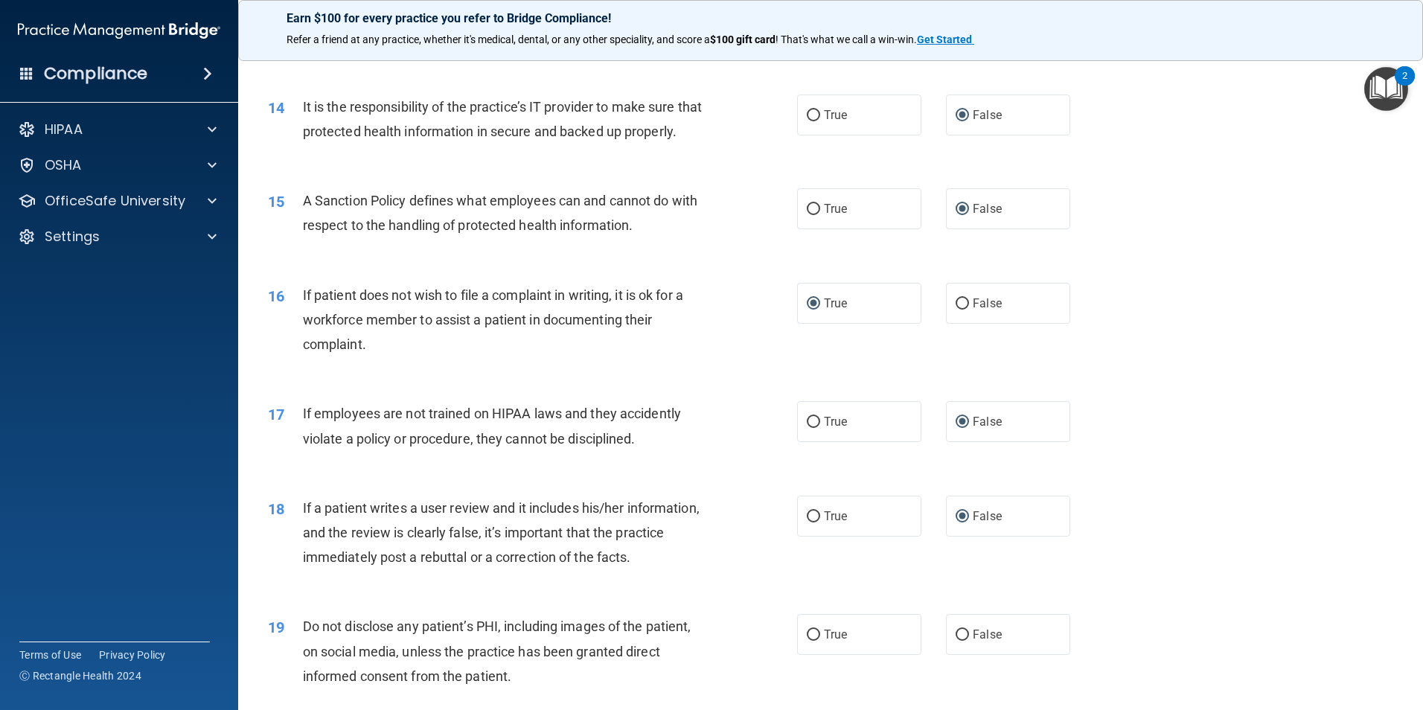
radio input "true"
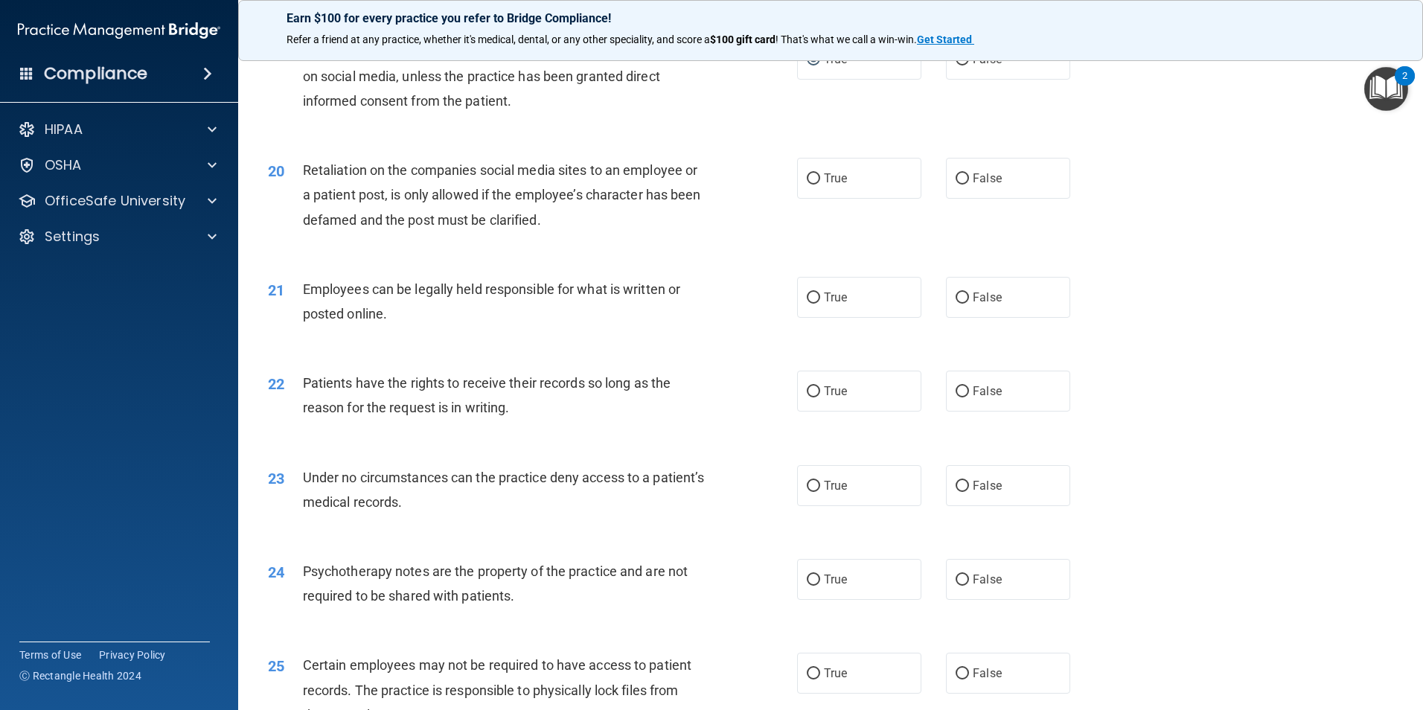
scroll to position [2283, 0]
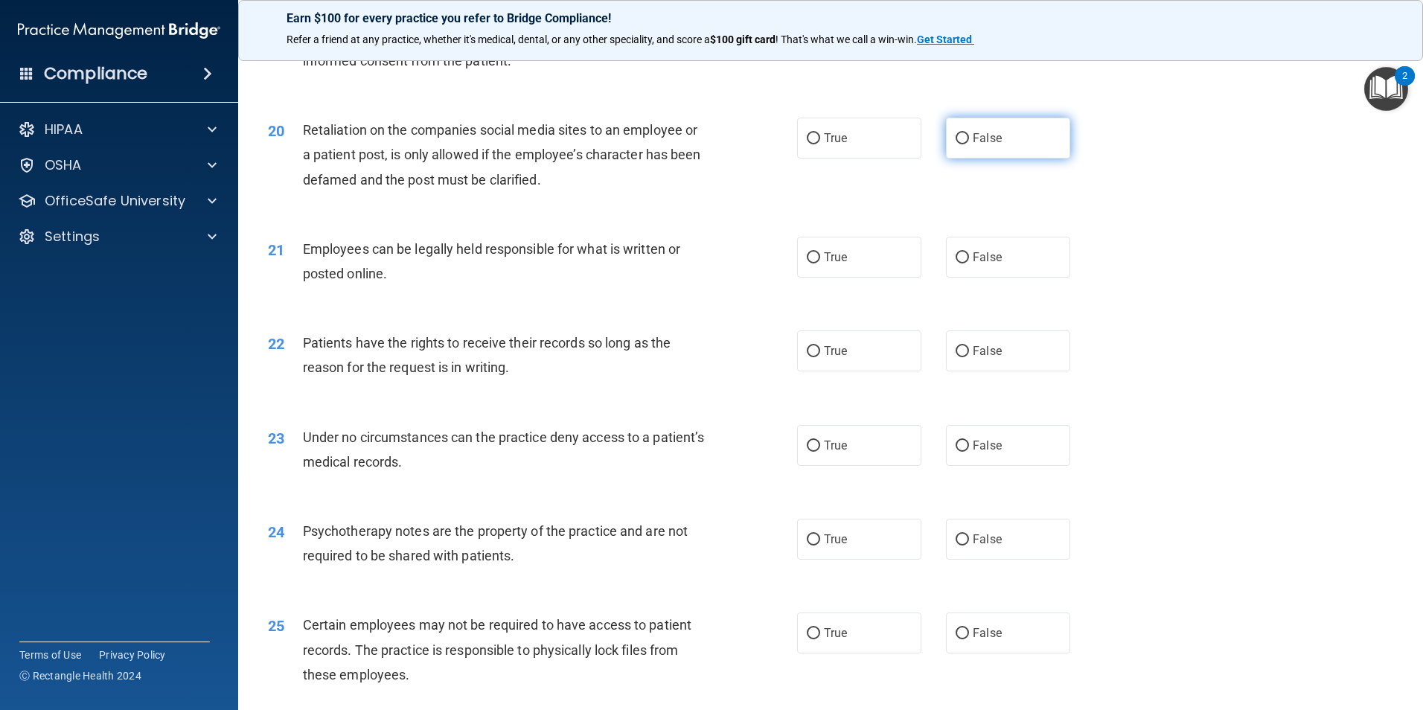
click at [956, 144] on input "False" at bounding box center [962, 138] width 13 height 11
radio input "true"
click at [810, 263] on input "True" at bounding box center [813, 257] width 13 height 11
radio input "true"
click at [956, 357] on input "False" at bounding box center [962, 351] width 13 height 11
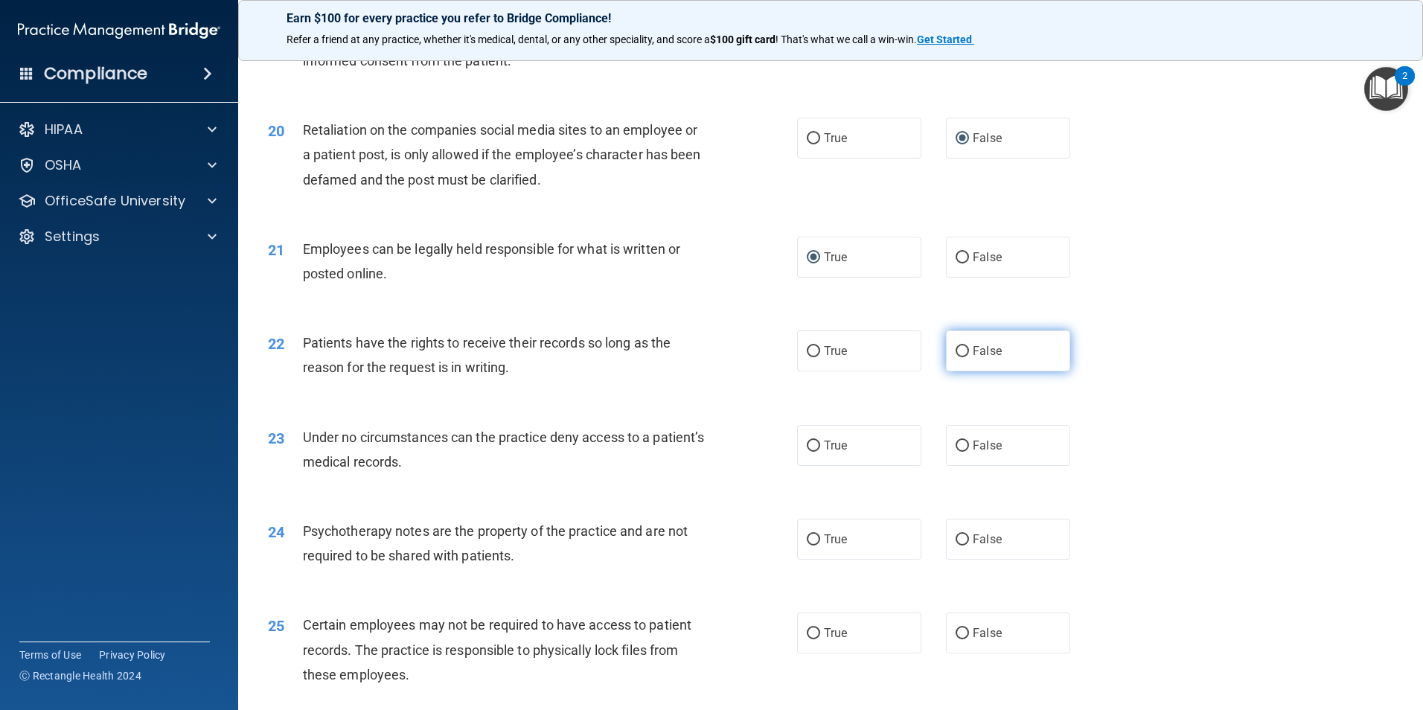
radio input "true"
click at [956, 452] on input "False" at bounding box center [962, 446] width 13 height 11
radio input "true"
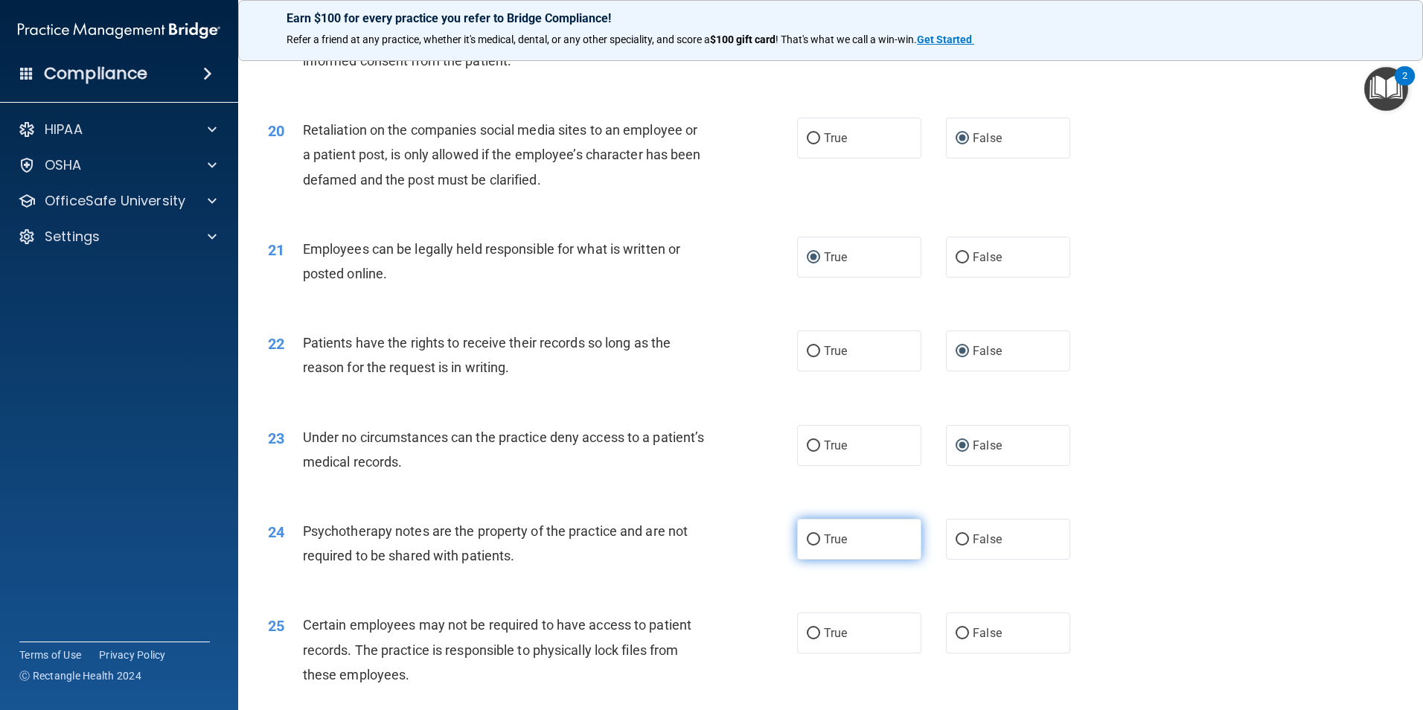
click at [807, 546] on input "True" at bounding box center [813, 539] width 13 height 11
radio input "true"
click at [807, 639] on input "True" at bounding box center [813, 633] width 13 height 11
radio input "true"
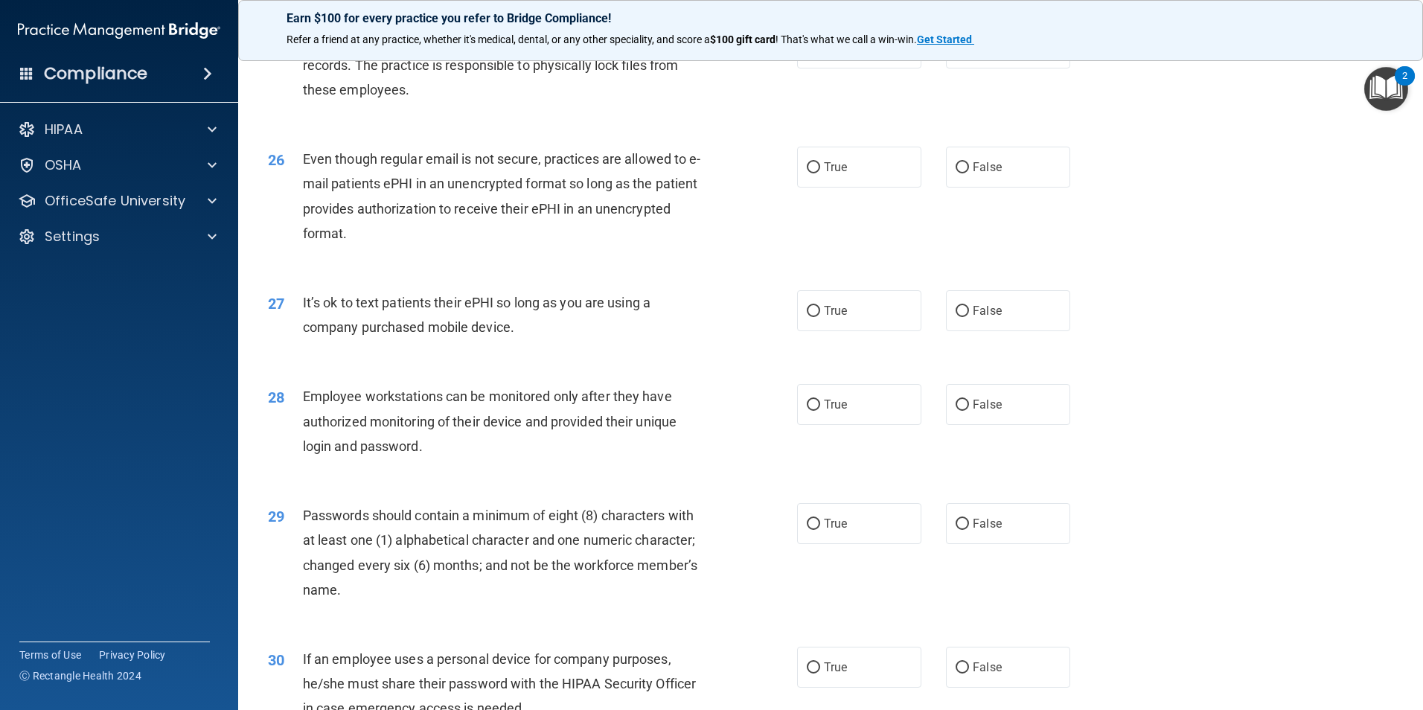
scroll to position [2947, 0]
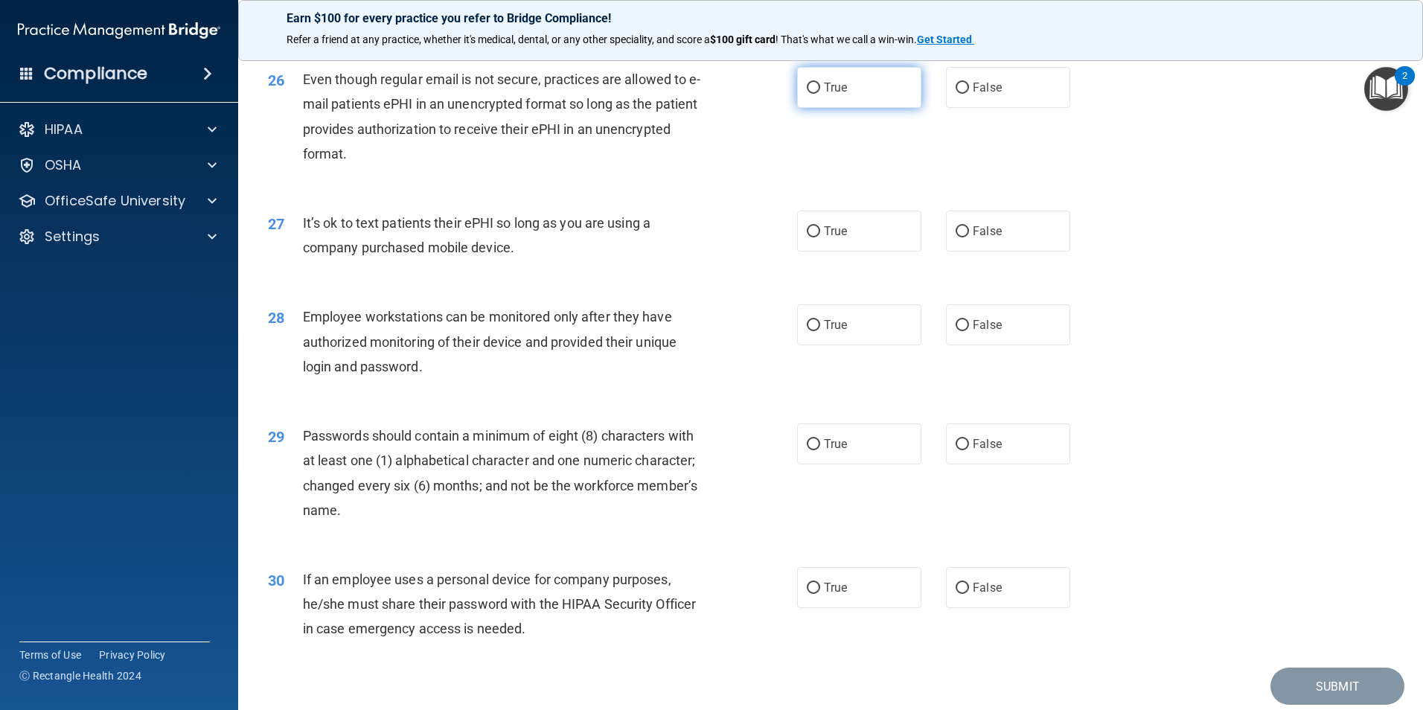
click at [809, 94] on input "True" at bounding box center [813, 88] width 13 height 11
radio input "true"
click at [957, 237] on input "False" at bounding box center [962, 231] width 13 height 11
radio input "true"
click at [958, 331] on input "False" at bounding box center [962, 325] width 13 height 11
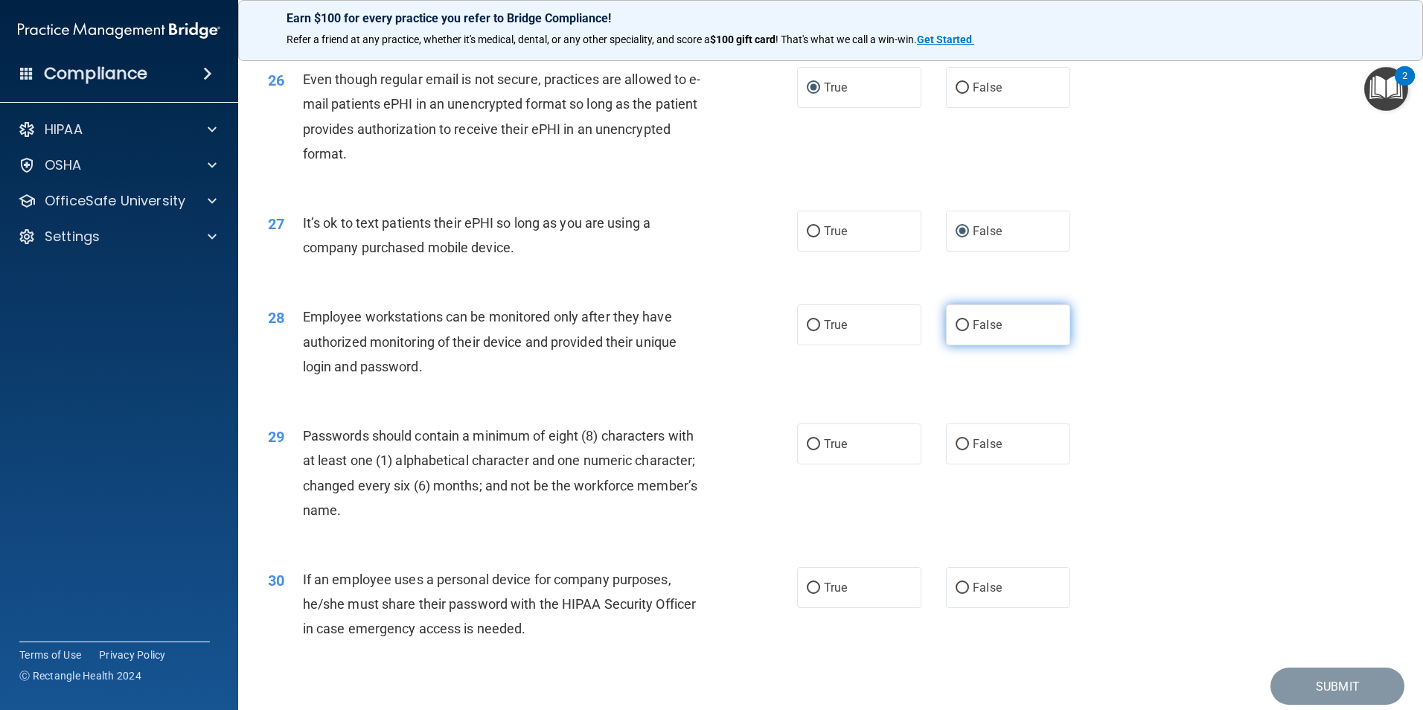
radio input "true"
click at [809, 450] on input "True" at bounding box center [813, 444] width 13 height 11
radio input "true"
drag, startPoint x: 956, startPoint y: 611, endPoint x: 955, endPoint y: 600, distance: 11.3
click at [956, 594] on input "False" at bounding box center [962, 588] width 13 height 11
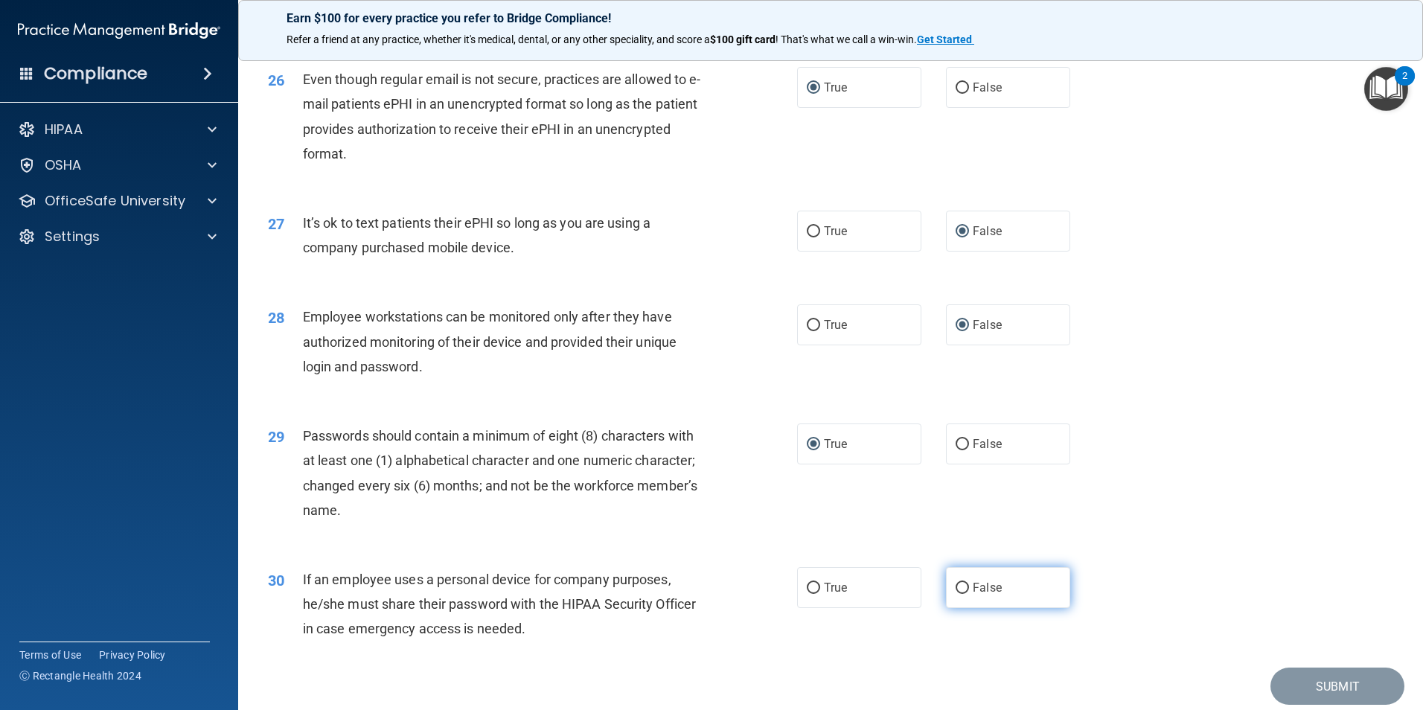
radio input "true"
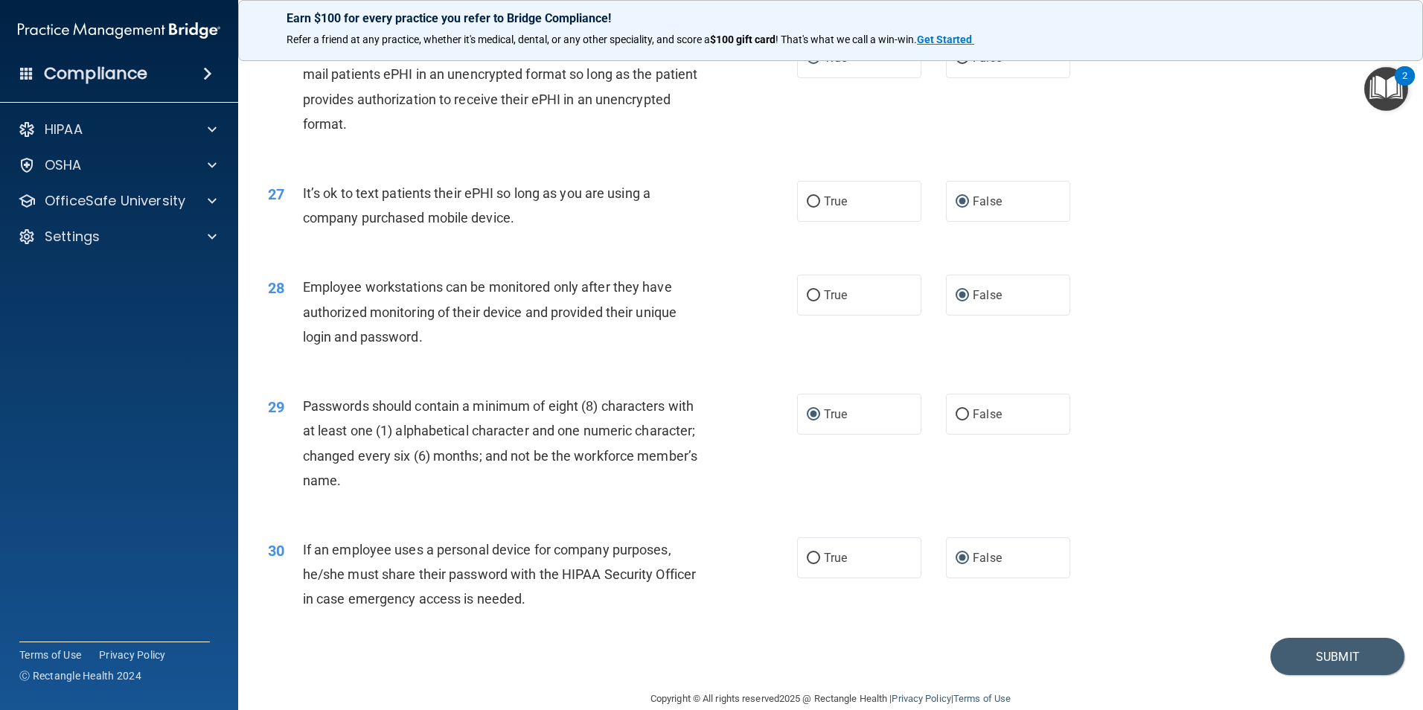
scroll to position [3026, 0]
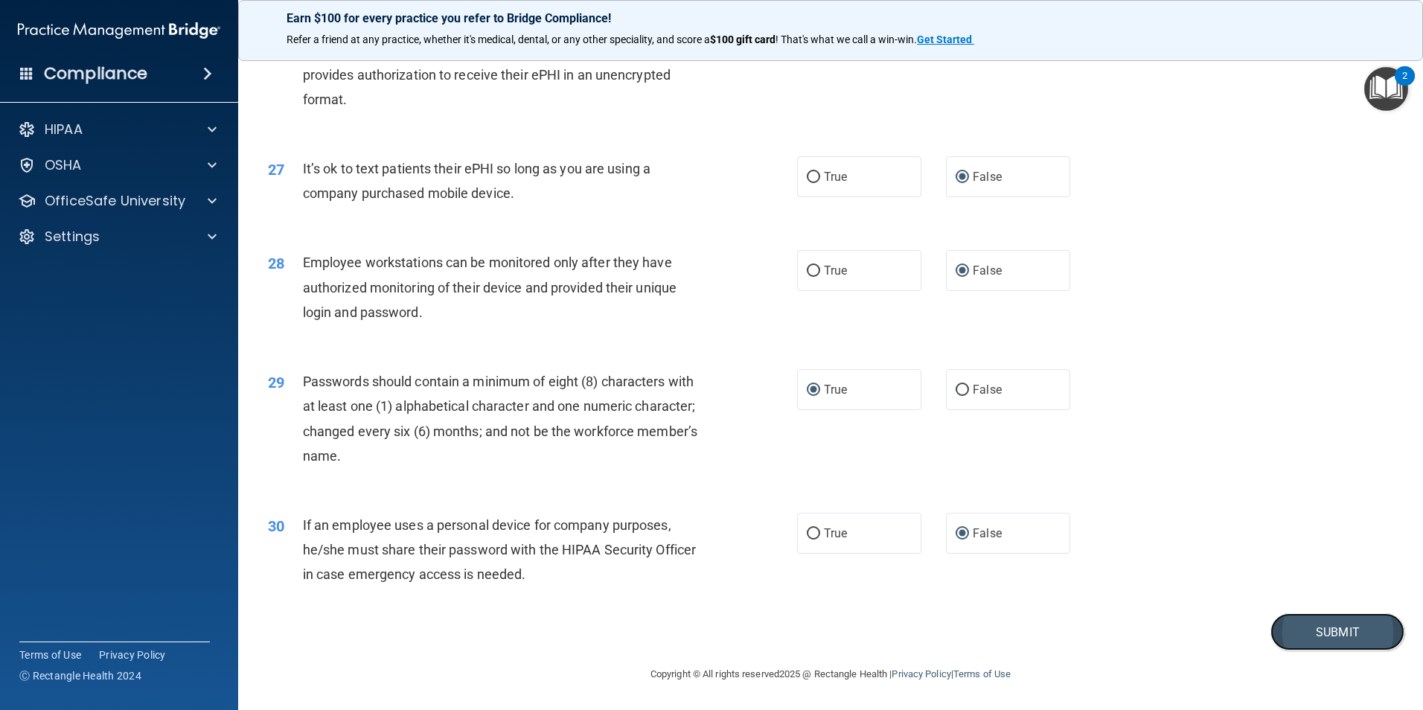
click at [1324, 636] on button "Submit" at bounding box center [1338, 632] width 134 height 38
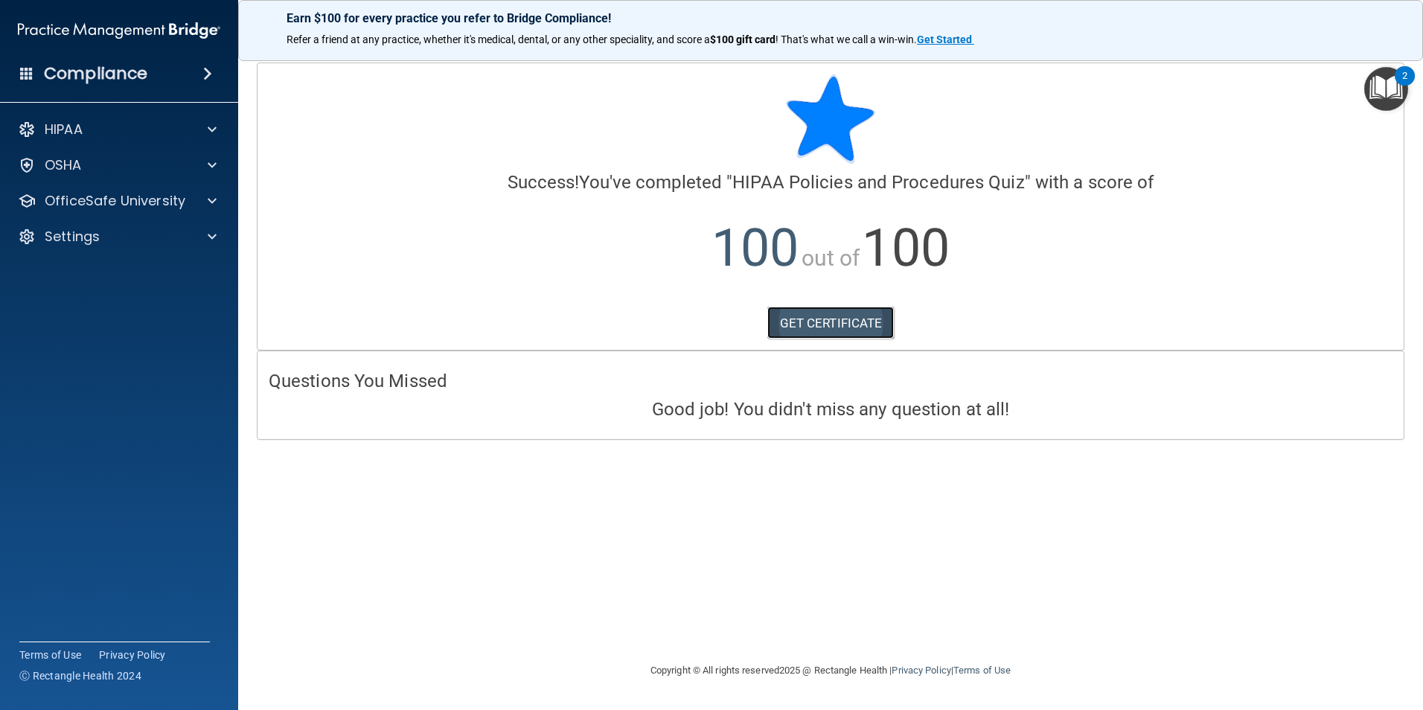
click at [802, 318] on link "GET CERTIFICATE" at bounding box center [830, 323] width 127 height 33
click at [182, 205] on p "OfficeSafe University" at bounding box center [115, 201] width 141 height 18
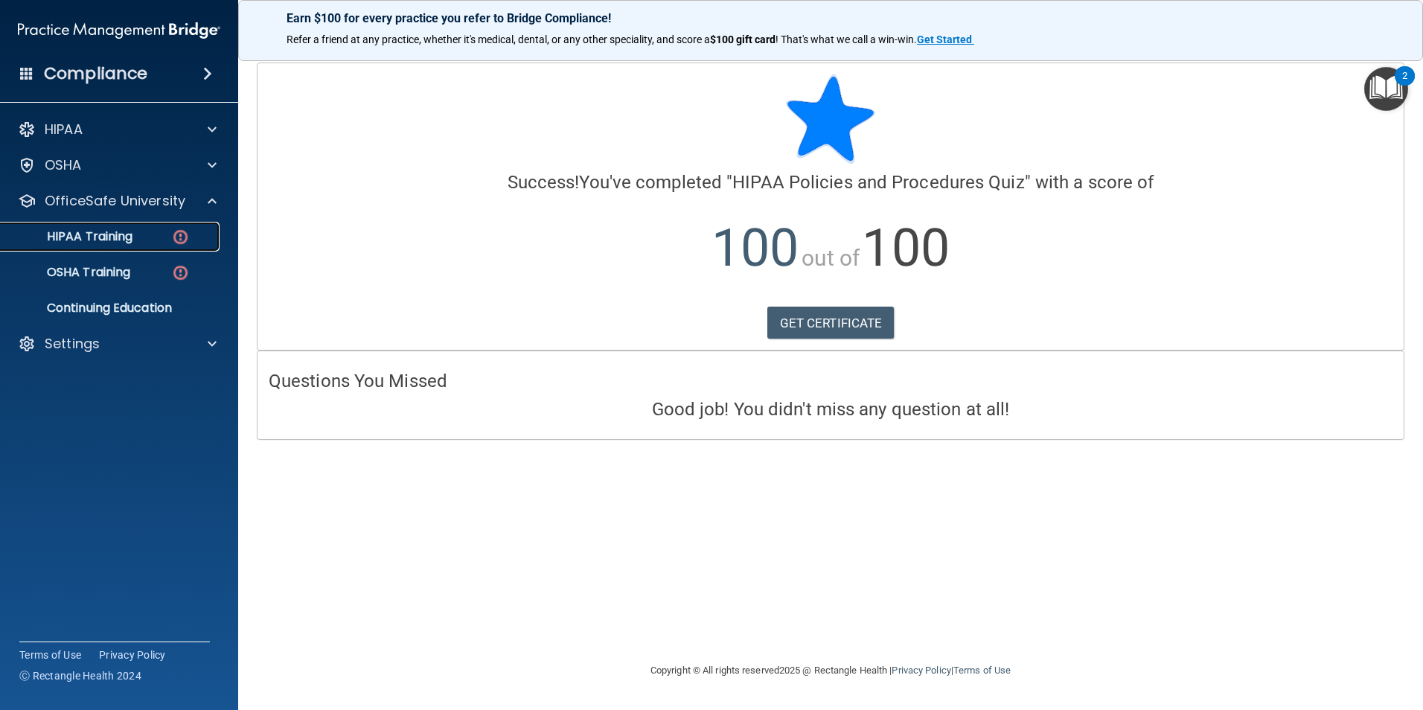
click at [184, 236] on img at bounding box center [180, 237] width 19 height 19
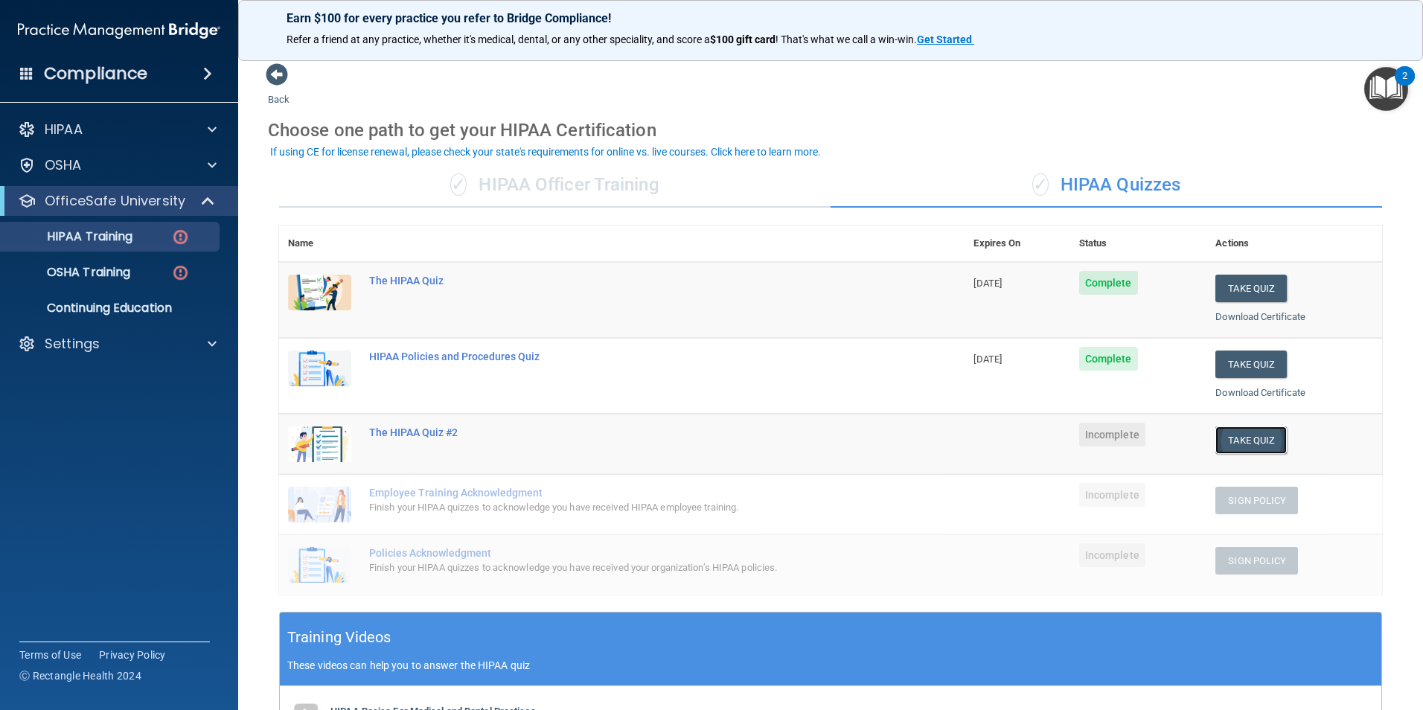
click at [1237, 444] on button "Take Quiz" at bounding box center [1250, 440] width 71 height 28
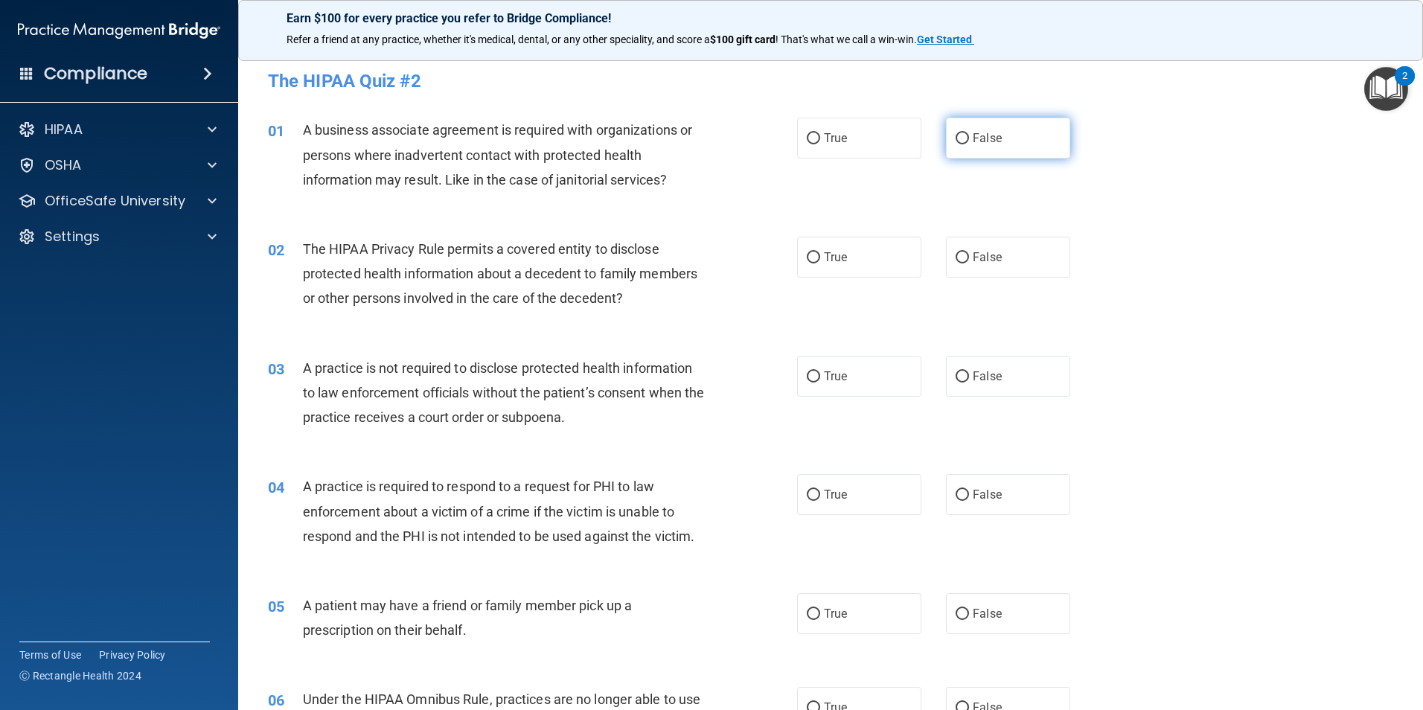
click at [956, 139] on input "False" at bounding box center [962, 138] width 13 height 11
radio input "true"
click at [808, 256] on input "True" at bounding box center [813, 257] width 13 height 11
radio input "true"
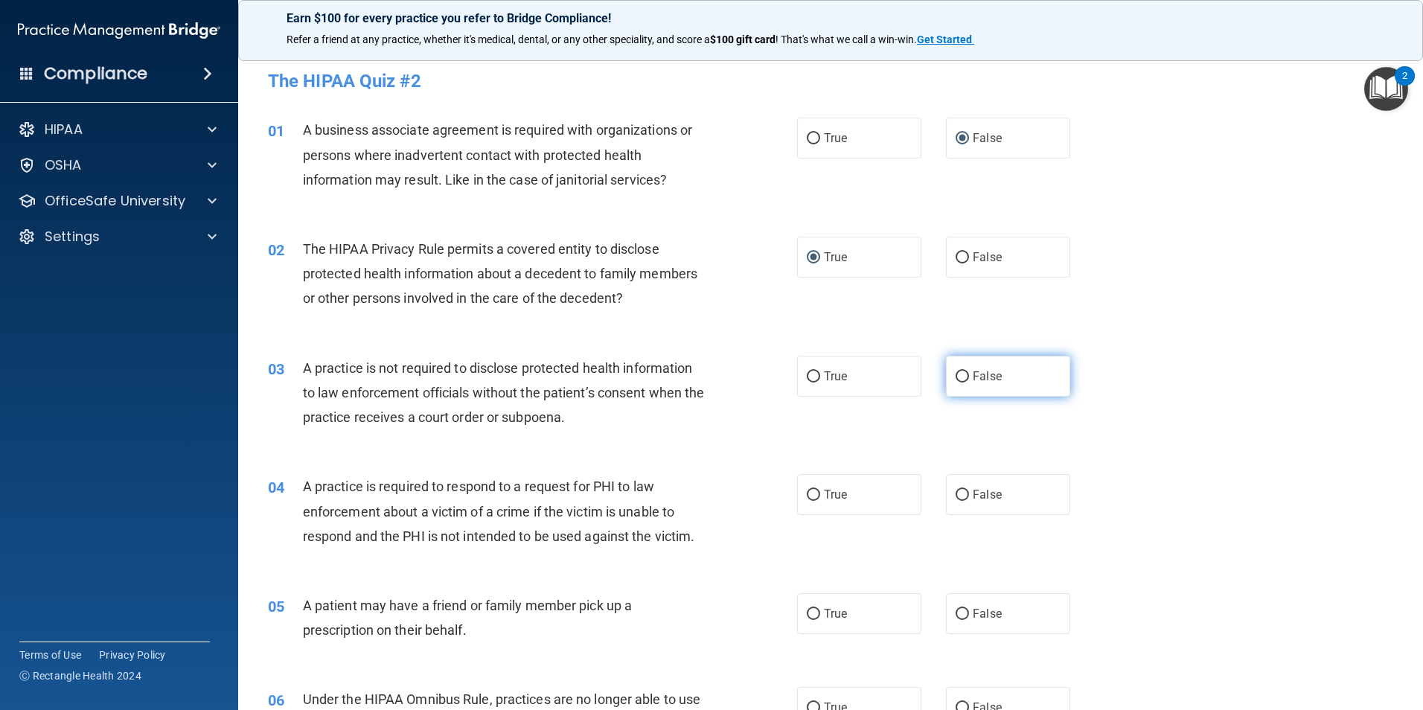
drag, startPoint x: 959, startPoint y: 376, endPoint x: 915, endPoint y: 426, distance: 66.5
click at [957, 376] on input "False" at bounding box center [962, 376] width 13 height 11
radio input "true"
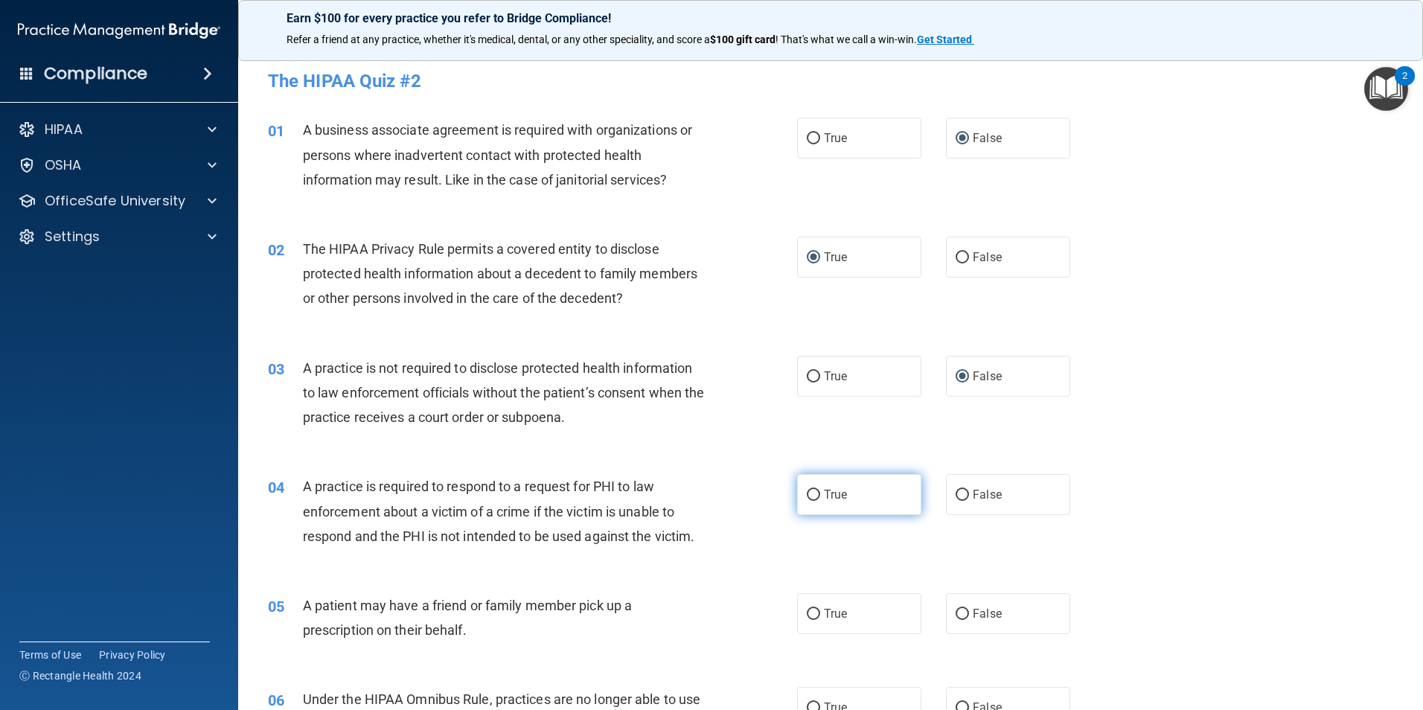
click at [814, 490] on input "True" at bounding box center [813, 495] width 13 height 11
radio input "true"
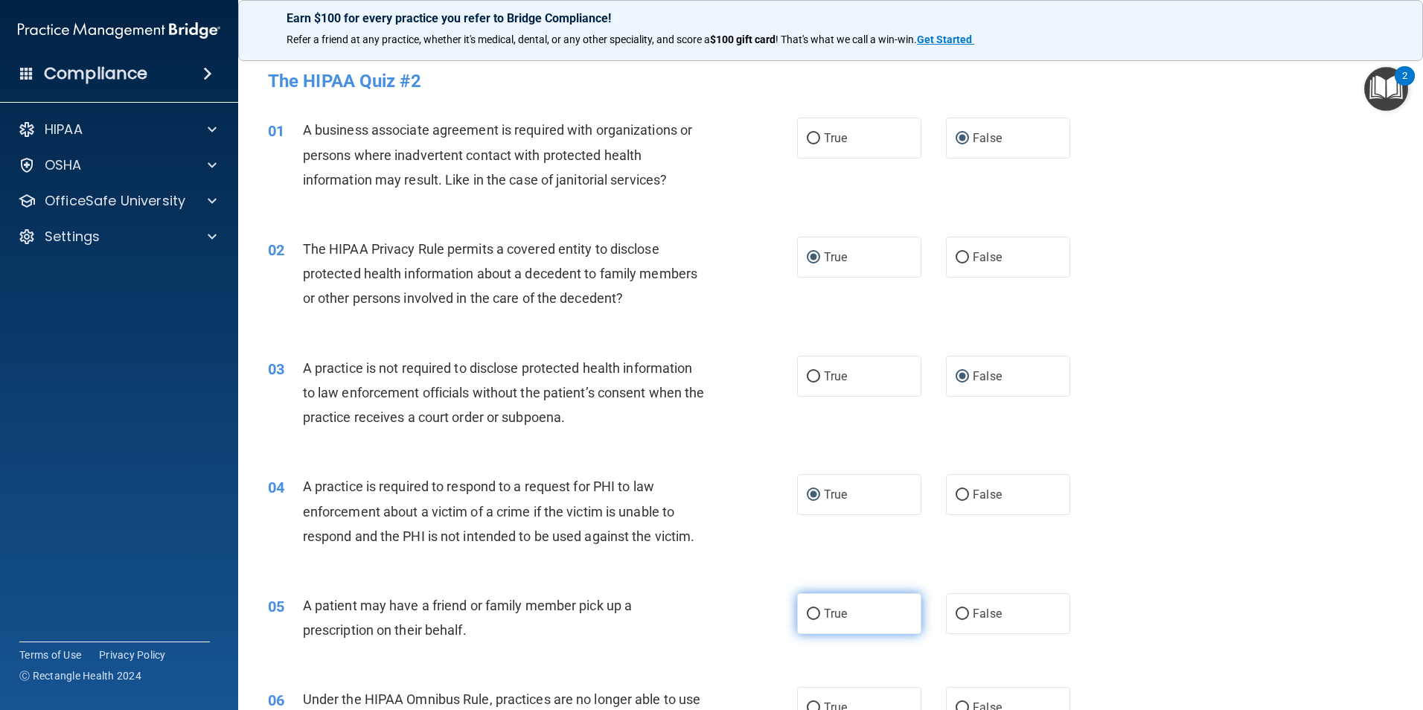
click at [807, 613] on input "True" at bounding box center [813, 614] width 13 height 11
radio input "true"
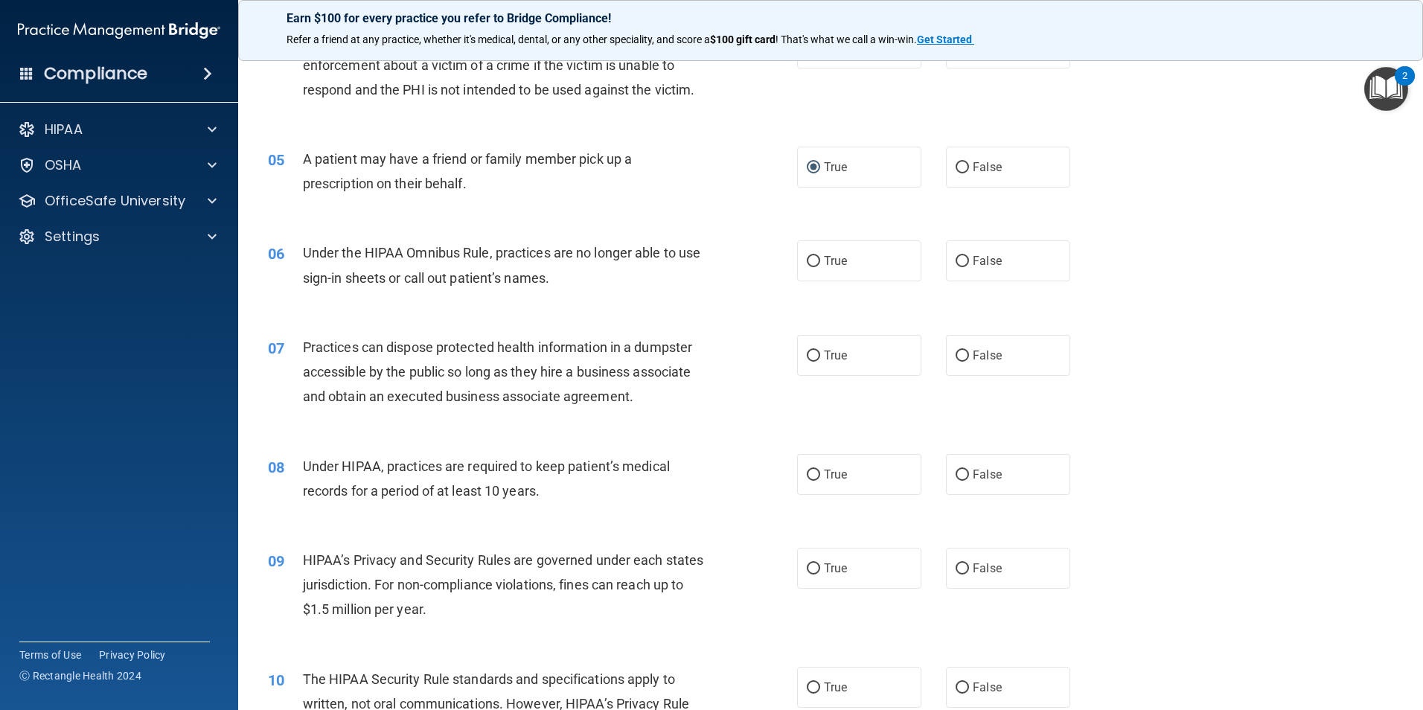
scroll to position [566, 0]
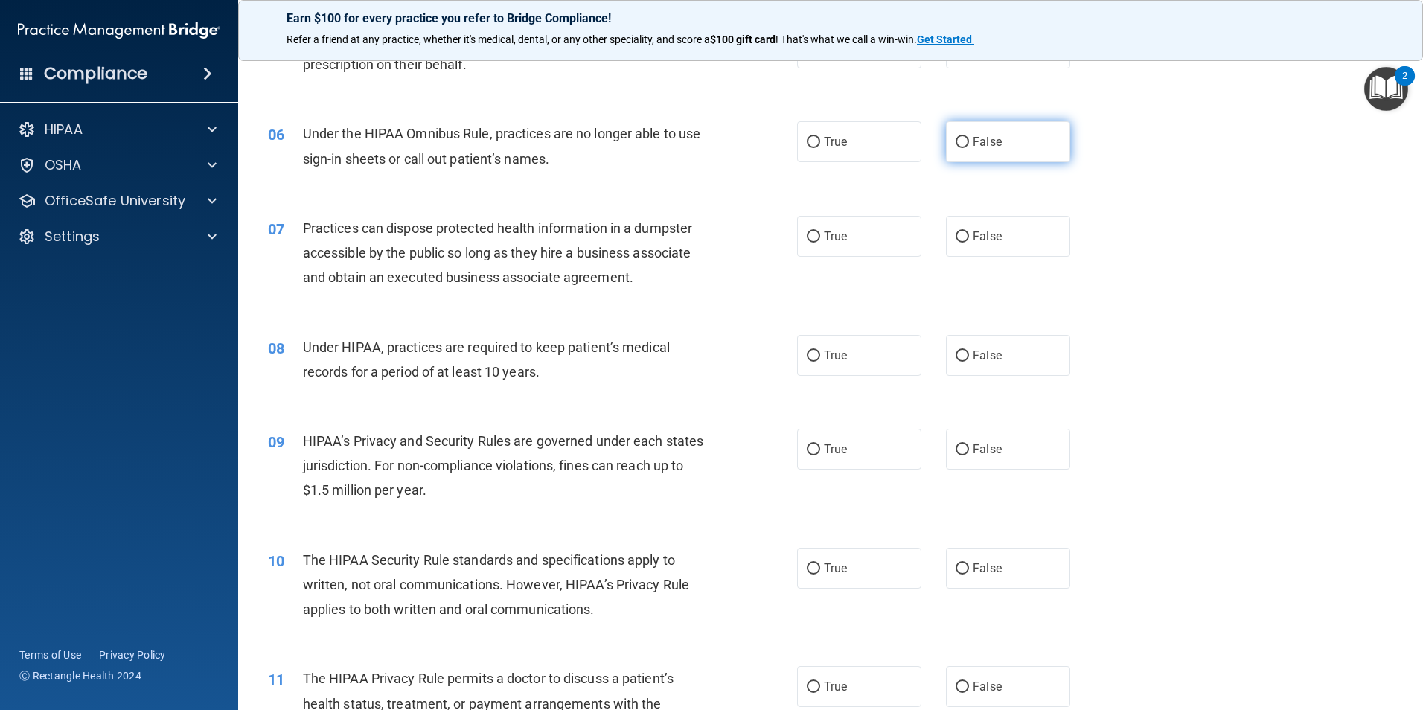
click at [956, 141] on input "False" at bounding box center [962, 142] width 13 height 11
radio input "true"
click at [956, 234] on input "False" at bounding box center [962, 236] width 13 height 11
radio input "true"
click at [956, 357] on input "False" at bounding box center [962, 356] width 13 height 11
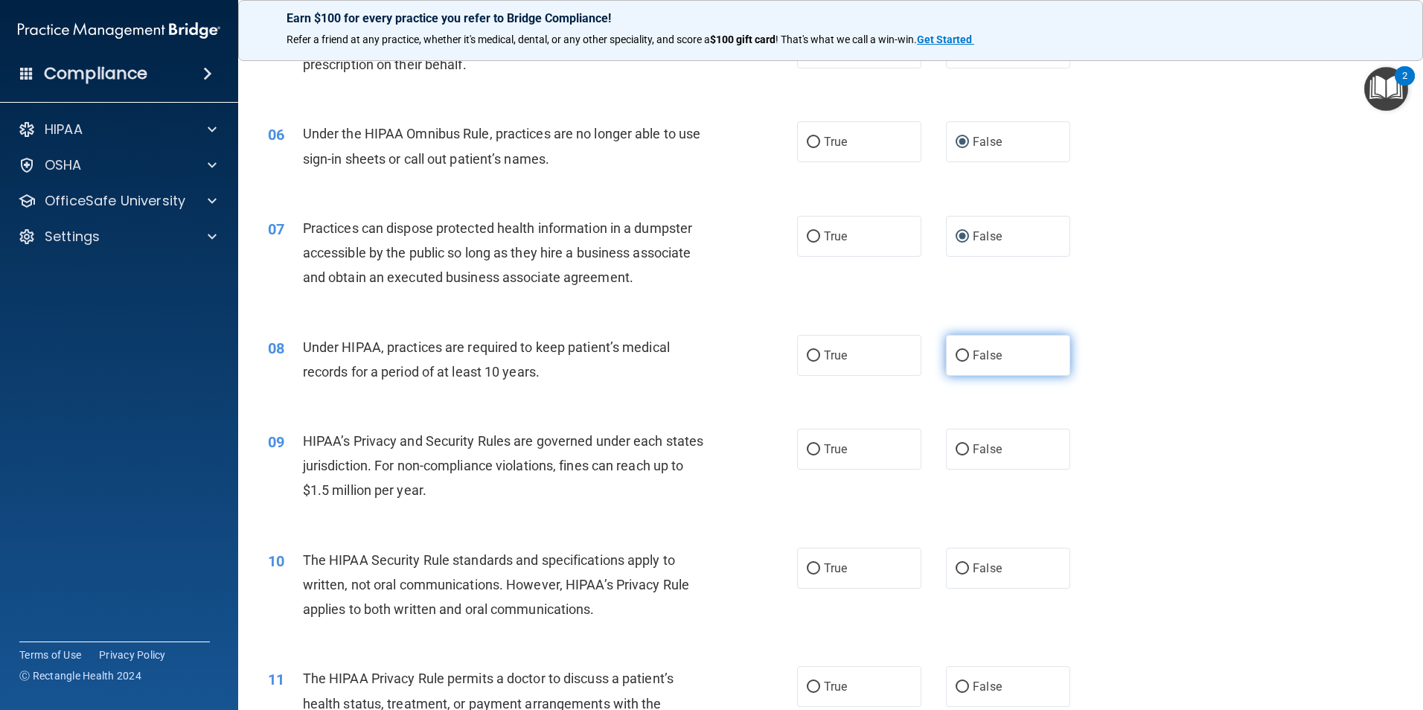
radio input "true"
click at [956, 449] on input "False" at bounding box center [962, 449] width 13 height 11
radio input "true"
click at [807, 569] on input "True" at bounding box center [813, 568] width 13 height 11
radio input "true"
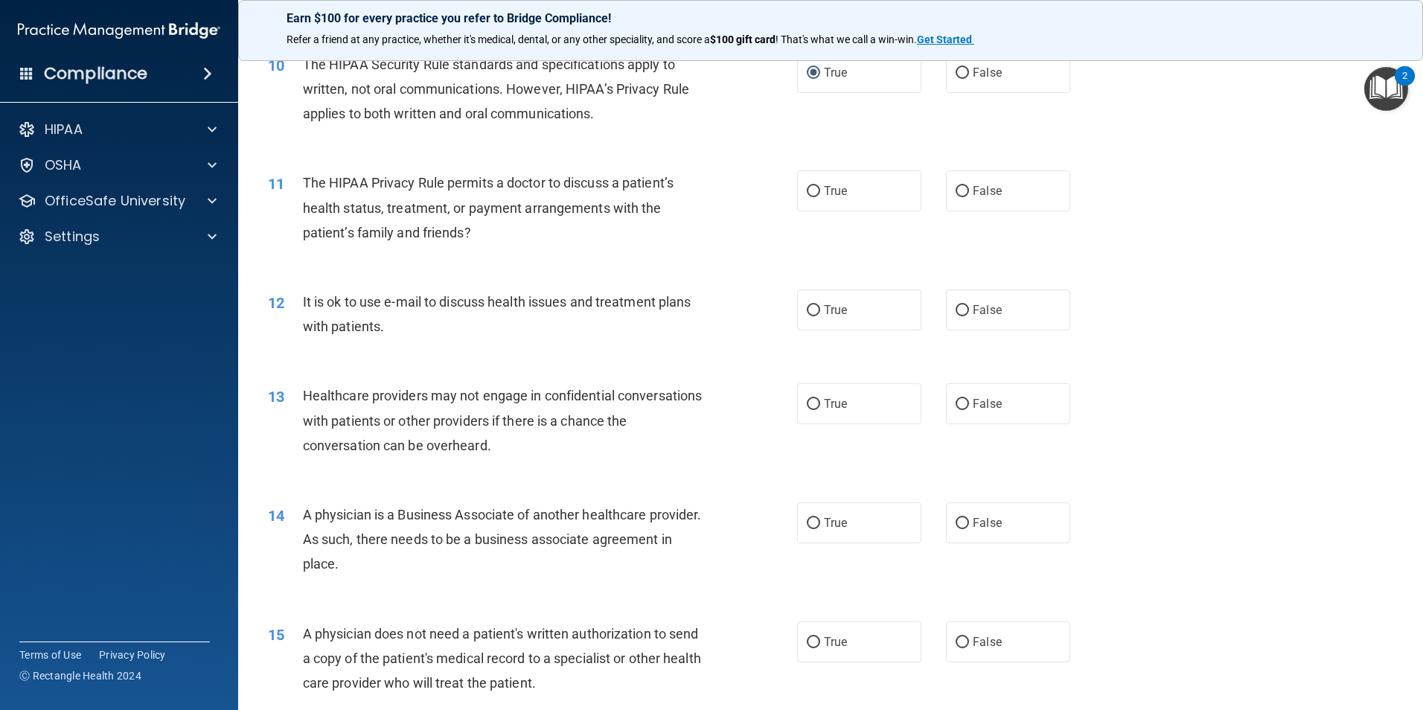
scroll to position [1072, 0]
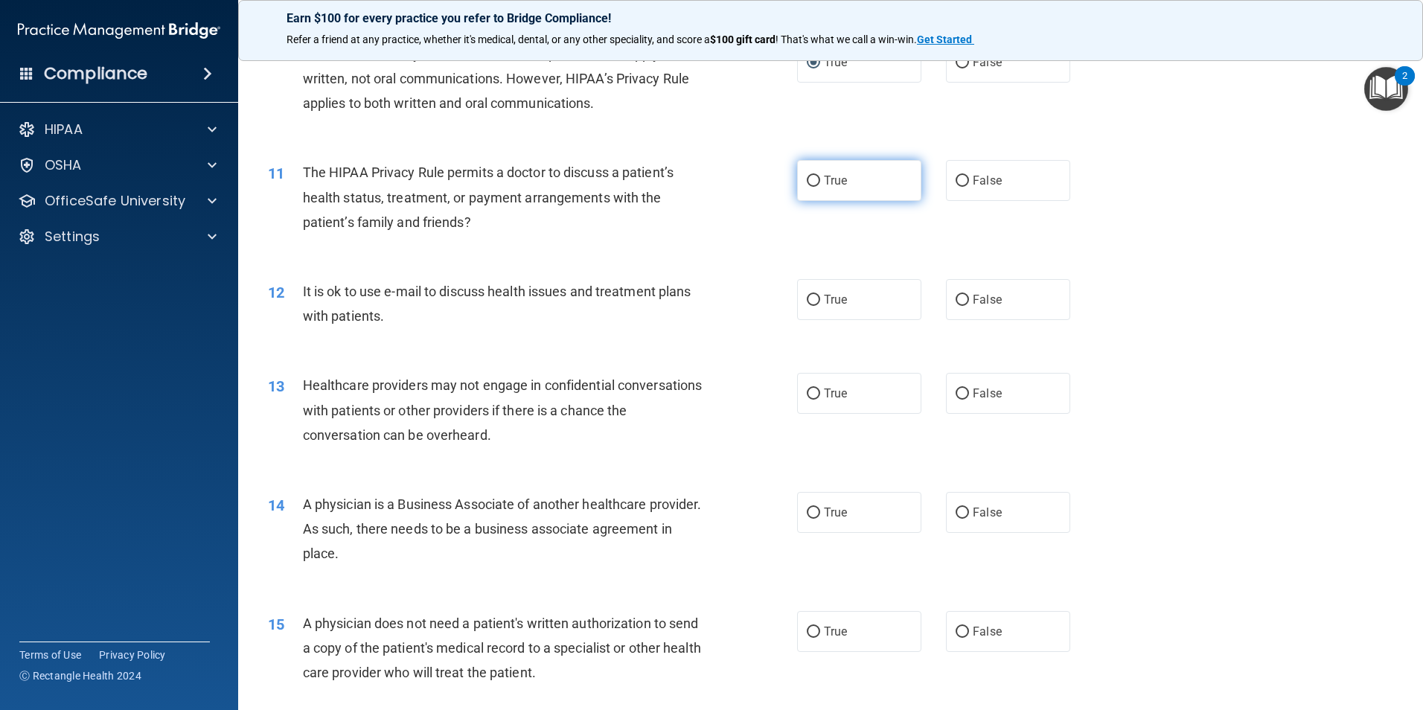
click at [811, 181] on input "True" at bounding box center [813, 181] width 13 height 11
radio input "true"
click at [808, 298] on input "True" at bounding box center [813, 300] width 13 height 11
radio input "true"
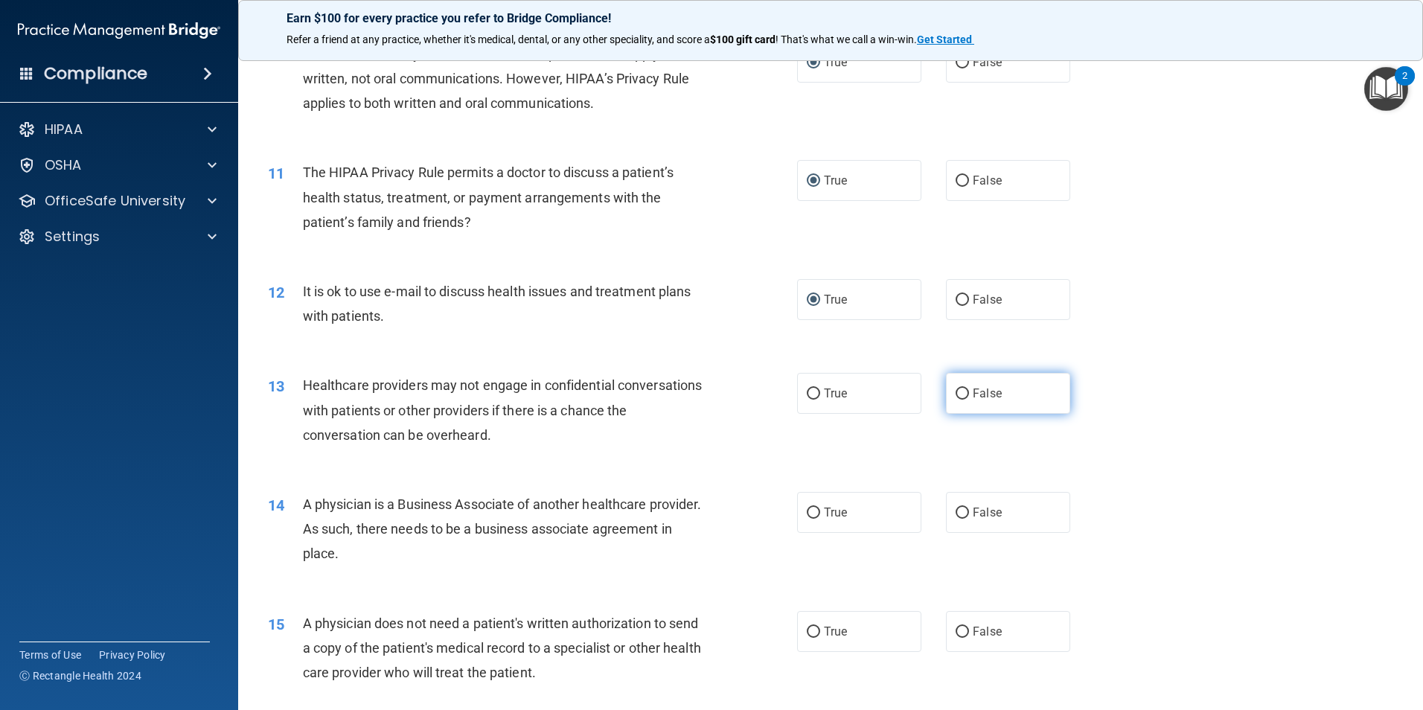
click at [956, 390] on input "False" at bounding box center [962, 394] width 13 height 11
radio input "true"
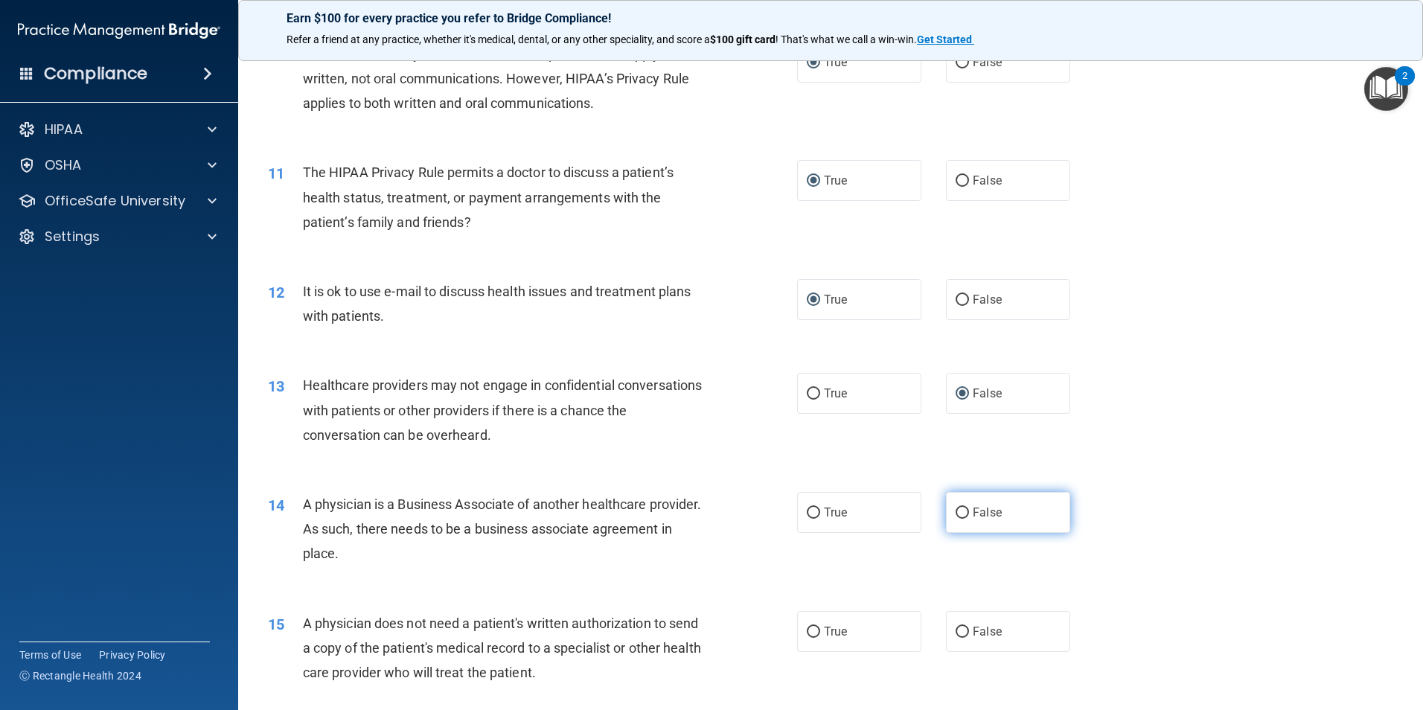
click at [957, 511] on input "False" at bounding box center [962, 513] width 13 height 11
radio input "true"
click at [811, 633] on input "True" at bounding box center [813, 632] width 13 height 11
radio input "true"
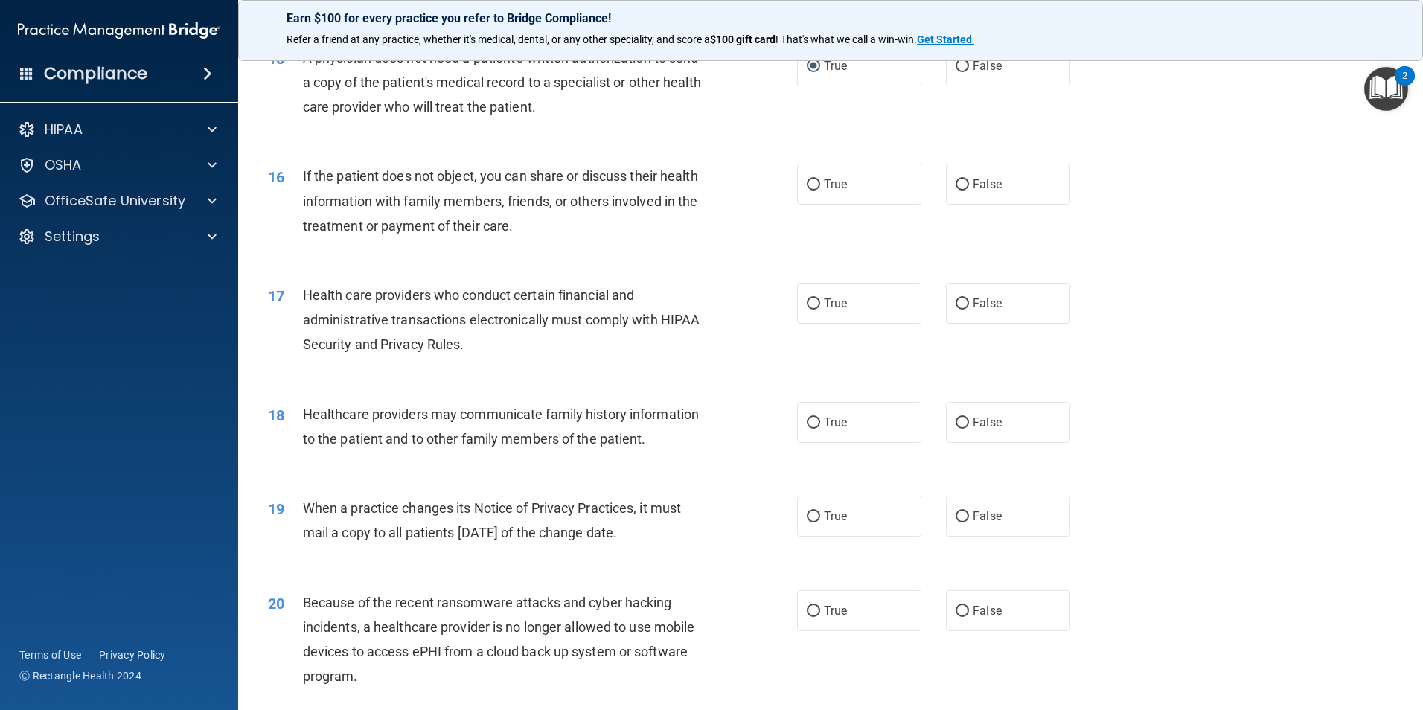
scroll to position [1657, 0]
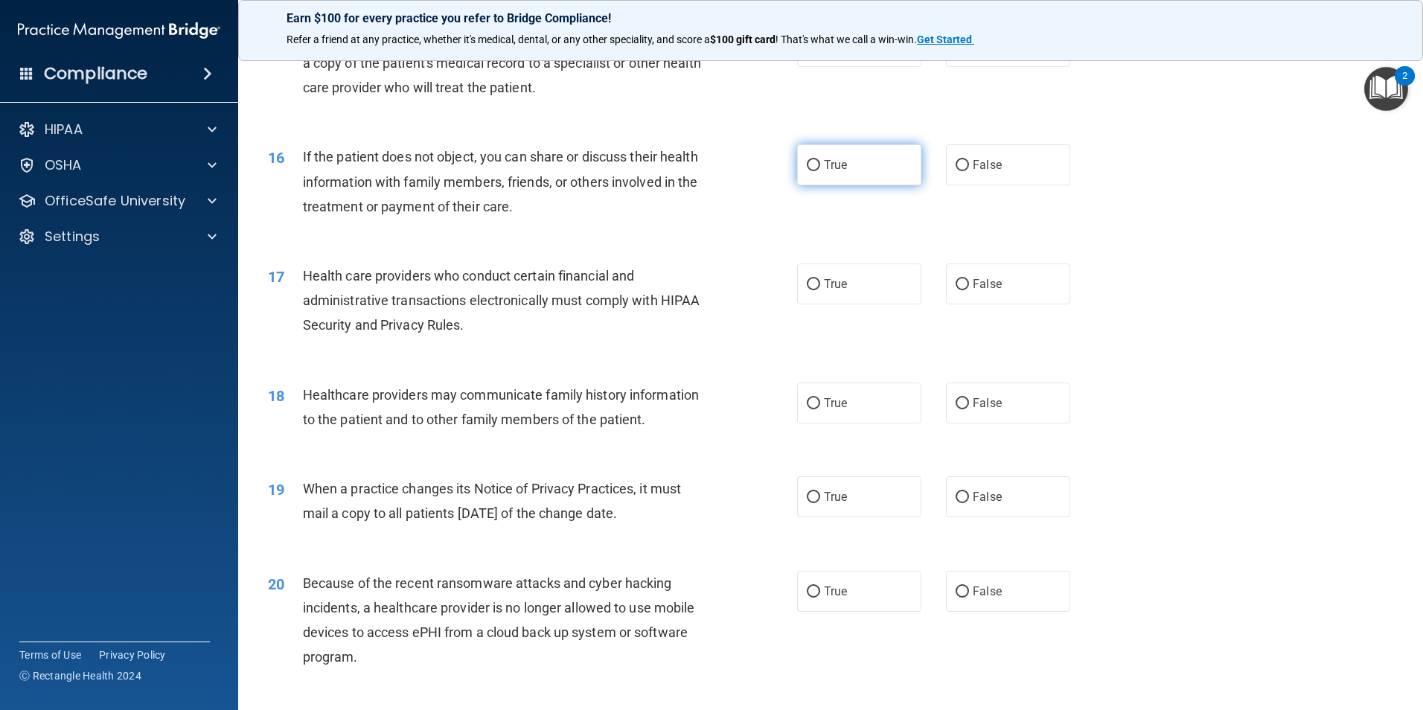
click at [810, 163] on input "True" at bounding box center [813, 165] width 13 height 11
radio input "true"
click at [807, 283] on input "True" at bounding box center [813, 284] width 13 height 11
radio input "true"
click at [956, 401] on input "False" at bounding box center [962, 403] width 13 height 11
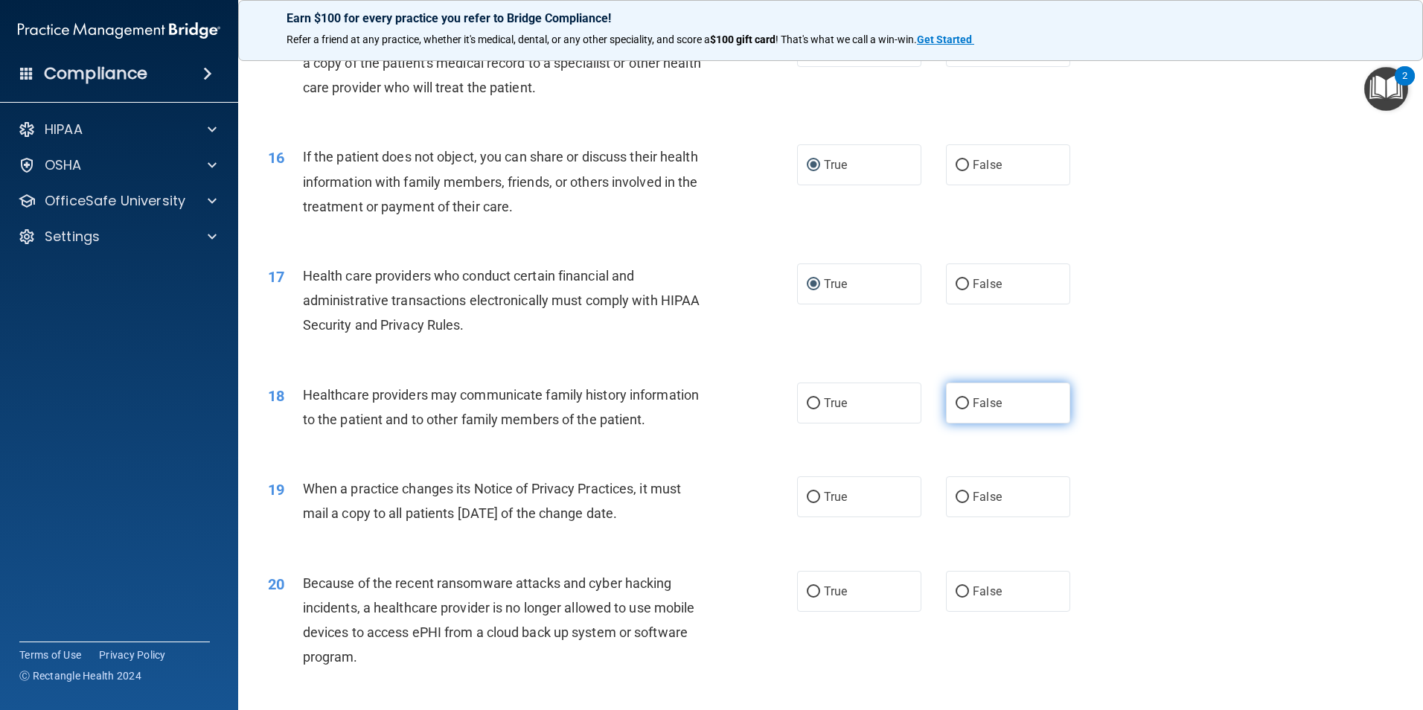
radio input "true"
click at [956, 502] on input "False" at bounding box center [962, 497] width 13 height 11
radio input "true"
click at [958, 589] on input "False" at bounding box center [962, 592] width 13 height 11
radio input "true"
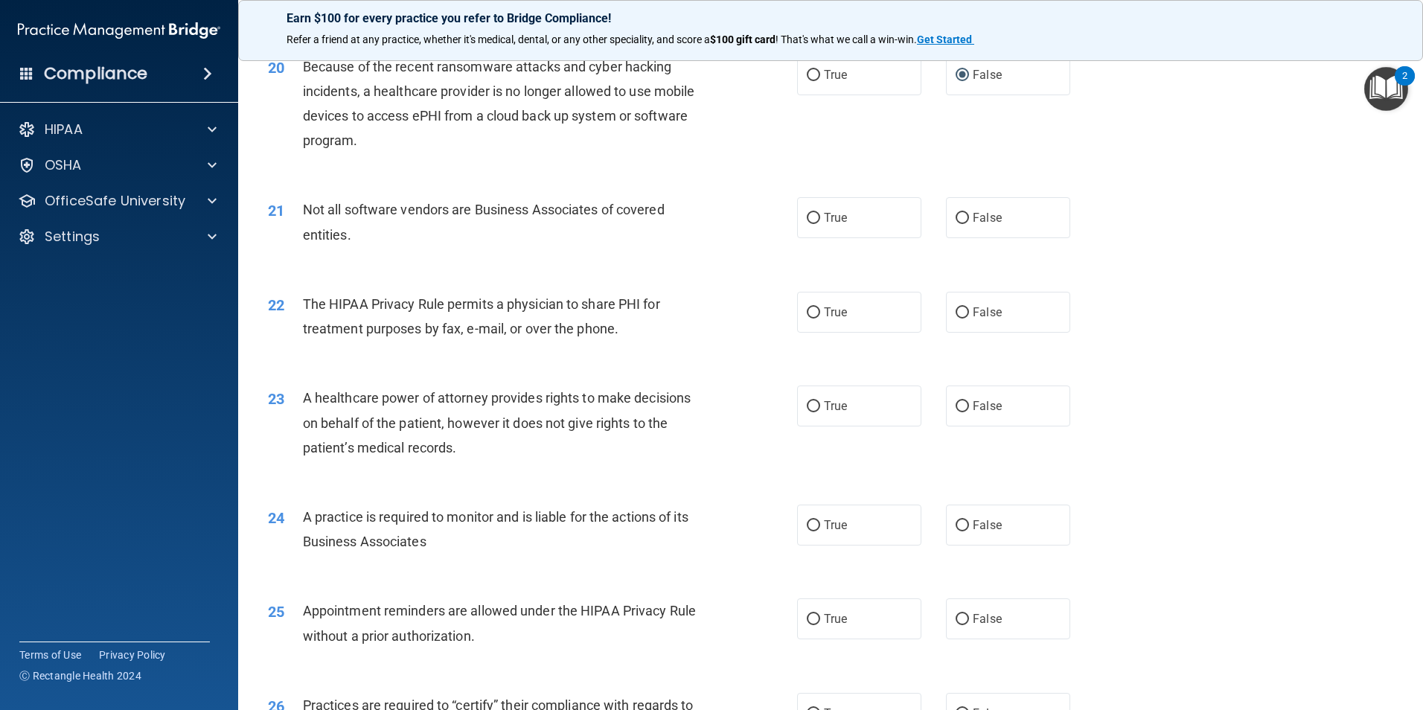
scroll to position [2233, 0]
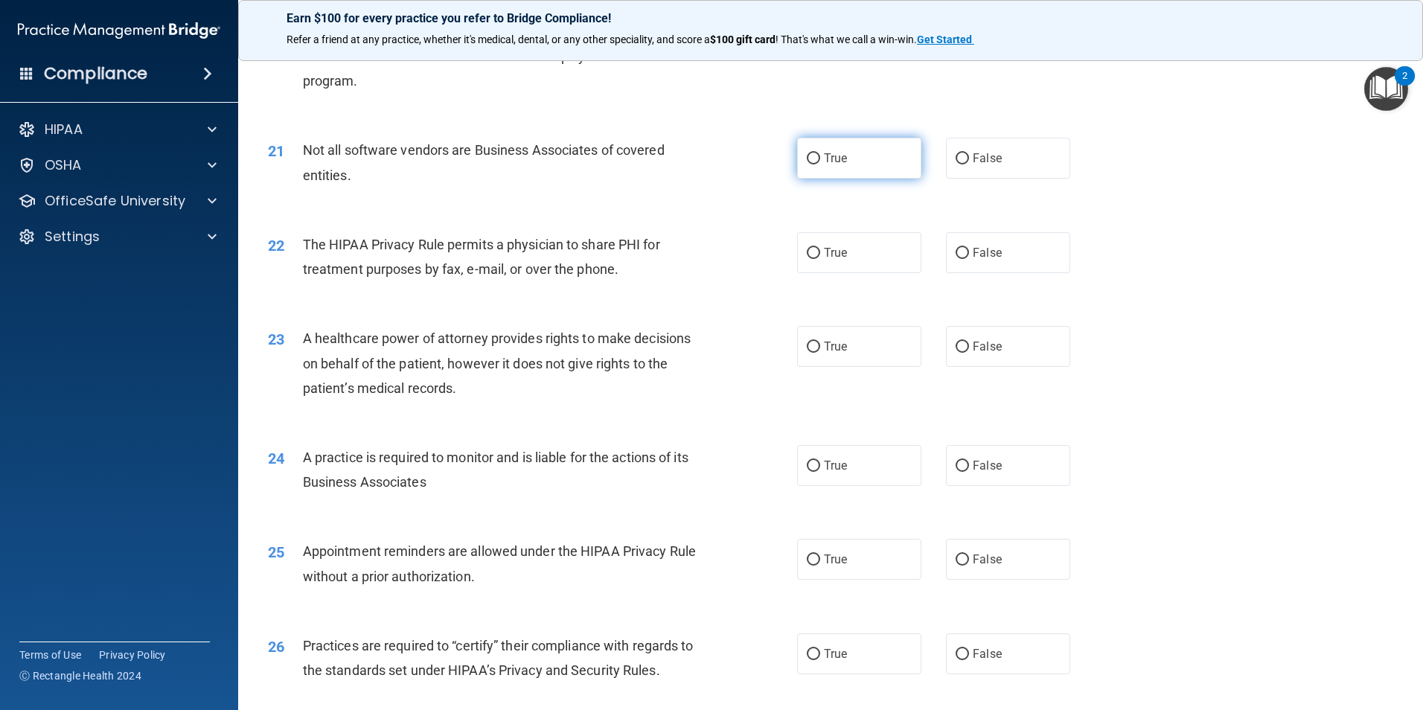
click at [809, 155] on input "True" at bounding box center [813, 158] width 13 height 11
radio input "true"
click at [807, 254] on input "True" at bounding box center [813, 253] width 13 height 11
radio input "true"
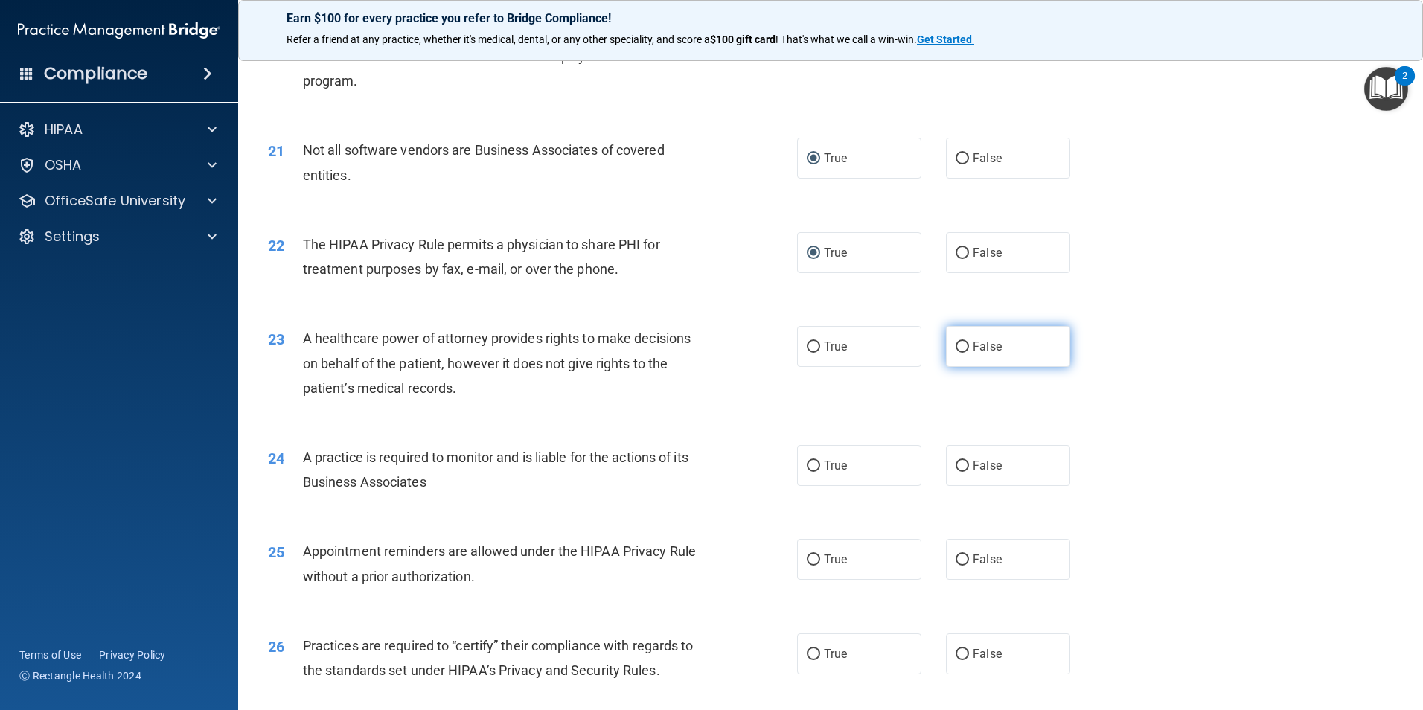
click at [960, 343] on input "False" at bounding box center [962, 347] width 13 height 11
radio input "true"
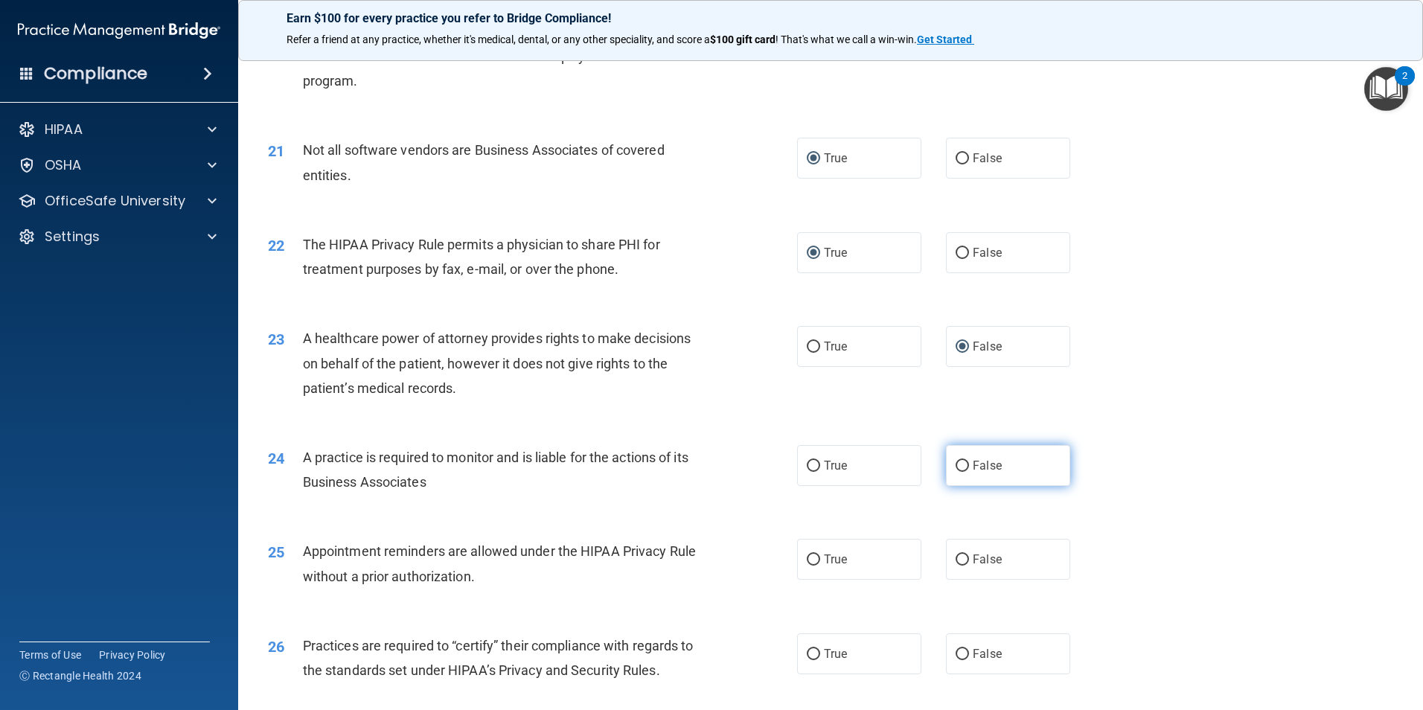
click at [956, 463] on input "False" at bounding box center [962, 466] width 13 height 11
radio input "true"
drag, startPoint x: 810, startPoint y: 557, endPoint x: 858, endPoint y: 581, distance: 54.3
click at [811, 557] on input "True" at bounding box center [813, 559] width 13 height 11
radio input "true"
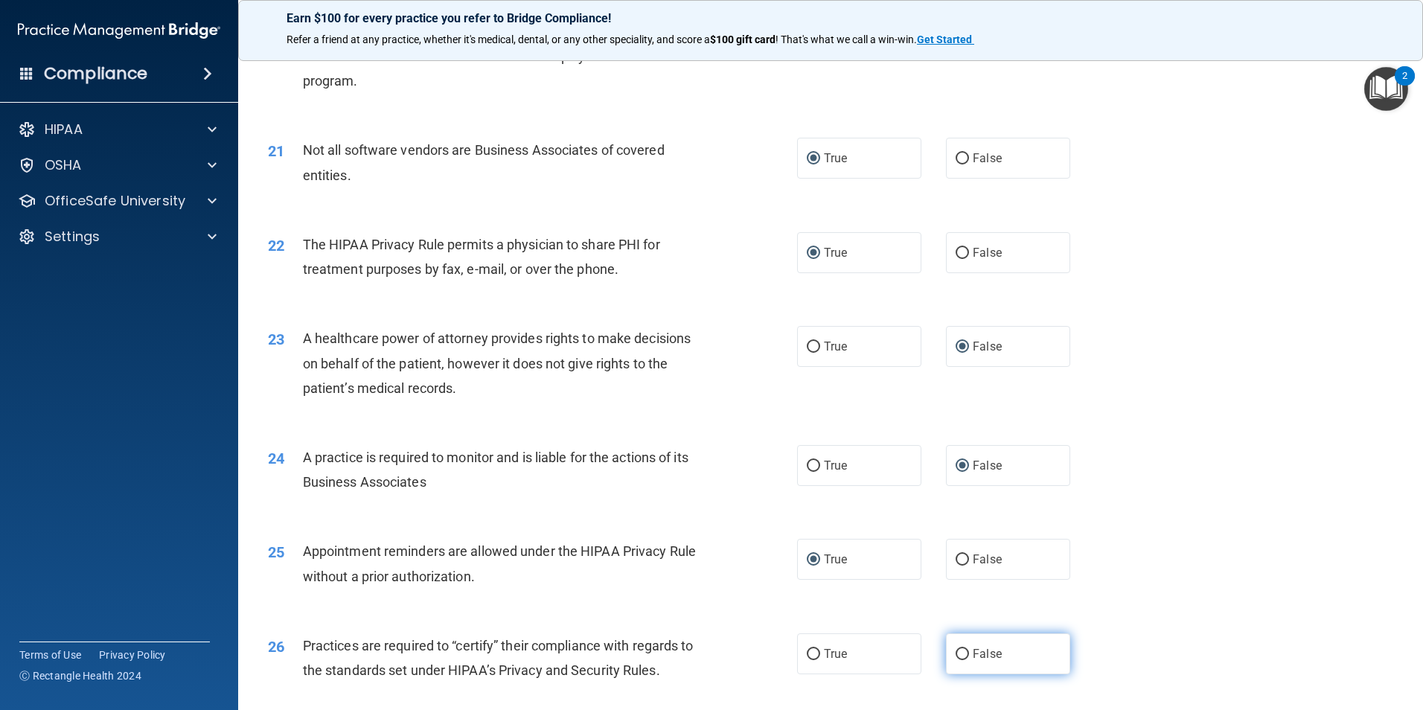
click at [957, 655] on input "False" at bounding box center [962, 654] width 13 height 11
radio input "true"
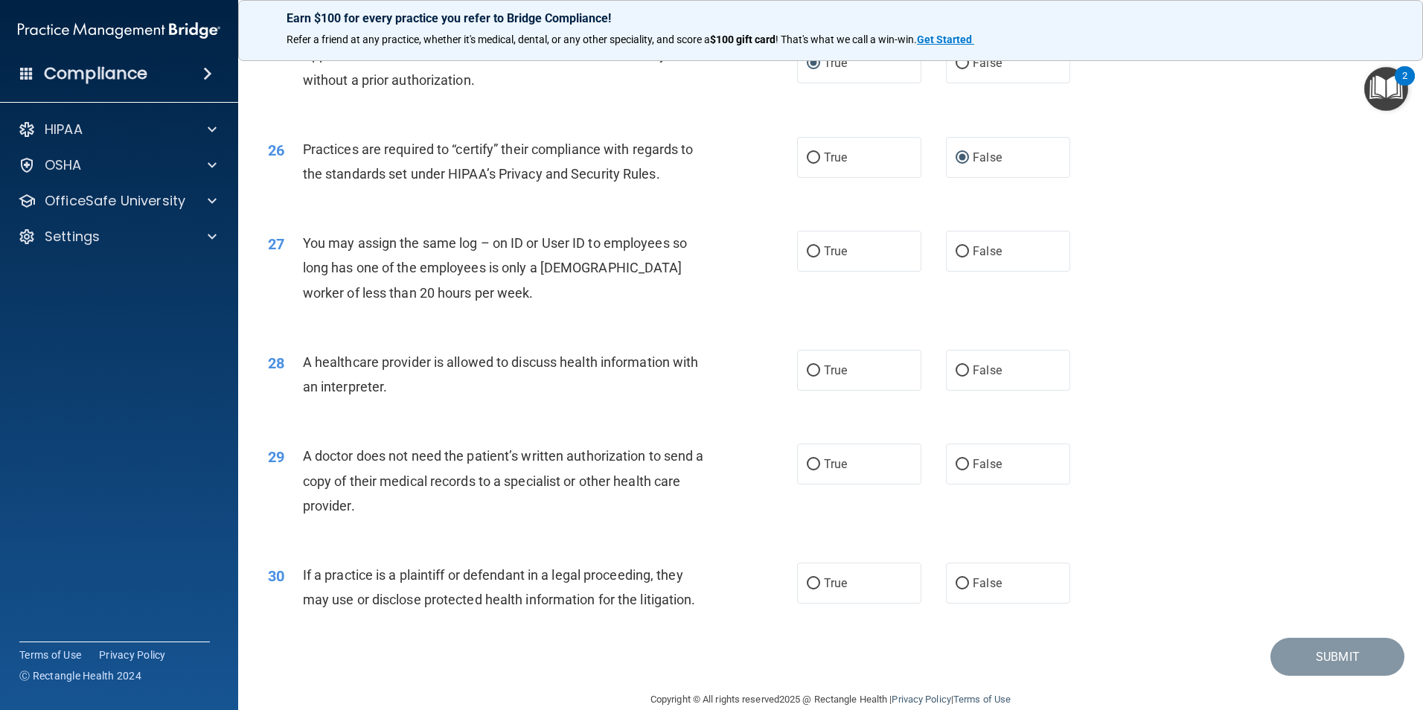
scroll to position [2755, 0]
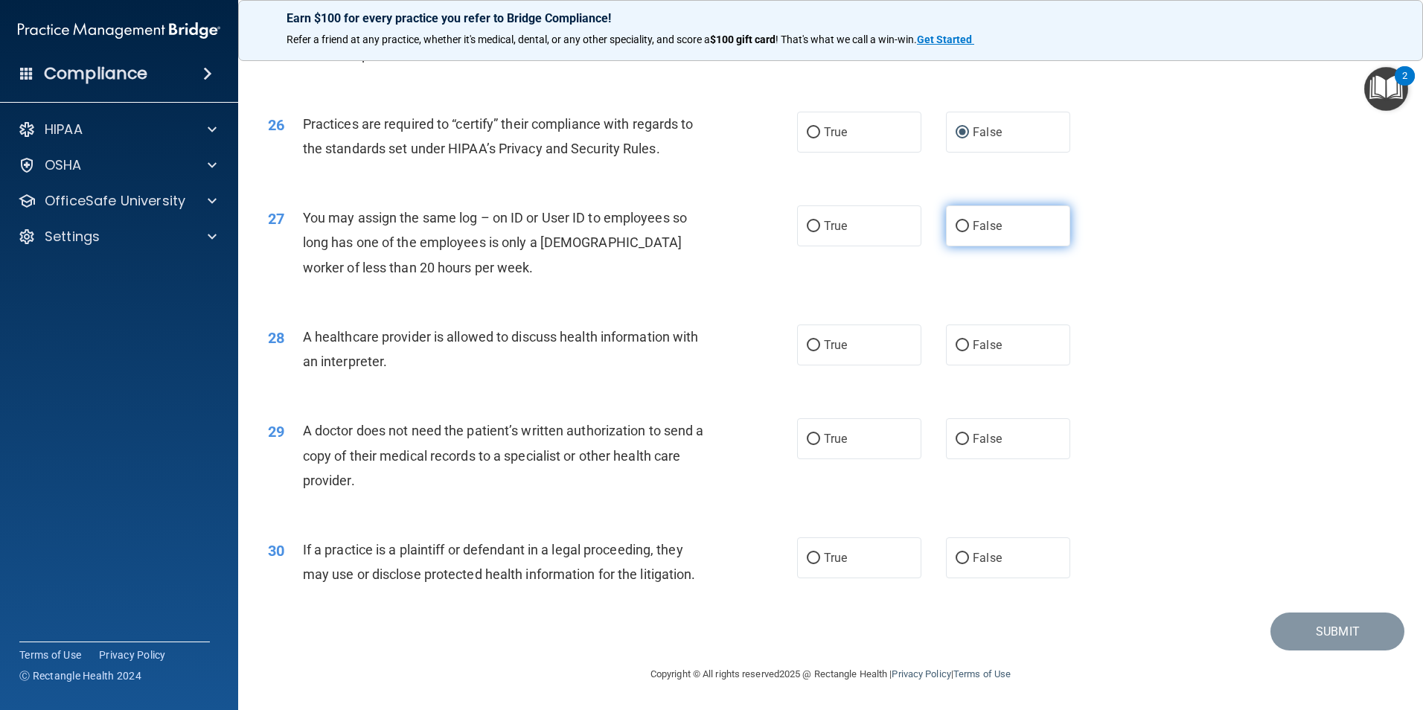
click at [959, 226] on input "False" at bounding box center [962, 226] width 13 height 11
radio input "true"
click at [811, 345] on input "True" at bounding box center [813, 345] width 13 height 11
radio input "true"
click at [809, 436] on input "True" at bounding box center [813, 439] width 13 height 11
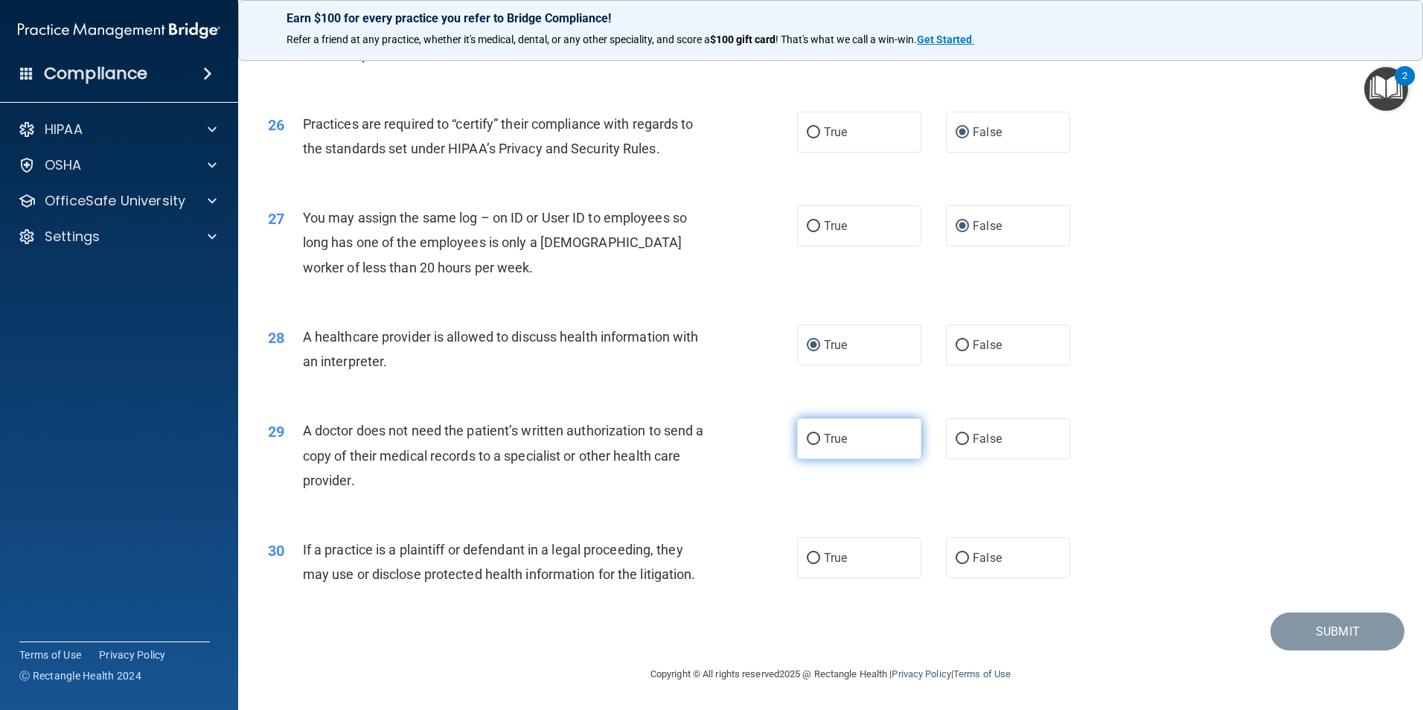
radio input "true"
click at [811, 558] on input "True" at bounding box center [813, 558] width 13 height 11
radio input "true"
click at [1307, 645] on button "Submit" at bounding box center [1338, 632] width 134 height 38
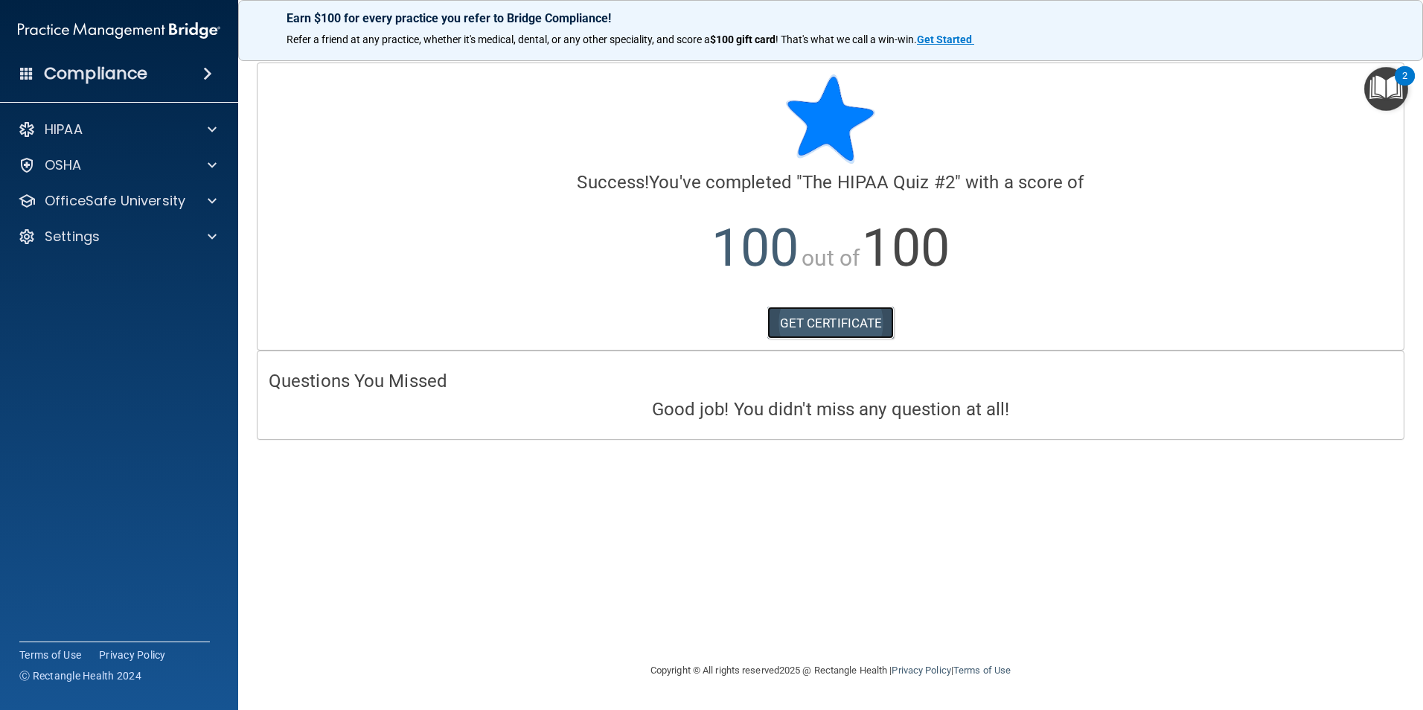
click at [818, 330] on link "GET CERTIFICATE" at bounding box center [830, 323] width 127 height 33
